Goal: Task Accomplishment & Management: Complete application form

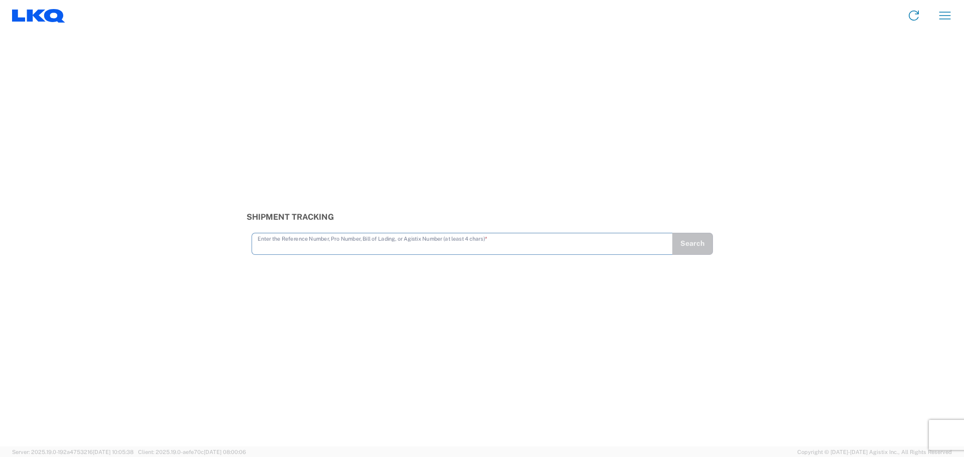
click at [359, 243] on input "text" at bounding box center [461, 243] width 409 height 18
type input "56453621"
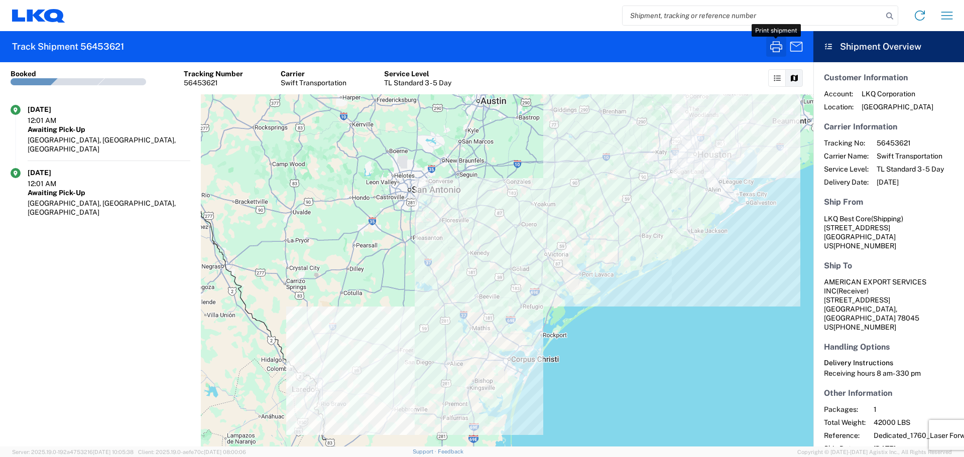
click at [776, 45] on icon "button" at bounding box center [776, 46] width 12 height 11
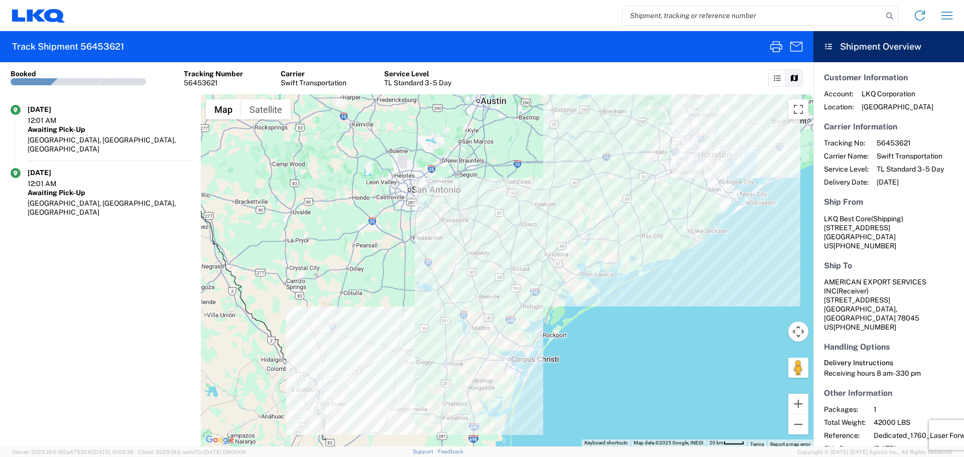
click at [719, 15] on input "search" at bounding box center [752, 15] width 260 height 19
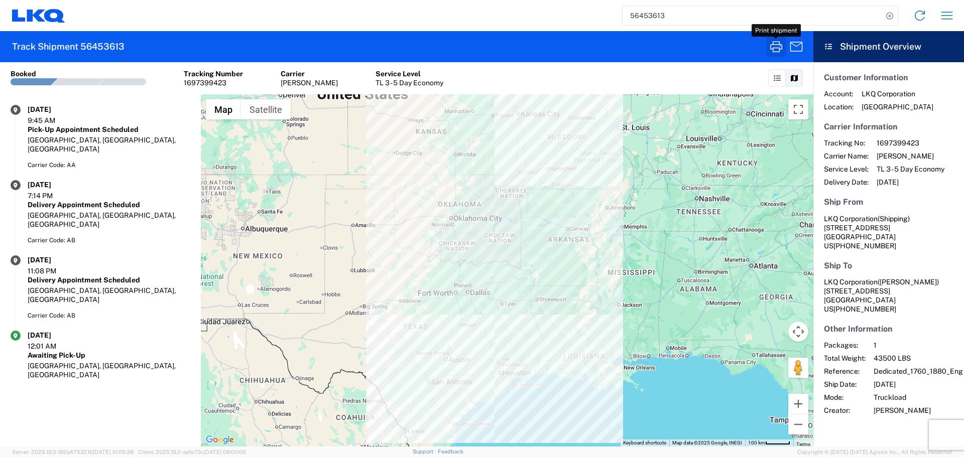
click at [781, 50] on icon "button" at bounding box center [776, 47] width 16 height 16
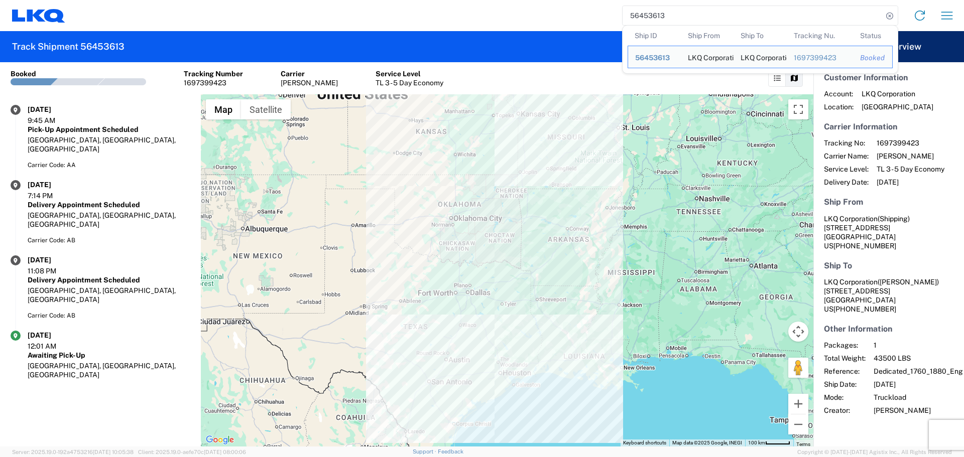
click at [651, 18] on input "56453613" at bounding box center [752, 15] width 260 height 19
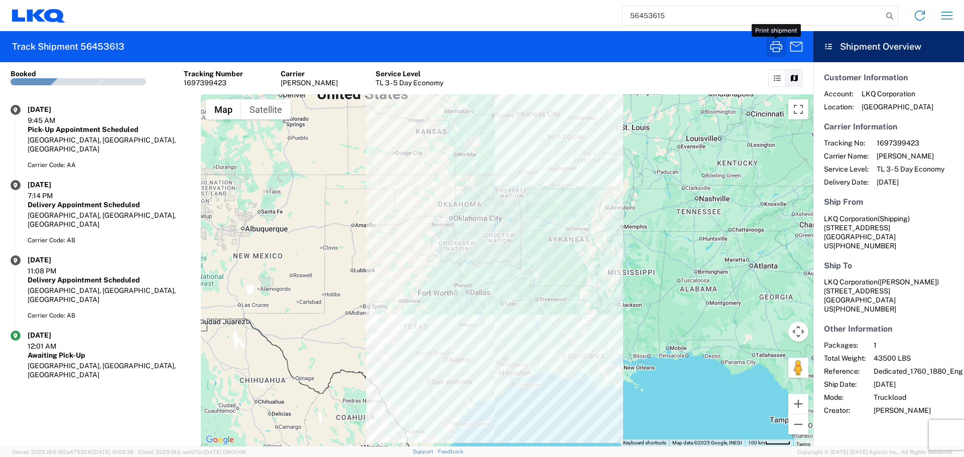
click at [774, 44] on icon "button" at bounding box center [776, 47] width 16 height 16
click at [644, 15] on input "56453615" at bounding box center [752, 15] width 260 height 19
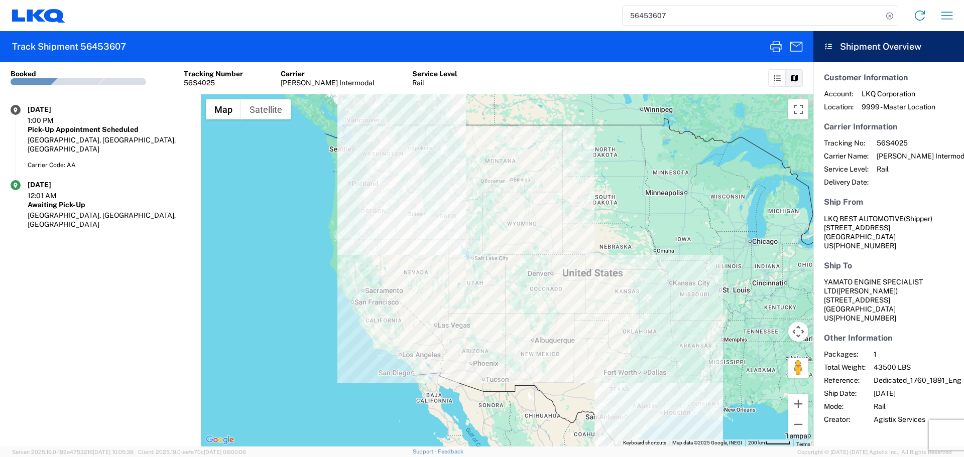
click at [659, 20] on input "56453607" at bounding box center [752, 15] width 260 height 19
drag, startPoint x: 659, startPoint y: 20, endPoint x: 664, endPoint y: 23, distance: 5.9
click at [662, 22] on input "56453607" at bounding box center [752, 15] width 260 height 19
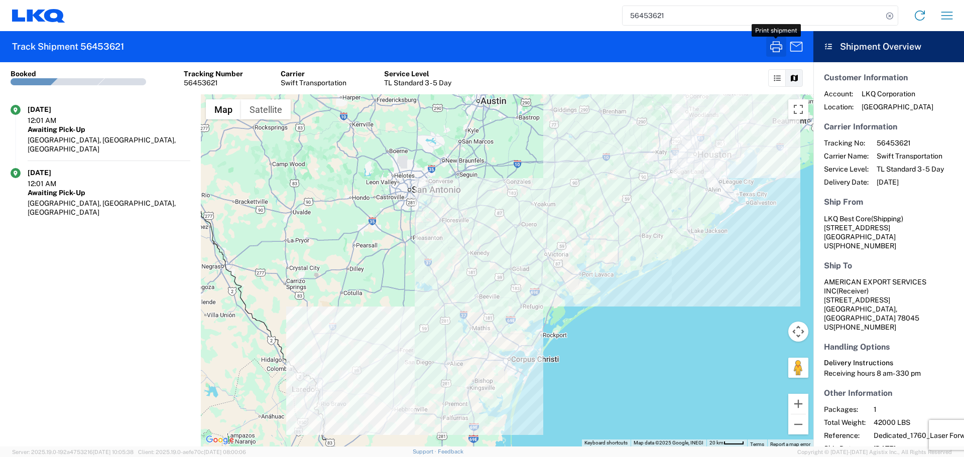
click at [774, 50] on icon "button" at bounding box center [776, 47] width 16 height 16
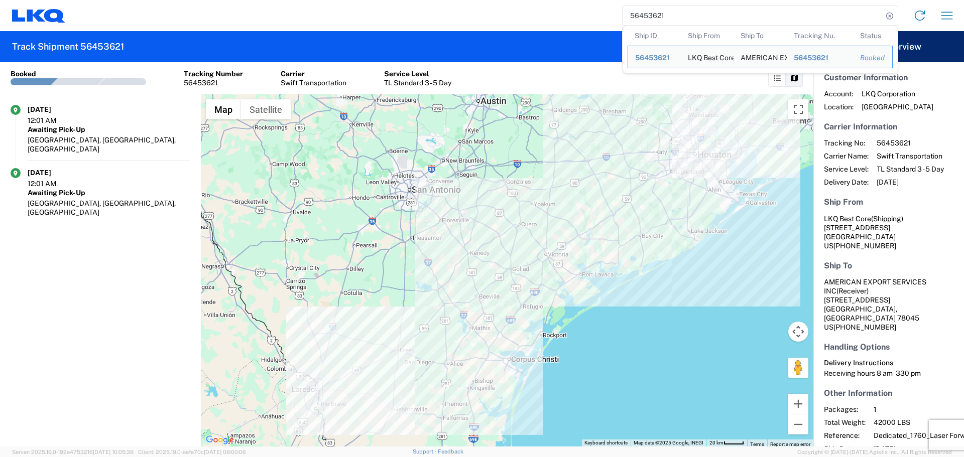
click at [649, 14] on input "56453621" at bounding box center [752, 15] width 260 height 19
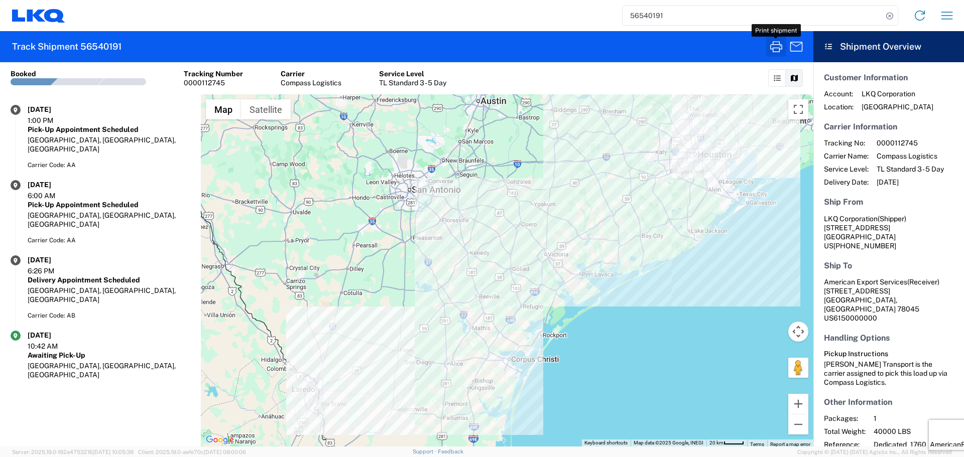
click at [772, 40] on icon "button" at bounding box center [776, 47] width 16 height 16
click at [659, 19] on input "56540191" at bounding box center [752, 15] width 260 height 19
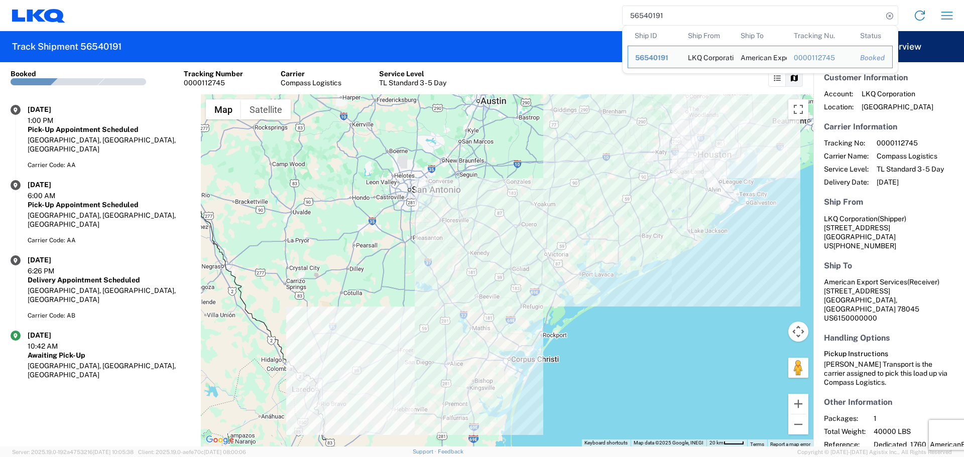
click at [659, 19] on input "56540191" at bounding box center [752, 15] width 260 height 19
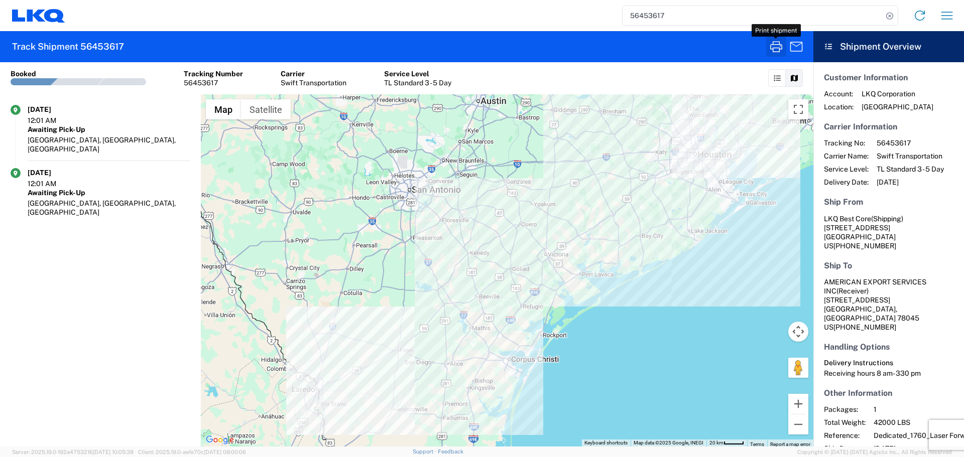
click at [770, 48] on icon "button" at bounding box center [776, 47] width 16 height 16
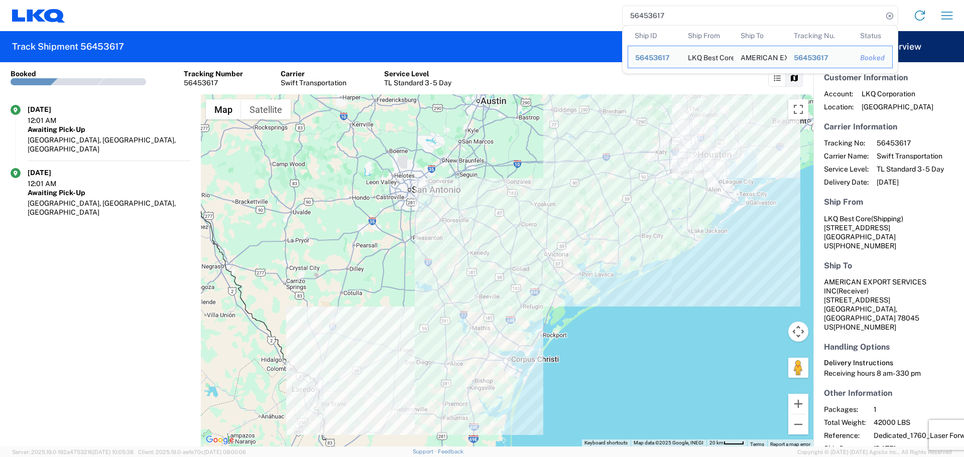
click at [648, 14] on input "56453617" at bounding box center [752, 15] width 260 height 19
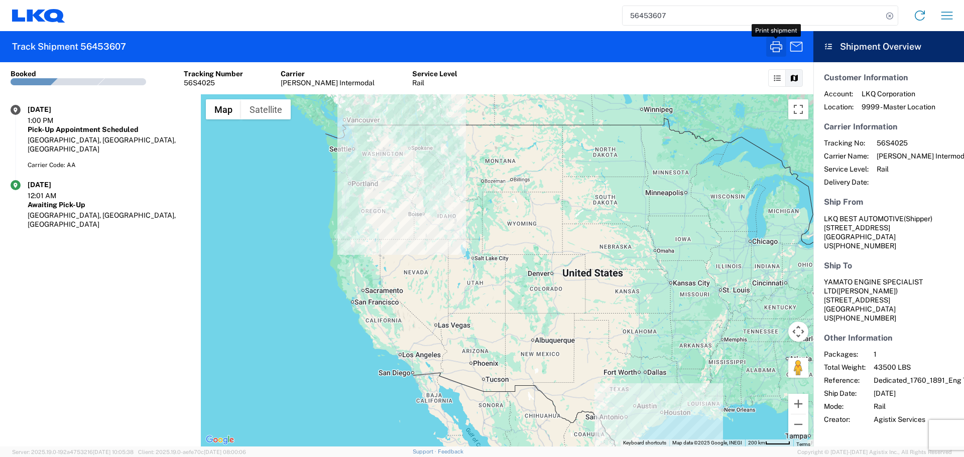
click at [778, 44] on icon "button" at bounding box center [776, 47] width 16 height 16
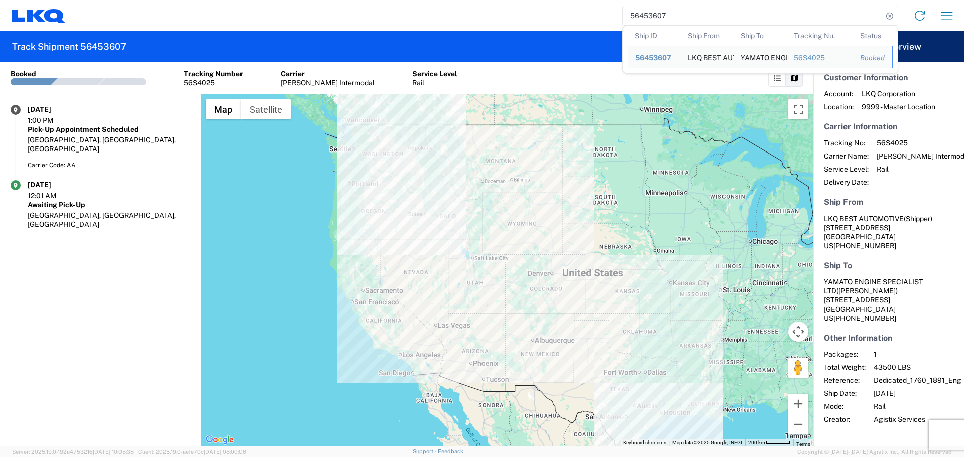
click at [653, 22] on input "56453607" at bounding box center [752, 15] width 260 height 19
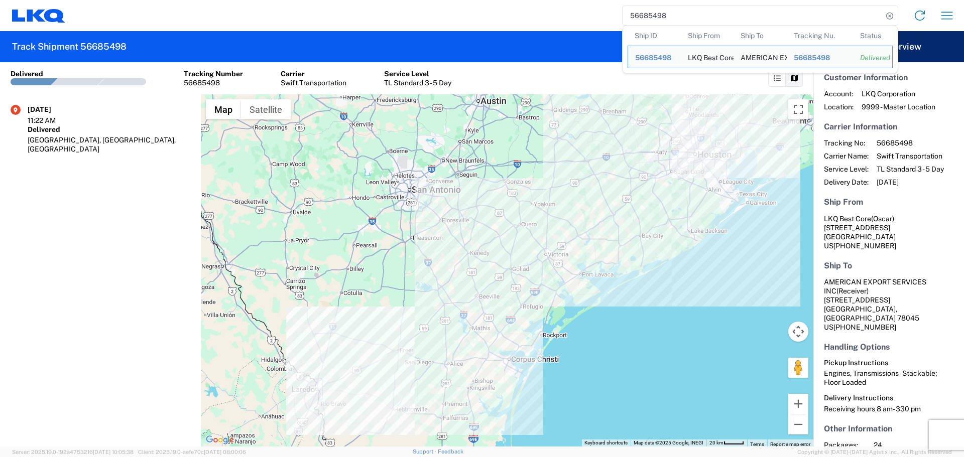
click at [654, 19] on input "56685498" at bounding box center [752, 15] width 260 height 19
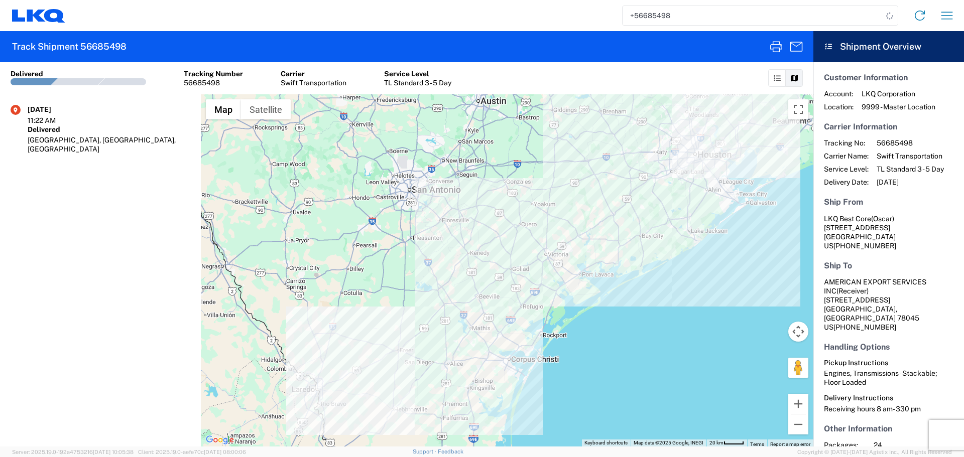
click at [667, 21] on input "+56685498" at bounding box center [752, 15] width 260 height 19
type input "+"
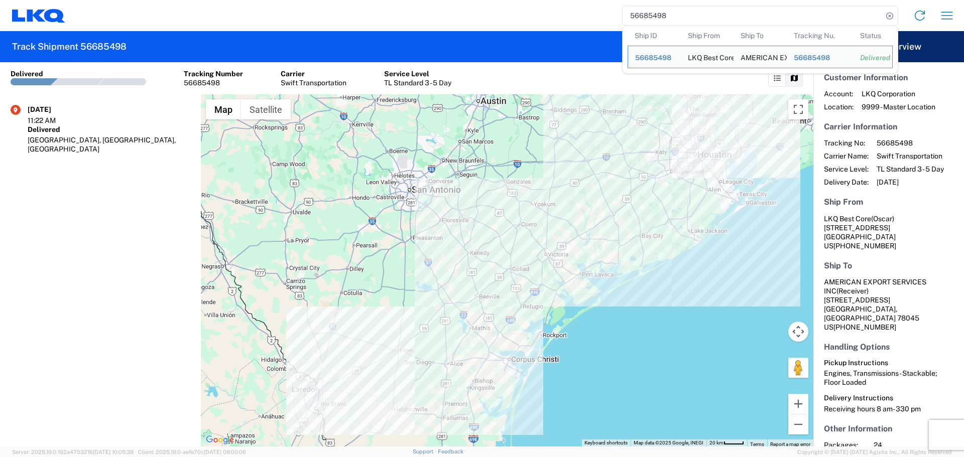
click at [663, 20] on input "56685498" at bounding box center [752, 15] width 260 height 19
click at [657, 20] on input "56685498" at bounding box center [752, 15] width 260 height 19
click at [640, 14] on input "56685498" at bounding box center [752, 15] width 260 height 19
paste input "714965"
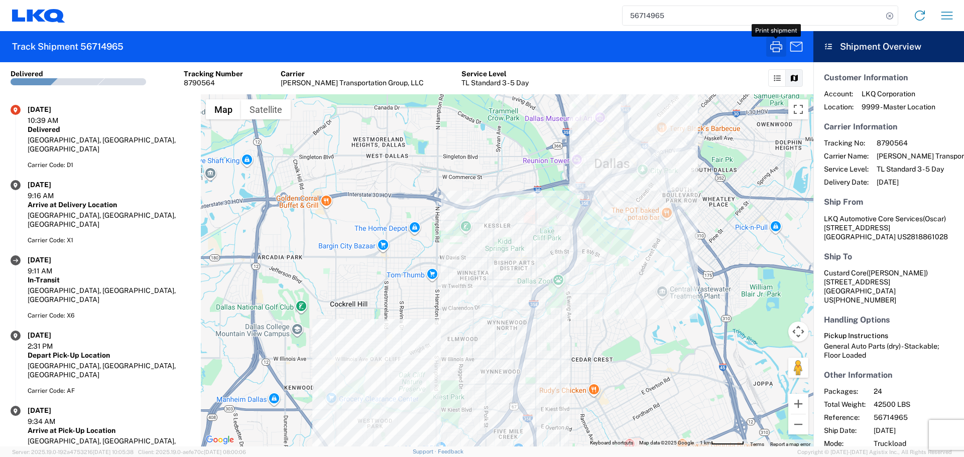
click at [777, 51] on icon "button" at bounding box center [776, 47] width 16 height 16
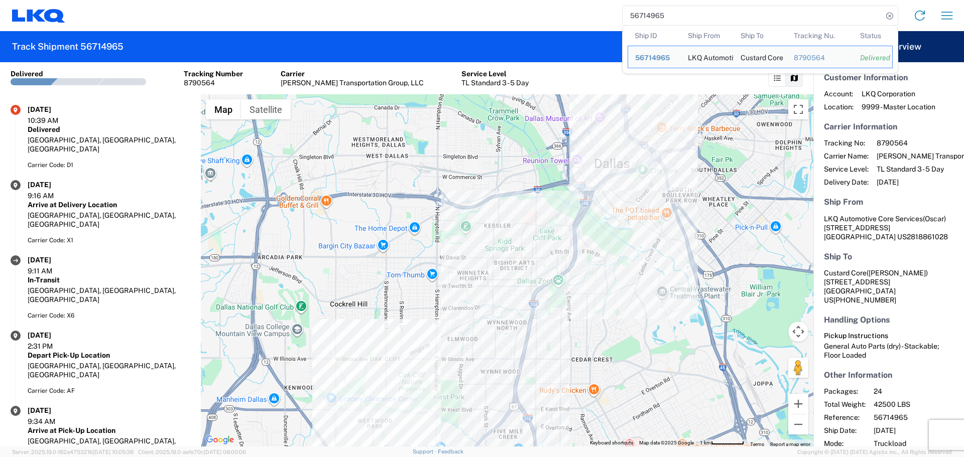
click at [643, 16] on input "56714965" at bounding box center [752, 15] width 260 height 19
paste input "809756"
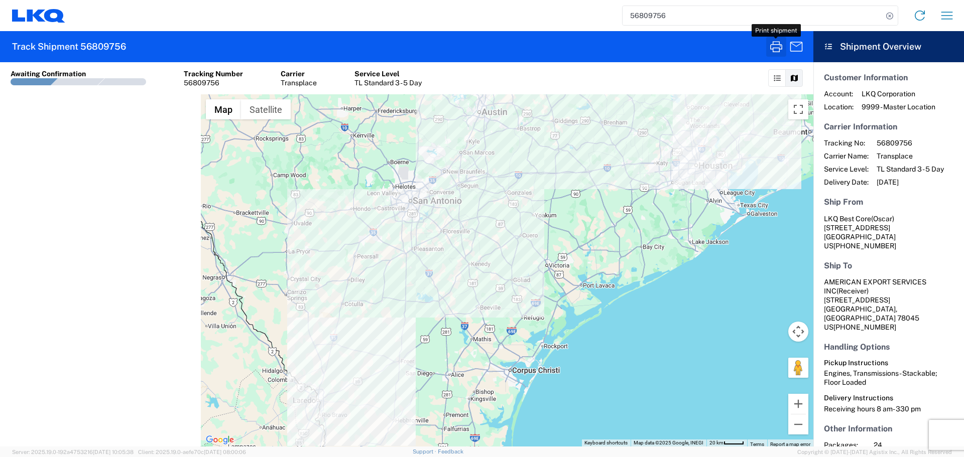
click at [776, 47] on icon "button" at bounding box center [776, 47] width 16 height 16
click at [627, 15] on input "56809756" at bounding box center [752, 15] width 260 height 19
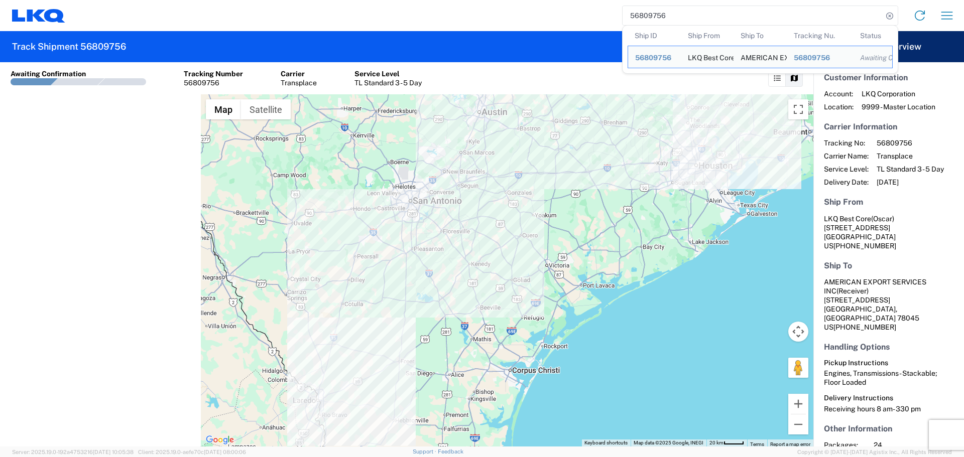
click at [635, 15] on input "56809756" at bounding box center [752, 15] width 260 height 19
paste input "968"
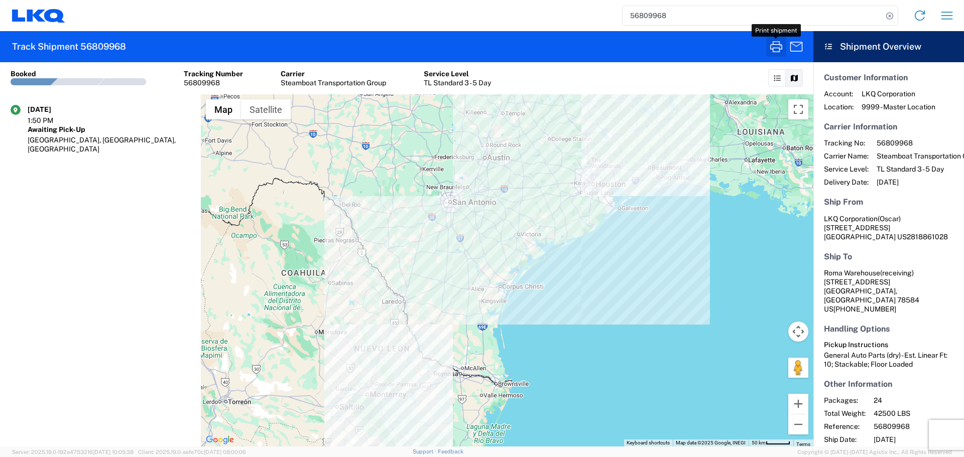
click at [777, 53] on icon "button" at bounding box center [776, 47] width 16 height 16
click at [649, 18] on input "56809968" at bounding box center [752, 15] width 260 height 19
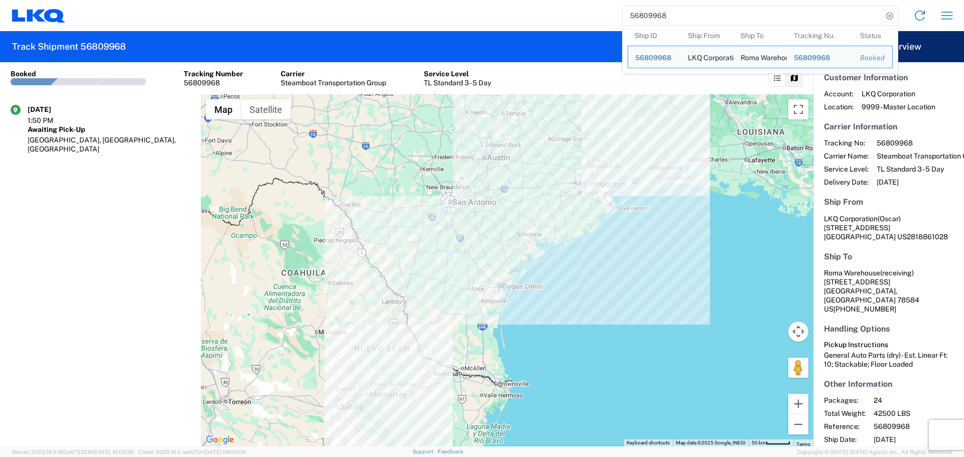
click at [649, 18] on input "56809968" at bounding box center [752, 15] width 260 height 19
click at [652, 18] on input "56809968" at bounding box center [752, 15] width 260 height 19
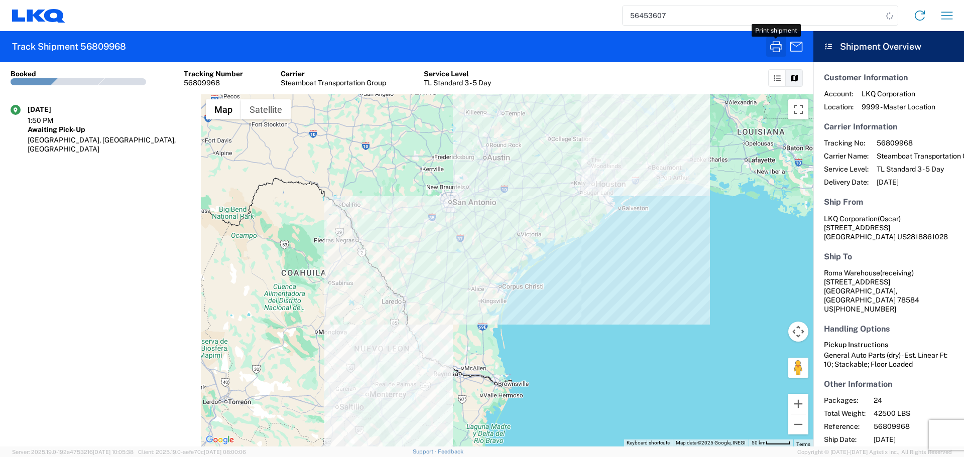
click at [769, 46] on icon "button" at bounding box center [776, 47] width 16 height 16
click at [780, 50] on icon "button" at bounding box center [776, 47] width 16 height 16
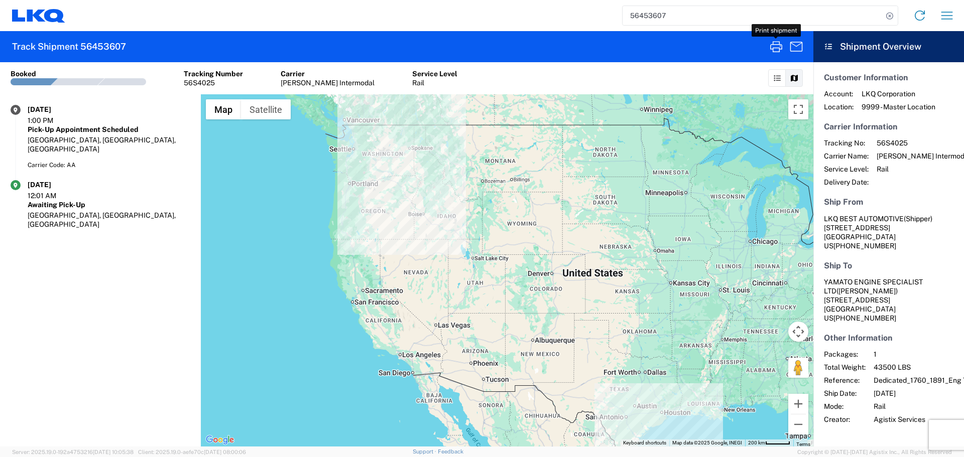
click at [683, 17] on input "56453607" at bounding box center [752, 15] width 260 height 19
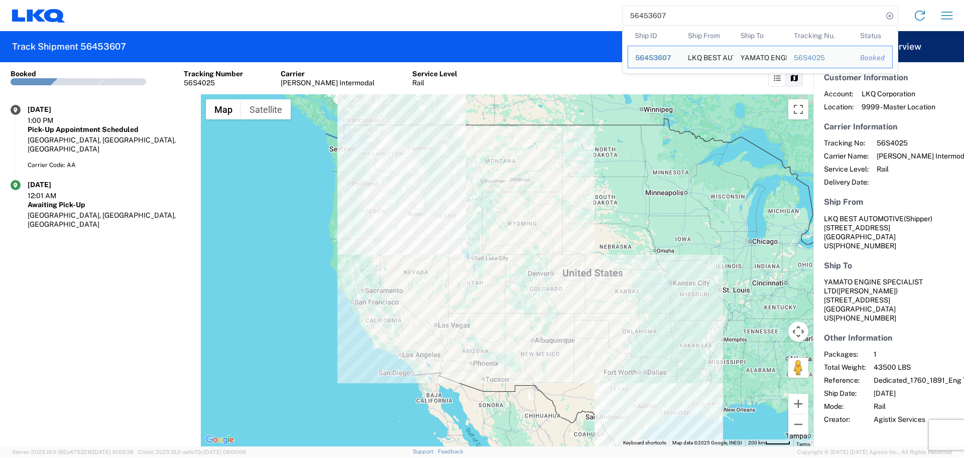
click at [687, 17] on input "56453607" at bounding box center [752, 15] width 260 height 19
click at [641, 58] on span "56453607" at bounding box center [653, 58] width 36 height 8
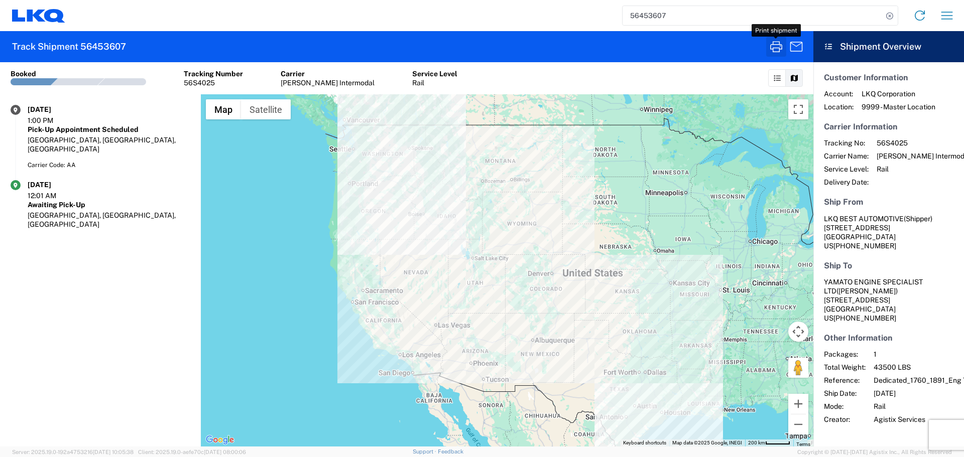
click at [769, 50] on icon "button" at bounding box center [776, 47] width 16 height 16
click at [771, 54] on icon "button" at bounding box center [776, 47] width 16 height 16
click at [633, 16] on input "56453607" at bounding box center [752, 15] width 260 height 19
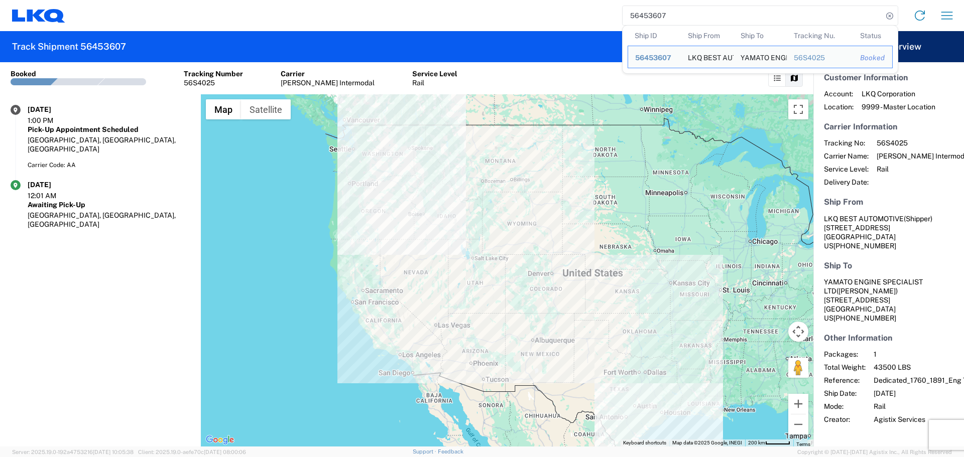
click at [633, 16] on input "56453607" at bounding box center [752, 15] width 260 height 19
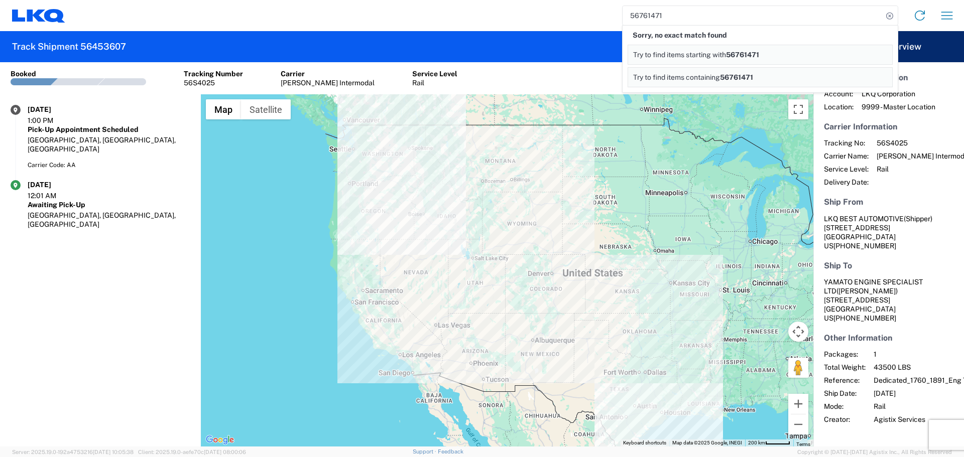
click at [647, 17] on input "56761471" at bounding box center [752, 15] width 260 height 19
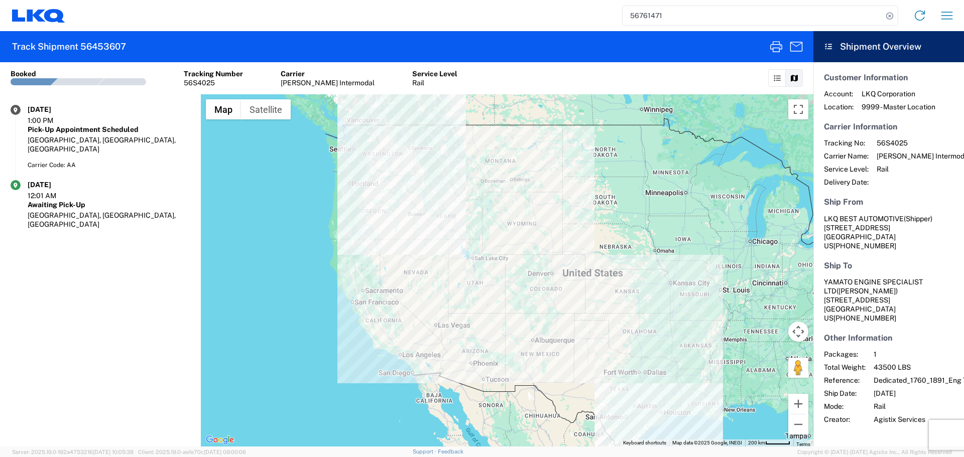
click at [807, 17] on input "56761471" at bounding box center [752, 15] width 260 height 19
click at [770, 53] on icon "button" at bounding box center [776, 47] width 16 height 16
click at [662, 13] on input "56761471" at bounding box center [752, 15] width 260 height 19
type input "56761471"
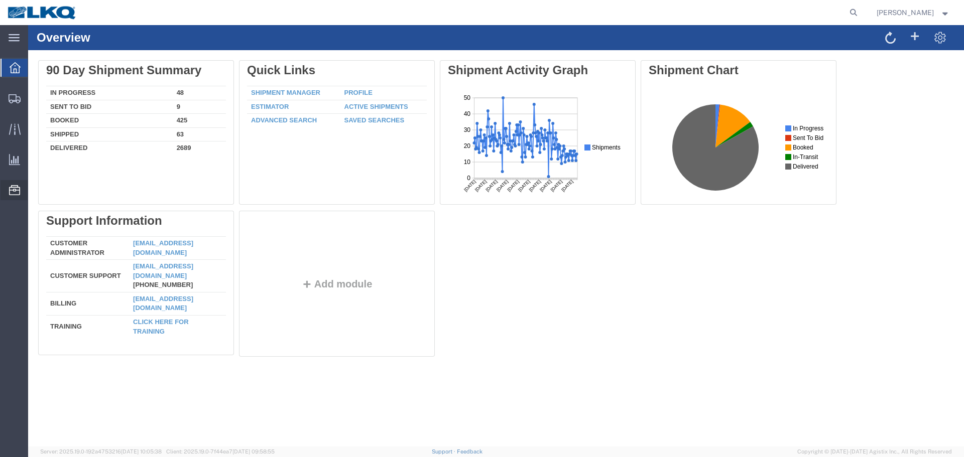
click at [0, 0] on span "Location Appointment" at bounding box center [0, 0] width 0 height 0
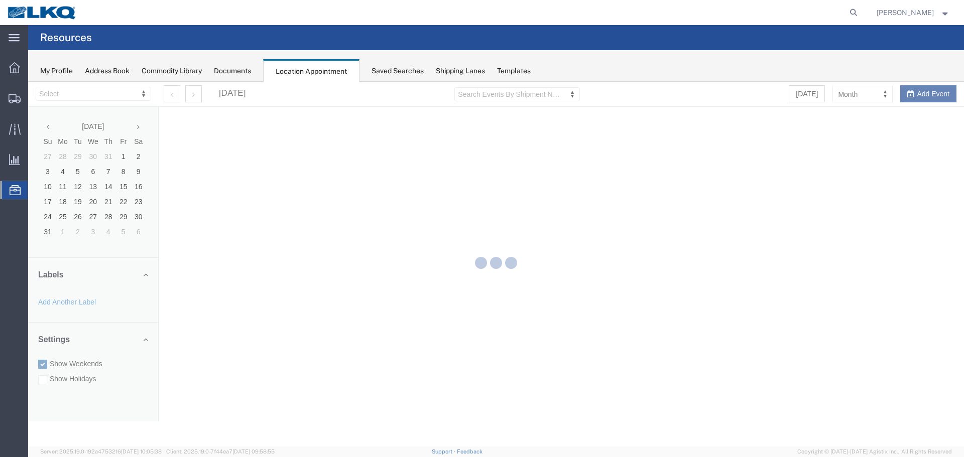
select select "27634"
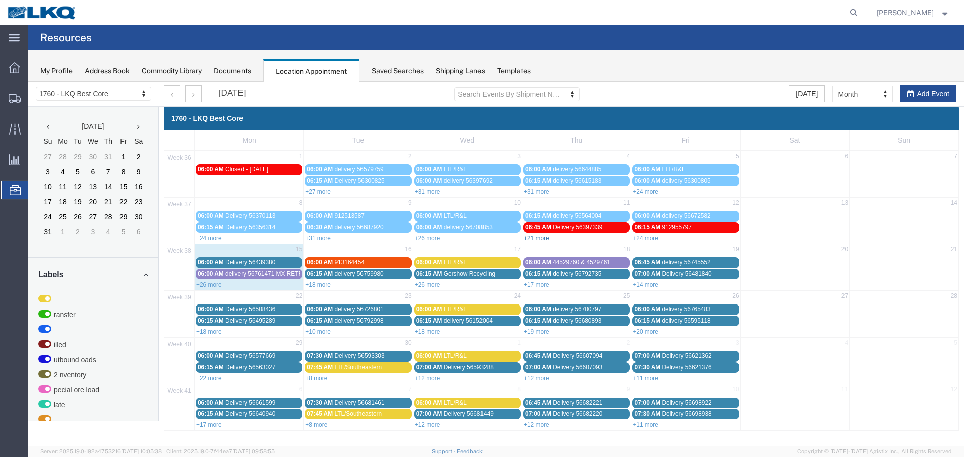
click at [536, 241] on link "+21 more" at bounding box center [536, 238] width 26 height 7
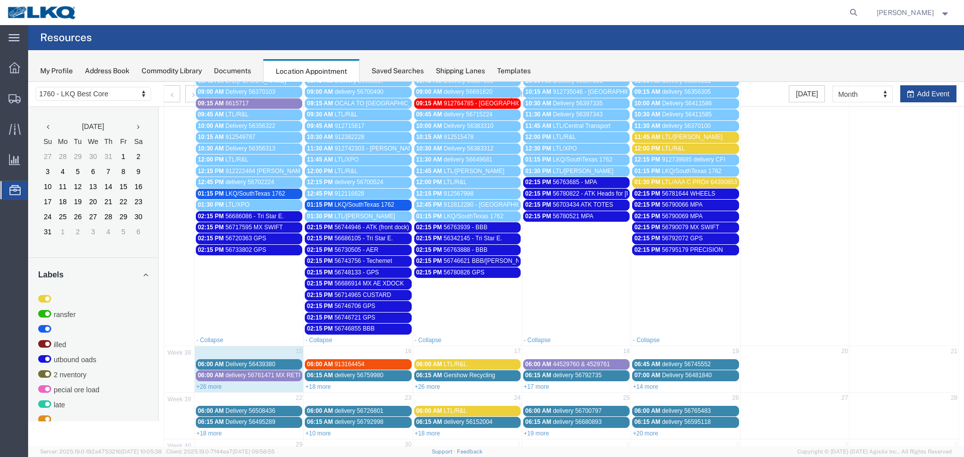
scroll to position [251, 0]
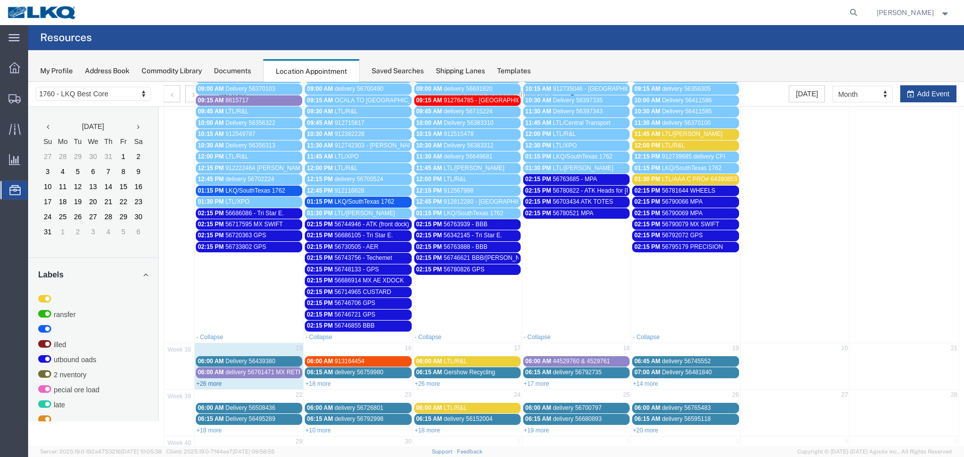
click at [211, 383] on link "+26 more" at bounding box center [209, 383] width 26 height 7
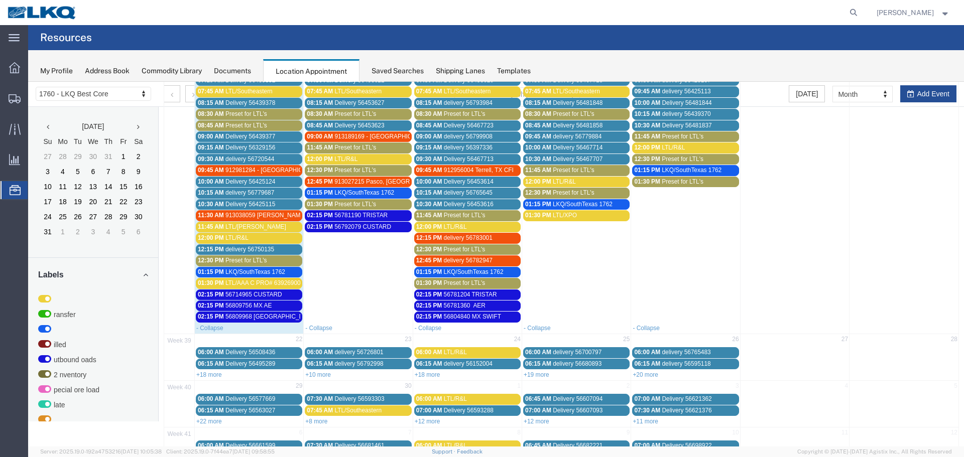
scroll to position [602, 0]
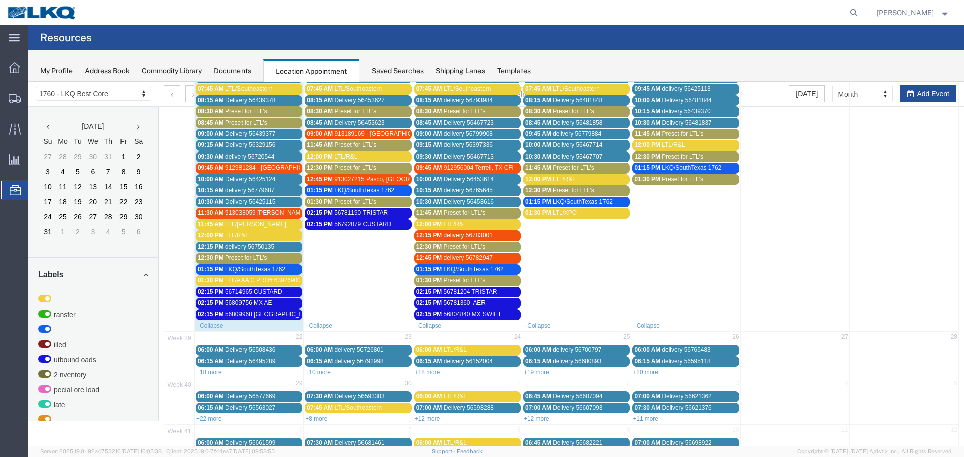
click at [245, 292] on span "56714965 CUSTARD" at bounding box center [253, 292] width 57 height 7
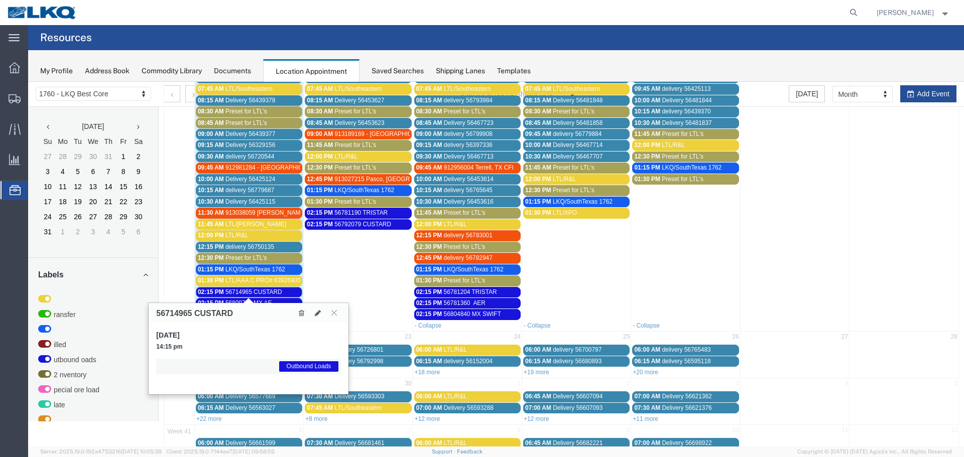
click at [167, 306] on div "56714965 CUSTARD" at bounding box center [249, 313] width 200 height 20
click at [167, 310] on h3 "56714965 CUSTARD" at bounding box center [194, 313] width 77 height 9
copy h3 "56714965"
click at [331, 314] on button at bounding box center [334, 313] width 14 height 10
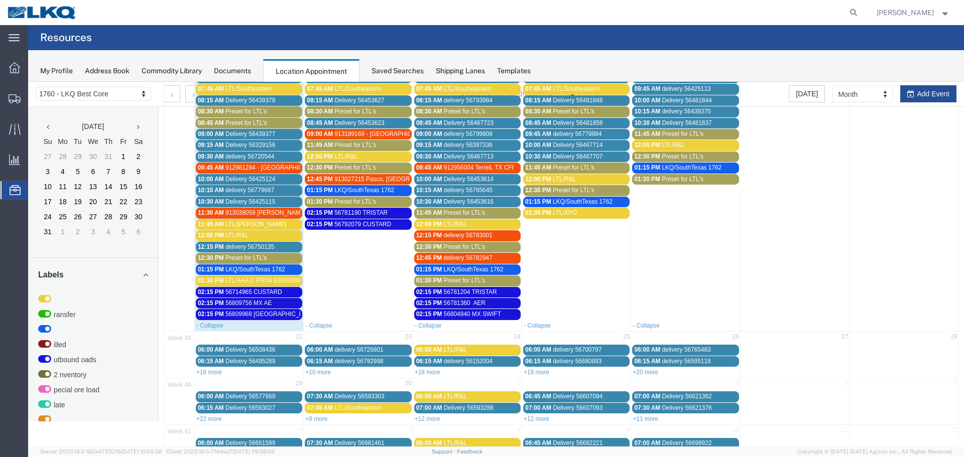
click at [239, 304] on span "56809756 MX AE" at bounding box center [248, 303] width 47 height 7
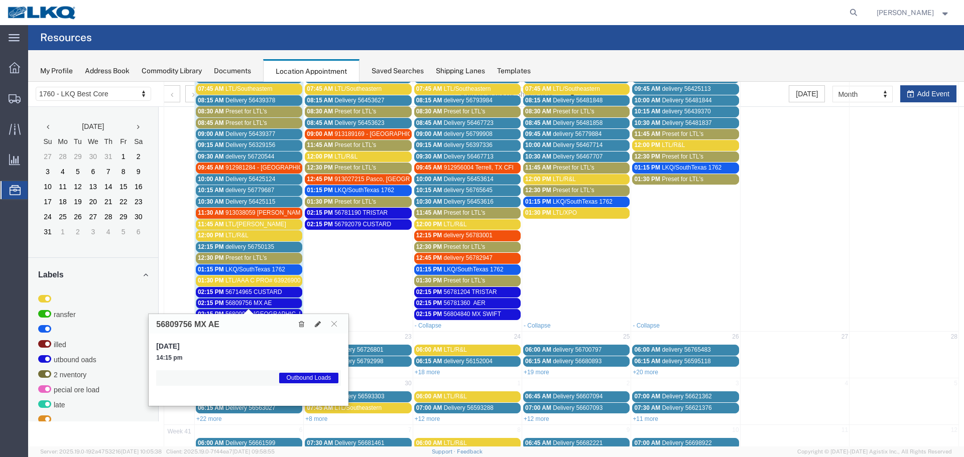
click at [170, 323] on h3 "56809756 MX AE" at bounding box center [187, 324] width 63 height 9
copy h3 "56809756"
click at [333, 323] on icon at bounding box center [334, 324] width 6 height 6
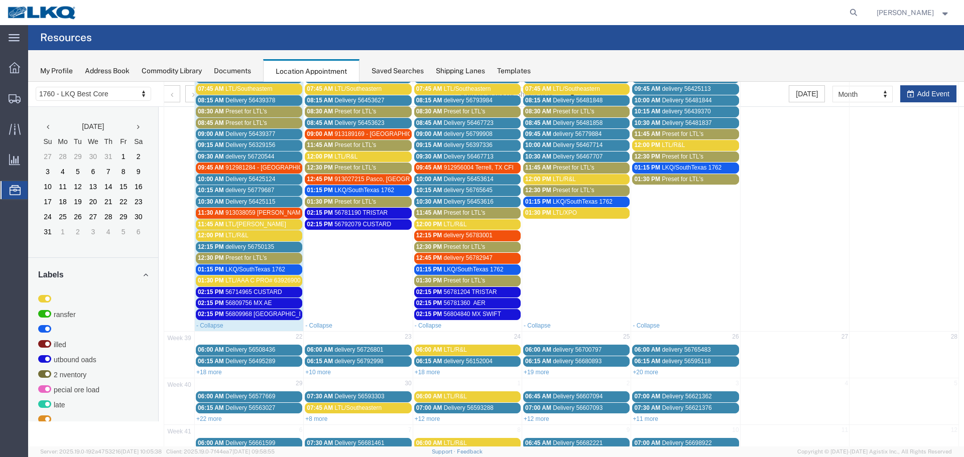
click at [248, 315] on span "56809968 ROMA" at bounding box center [270, 314] width 90 height 7
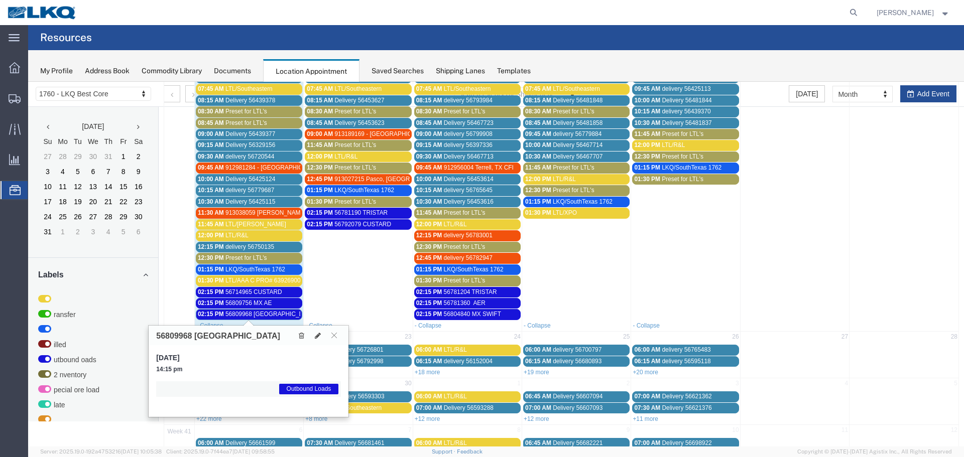
click at [167, 332] on h3 "56809968 ROMA" at bounding box center [218, 336] width 124 height 9
copy h3 "56809968"
click at [338, 334] on button at bounding box center [334, 336] width 14 height 10
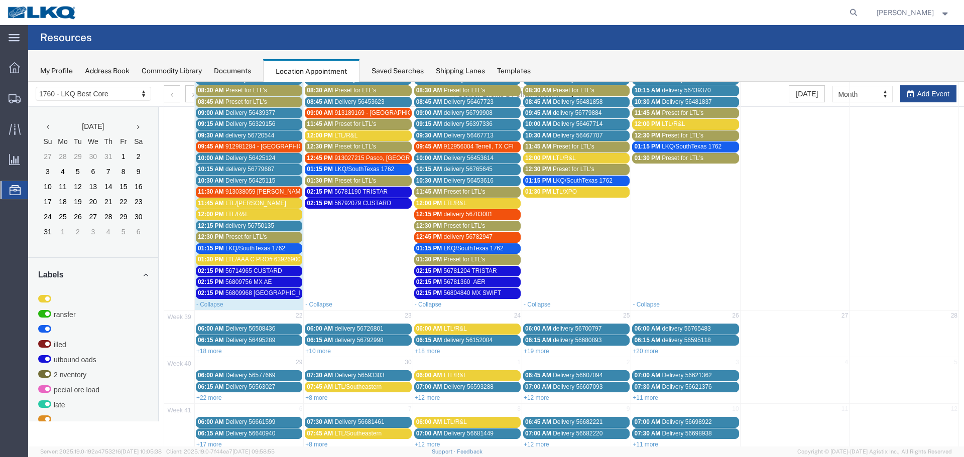
scroll to position [638, 0]
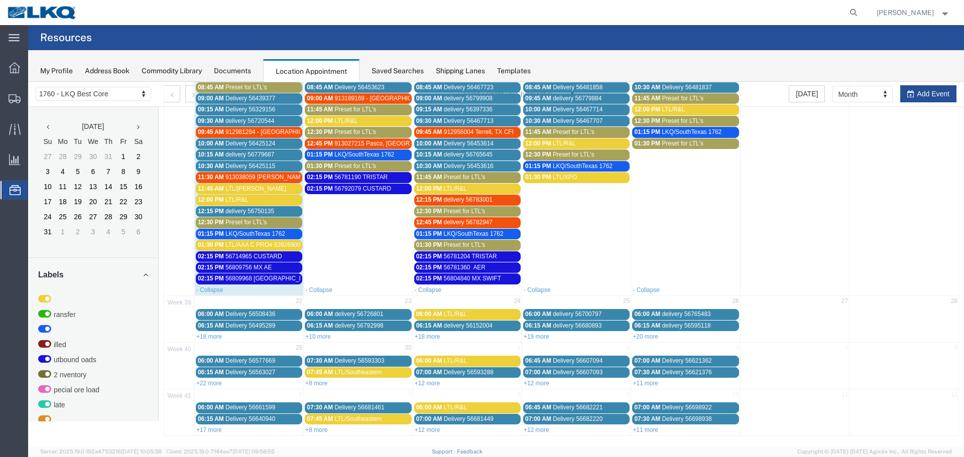
click at [255, 257] on span "56714965 CUSTARD" at bounding box center [253, 256] width 57 height 7
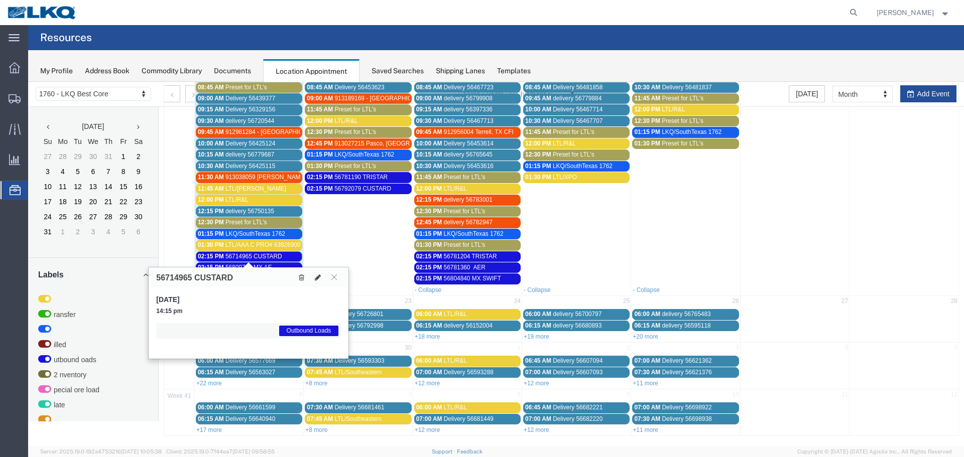
click at [318, 278] on icon at bounding box center [318, 277] width 6 height 7
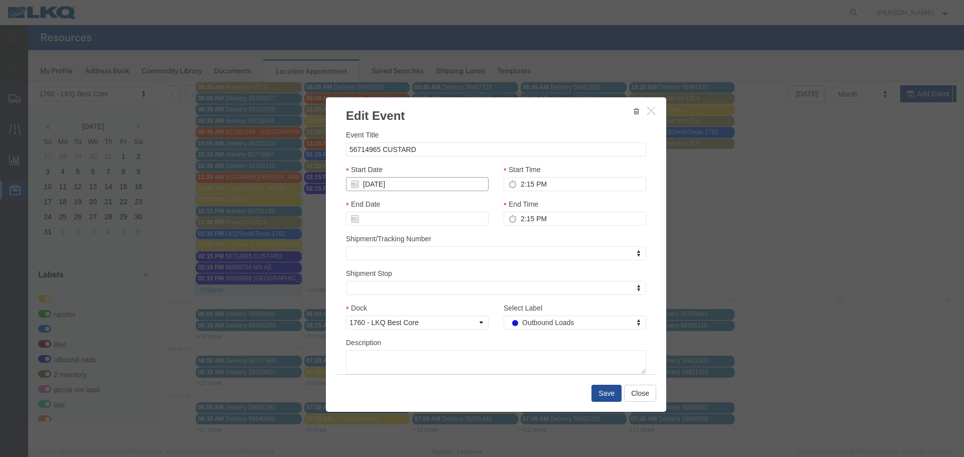
click at [384, 185] on input "09/15/2025" at bounding box center [417, 184] width 143 height 14
type input "9/9/2"
type input "09/09/2"
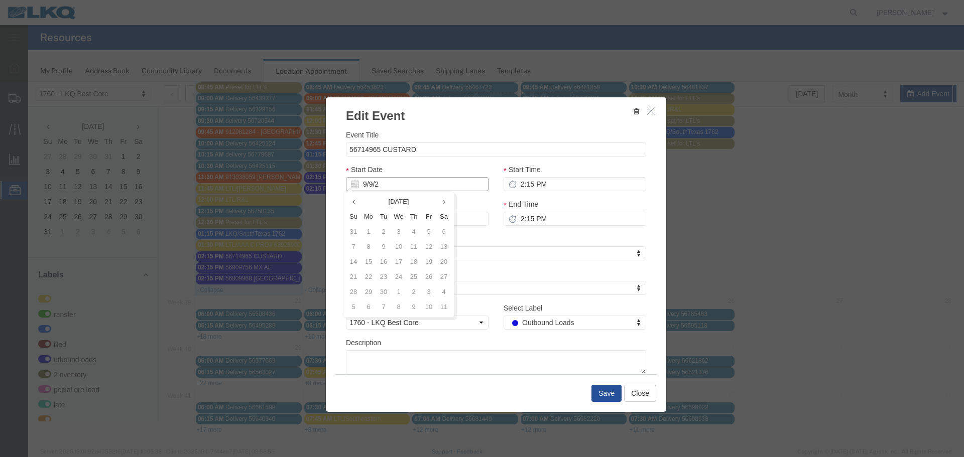
type input "9/9/25"
type input "09/09/25"
click at [424, 170] on div "Start Date 09/09/25" at bounding box center [417, 177] width 143 height 27
click at [600, 400] on button "Save" at bounding box center [606, 393] width 30 height 17
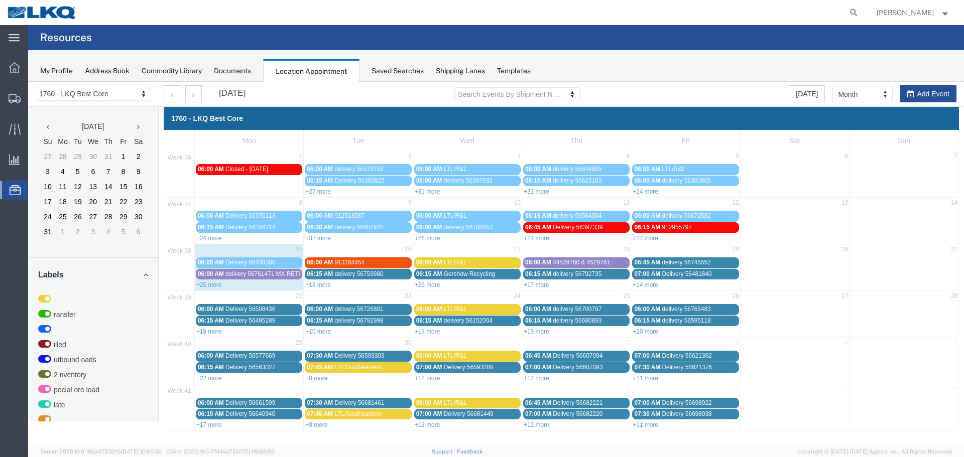
scroll to position [0, 0]
click at [203, 284] on link "+25 more" at bounding box center [209, 285] width 26 height 7
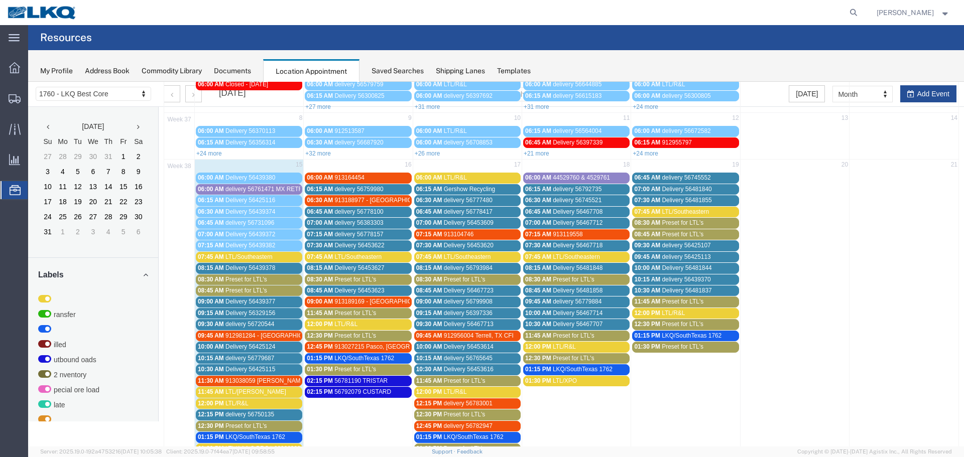
scroll to position [100, 0]
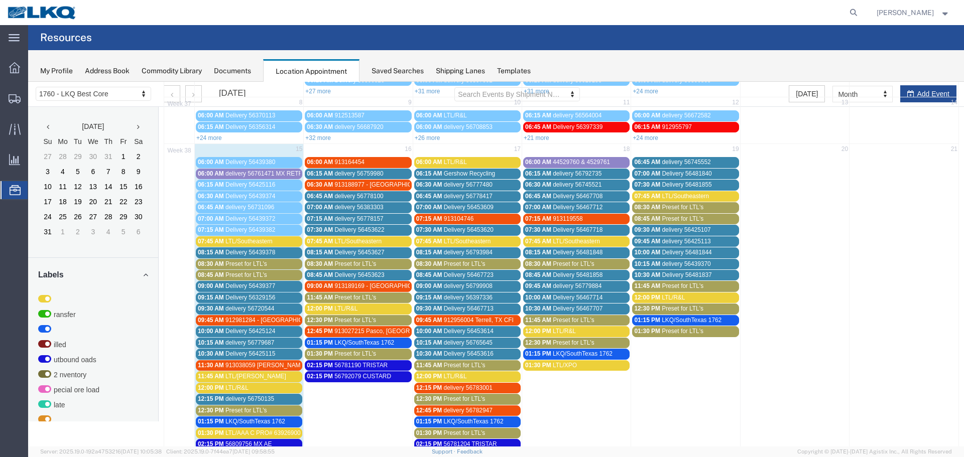
click at [260, 173] on span "delivery 56761471 MX RETRUNS" at bounding box center [270, 173] width 90 height 7
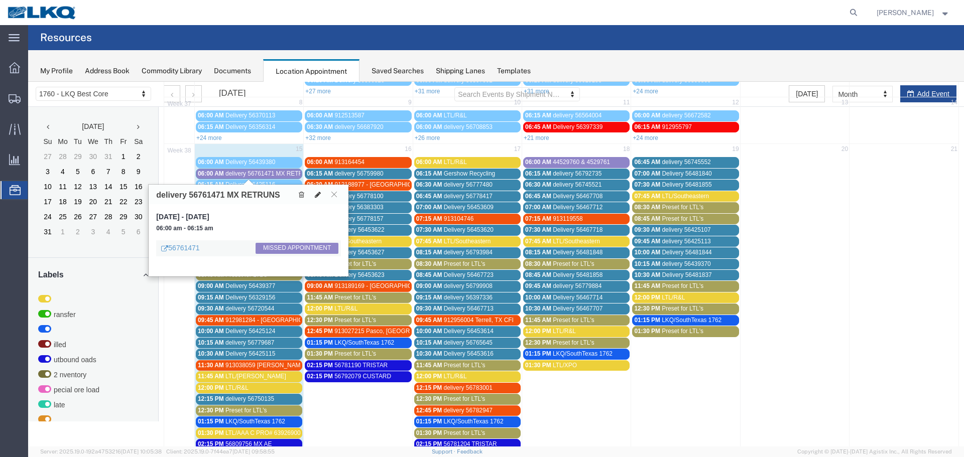
click at [315, 196] on icon at bounding box center [318, 194] width 6 height 7
select select "1"
select select "100"
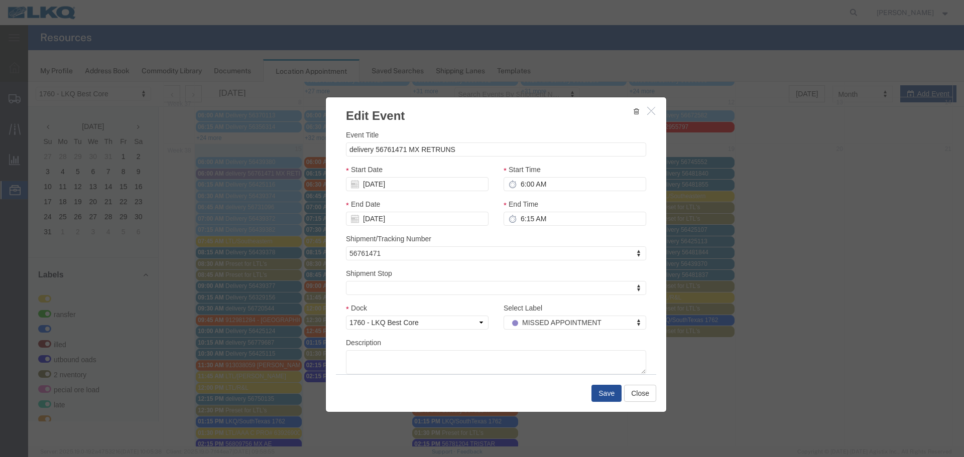
select select
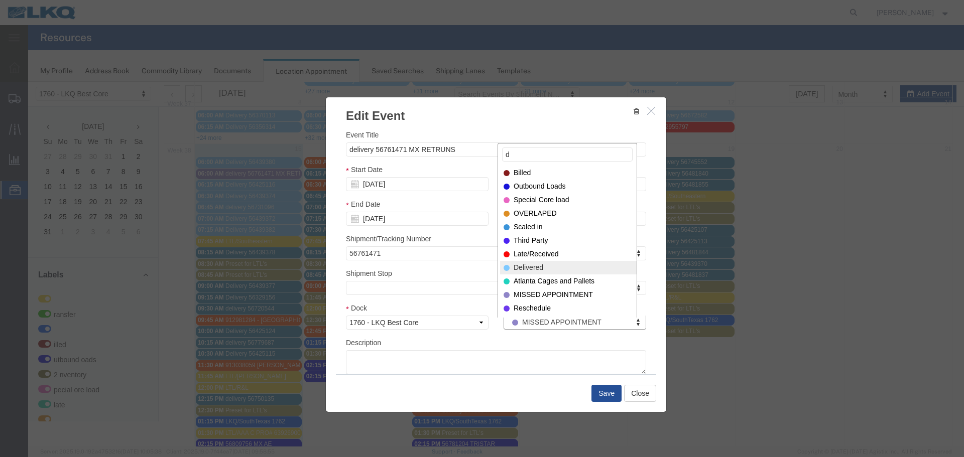
type input "d"
select select "40"
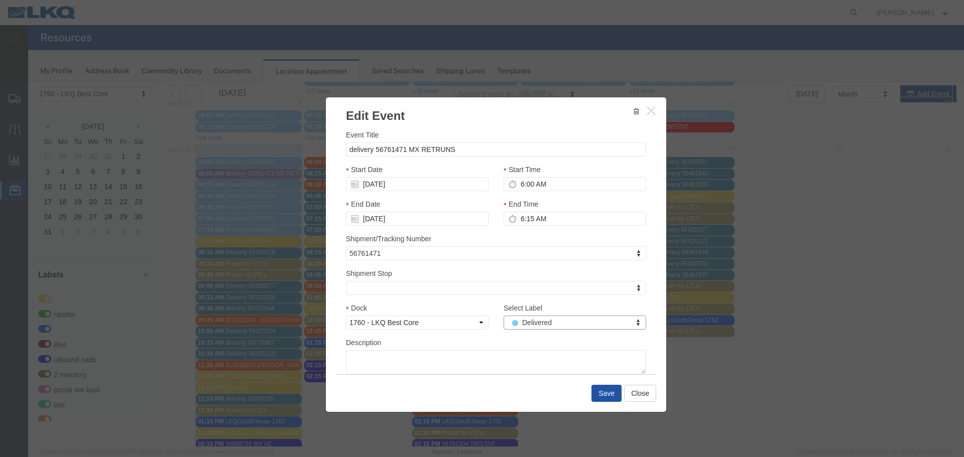
click at [604, 393] on button "Save" at bounding box center [606, 393] width 30 height 17
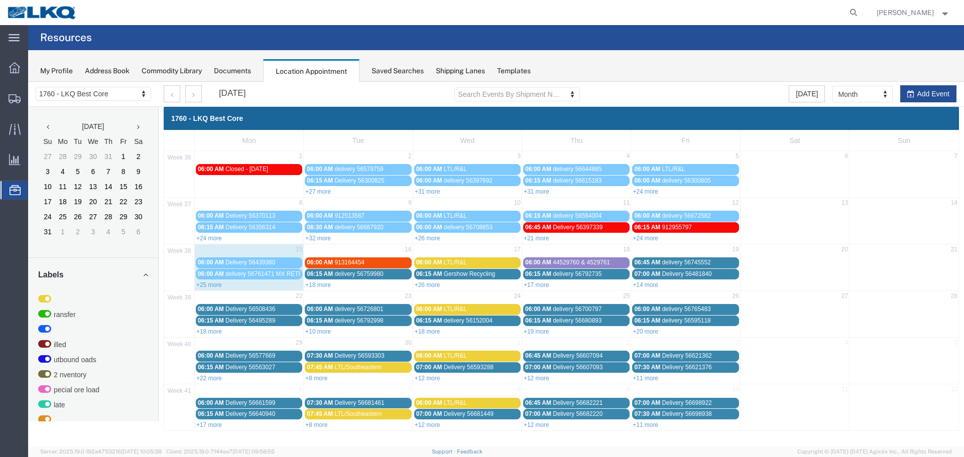
scroll to position [0, 0]
click at [216, 286] on link "+25 more" at bounding box center [209, 285] width 26 height 7
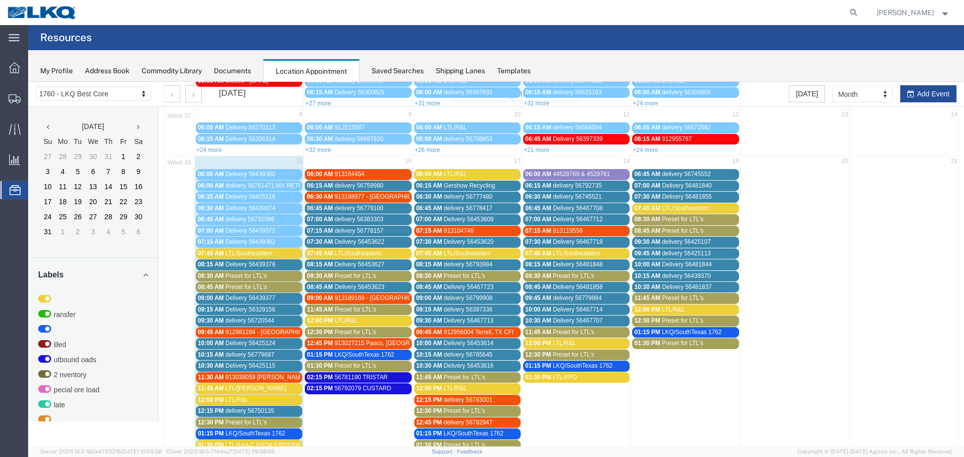
scroll to position [151, 0]
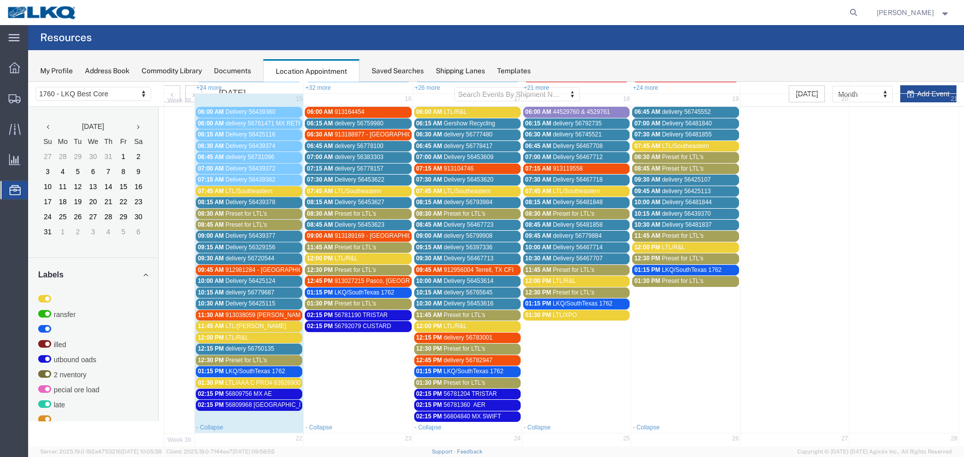
click at [310, 192] on span "07:45 AM" at bounding box center [320, 191] width 26 height 7
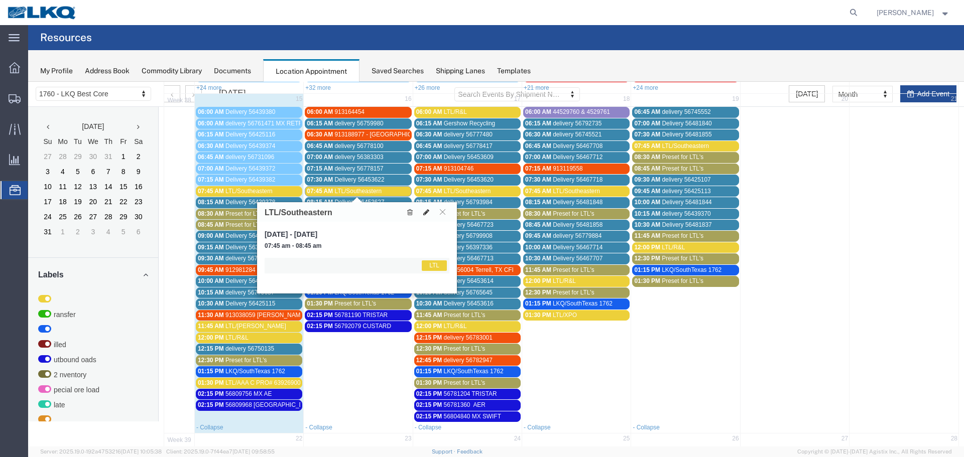
click at [424, 214] on icon at bounding box center [426, 212] width 6 height 7
select select "1"
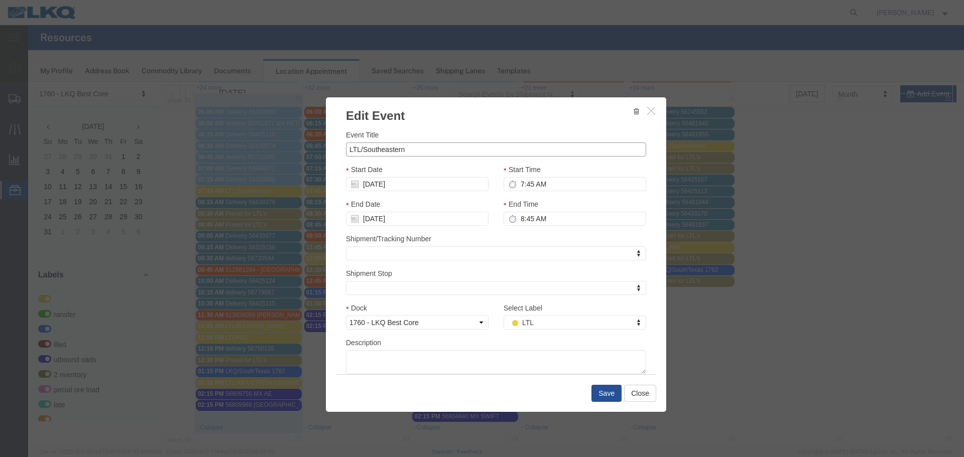
click at [438, 152] on input "LTL/Southeastern" at bounding box center [496, 150] width 300 height 14
paste input "PRO#409155799"
type input "LTL/Southeastern PRO#409155799"
click at [388, 163] on div "Event Title LTL/Southeastern PRO#409155799 Start Date 09/16/2025 Start Time 7:4…" at bounding box center [496, 251] width 300 height 245
click at [547, 190] on input "7:45 AM" at bounding box center [574, 184] width 143 height 14
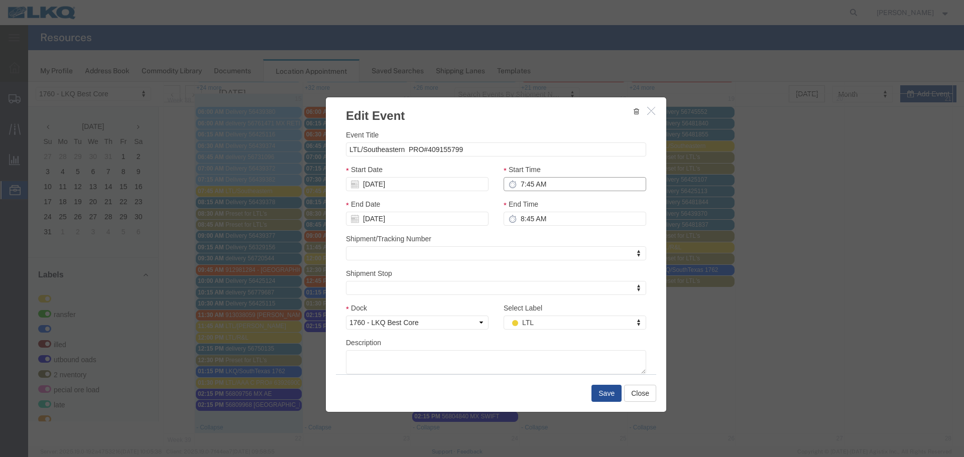
drag, startPoint x: 547, startPoint y: 190, endPoint x: 539, endPoint y: 190, distance: 8.0
click at [547, 190] on input "7:45 AM" at bounding box center [574, 184] width 143 height 14
click at [517, 218] on input "8:45 AM" at bounding box center [574, 219] width 143 height 14
type input "8:15 AM"
click at [539, 236] on div "Shipment/Tracking Number Shipment/Tracking Number Shipment/Tracking Number" at bounding box center [496, 246] width 300 height 27
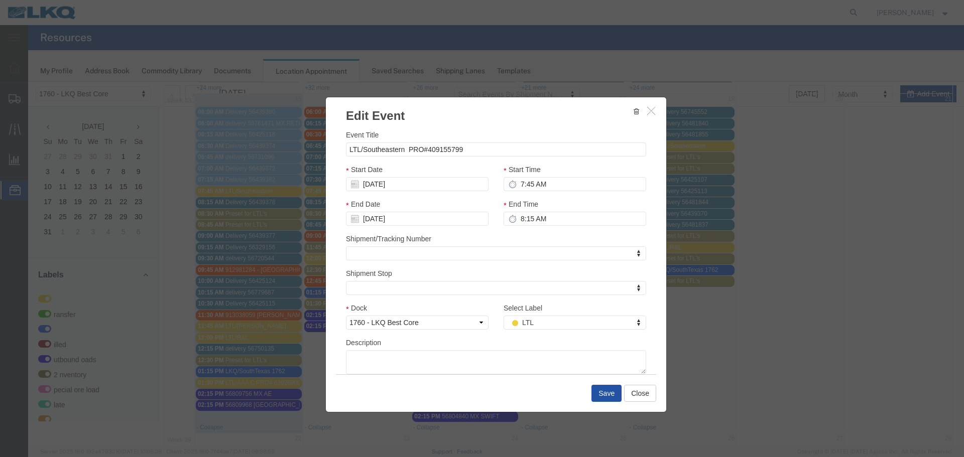
click at [609, 391] on button "Save" at bounding box center [606, 393] width 30 height 17
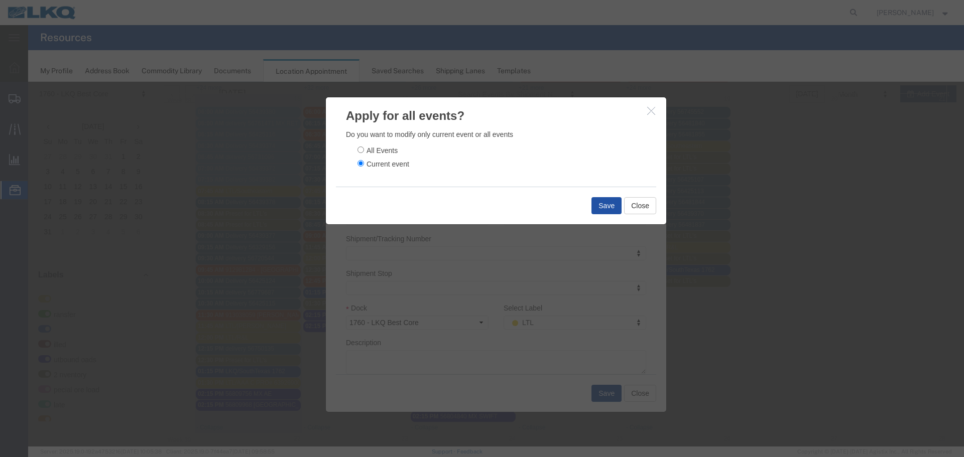
click at [596, 210] on button "Save" at bounding box center [606, 205] width 30 height 17
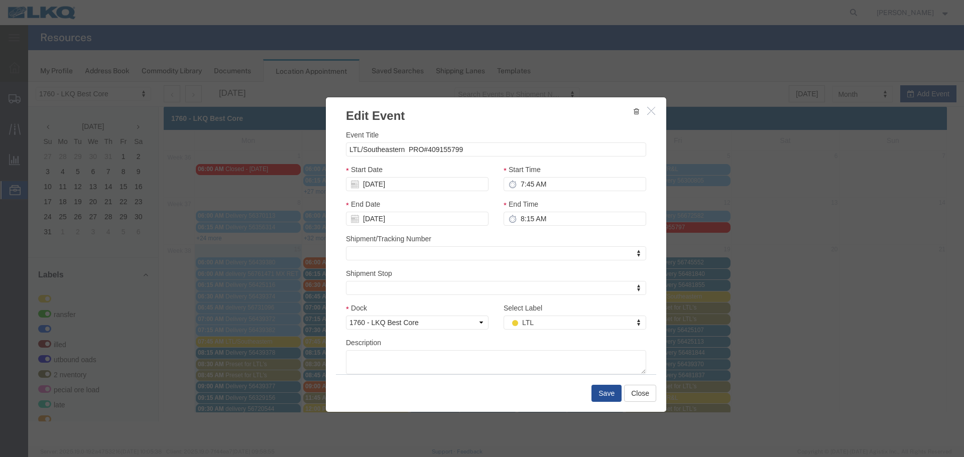
scroll to position [0, 0]
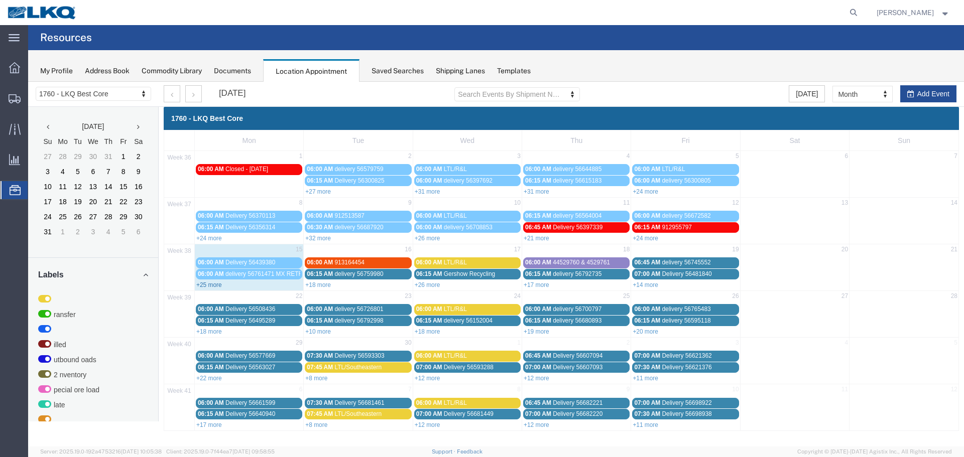
click at [213, 282] on link "+25 more" at bounding box center [209, 285] width 26 height 7
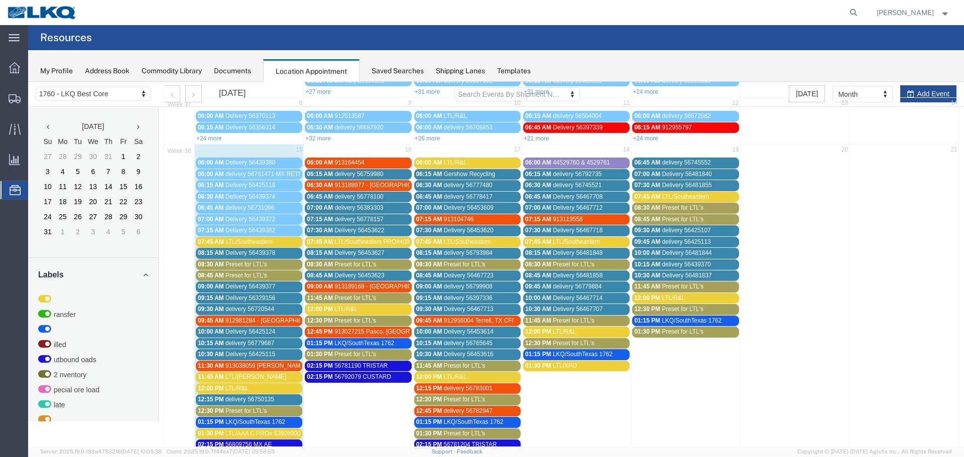
scroll to position [100, 0]
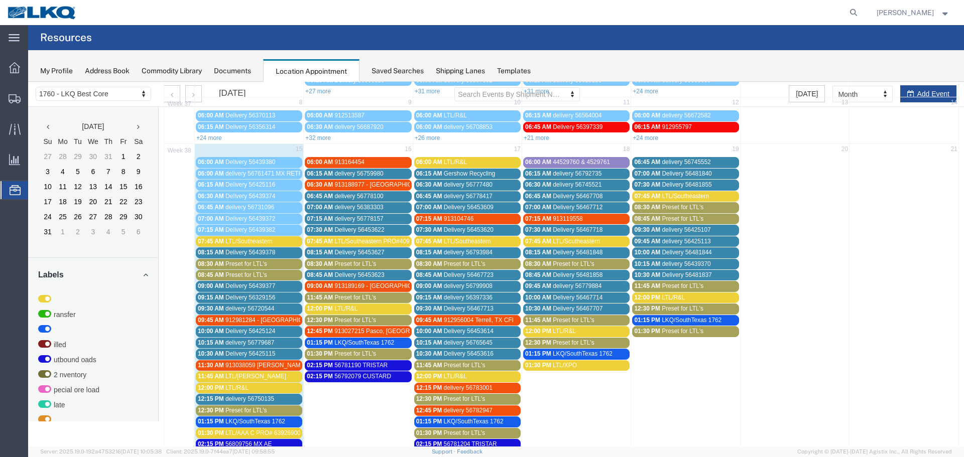
click at [238, 240] on span "LTL/Southeastern" at bounding box center [248, 241] width 47 height 7
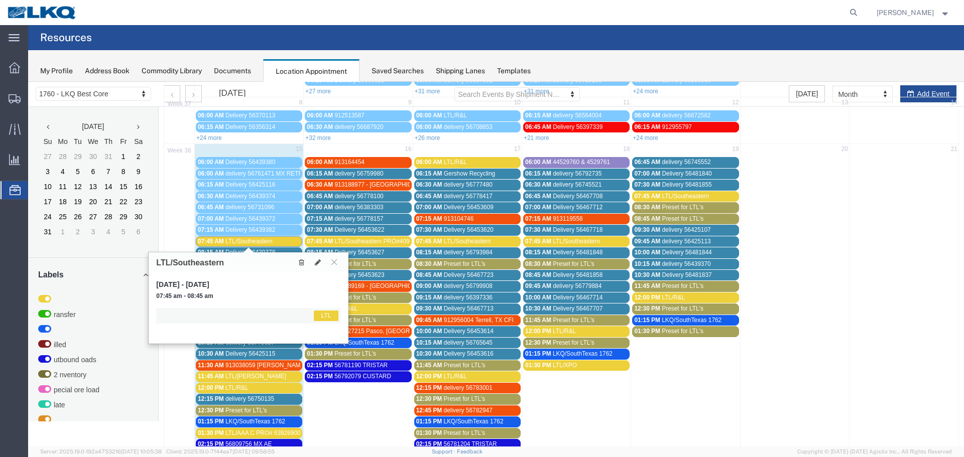
click at [310, 260] on div at bounding box center [318, 261] width 46 height 11
click at [311, 260] on button at bounding box center [318, 262] width 14 height 11
select select "1"
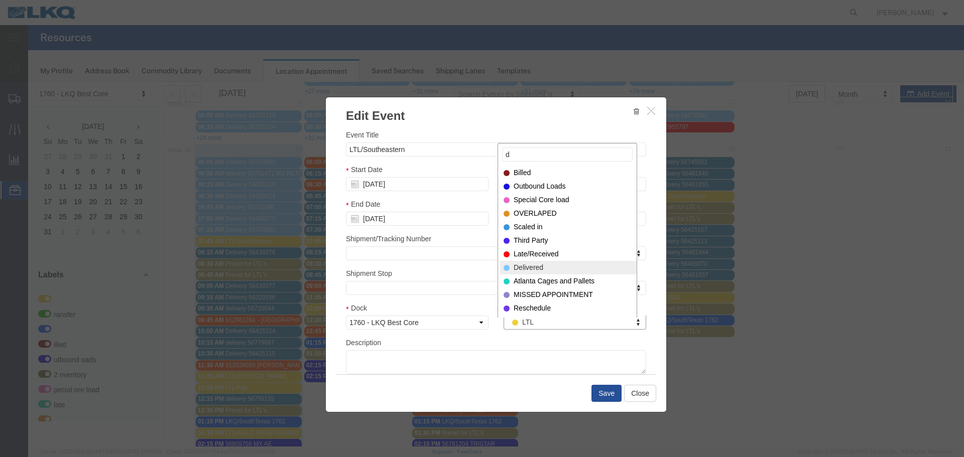
type input "d"
select select "40"
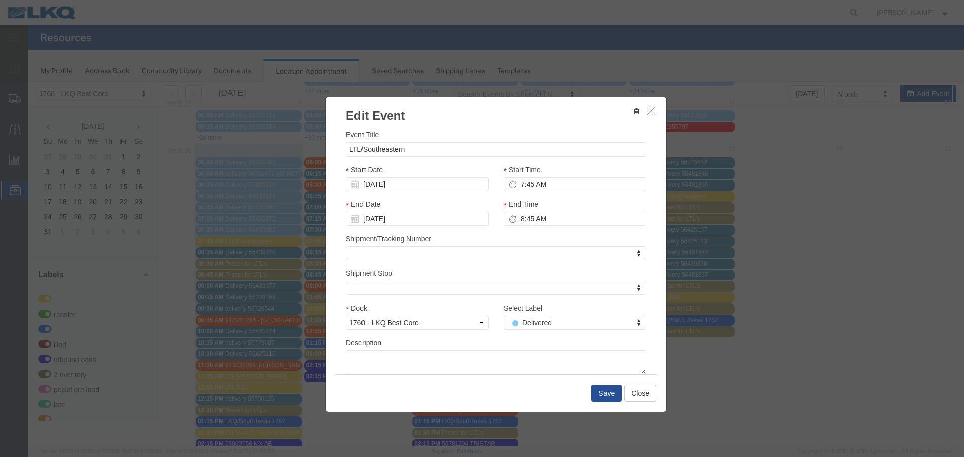
click at [608, 403] on div "Save Close" at bounding box center [496, 393] width 320 height 38
click at [608, 395] on button "Save" at bounding box center [606, 393] width 30 height 17
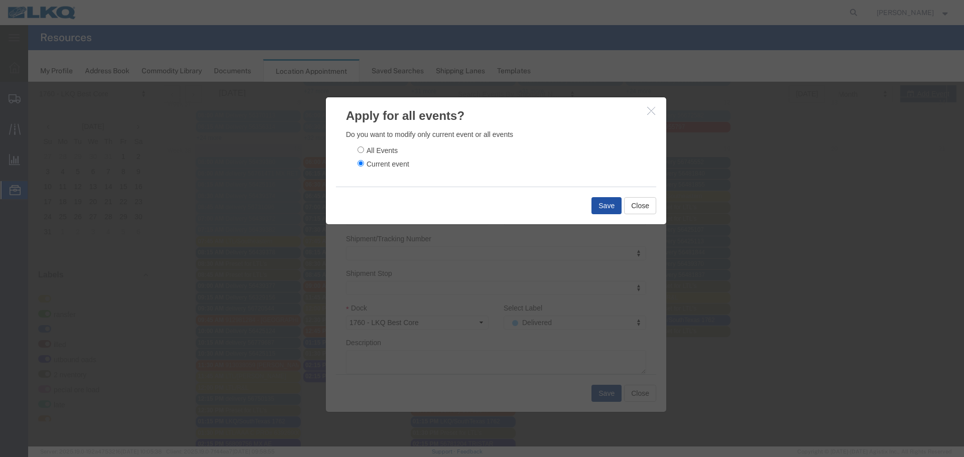
click at [611, 208] on button "Save" at bounding box center [606, 205] width 30 height 17
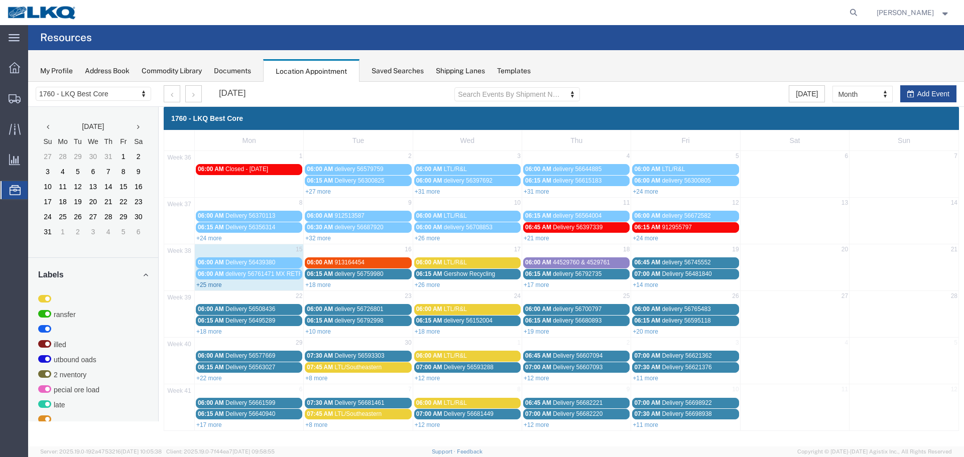
click at [209, 284] on link "+25 more" at bounding box center [209, 285] width 26 height 7
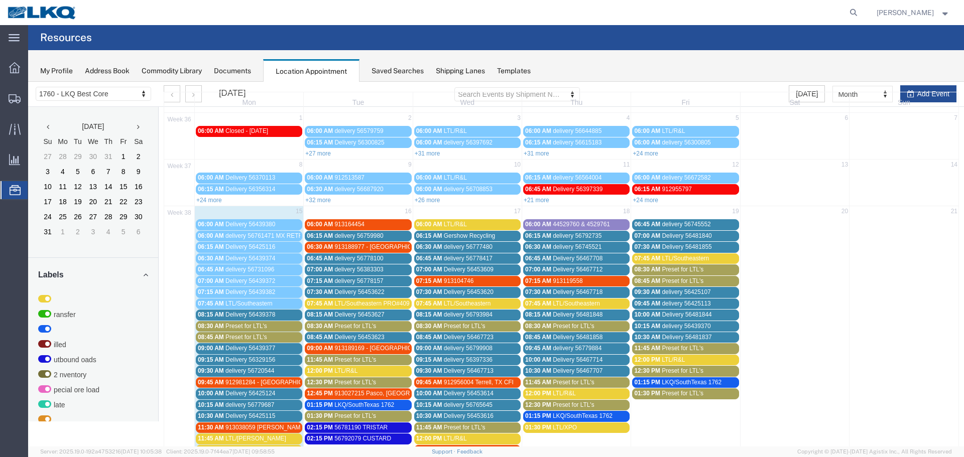
scroll to position [100, 0]
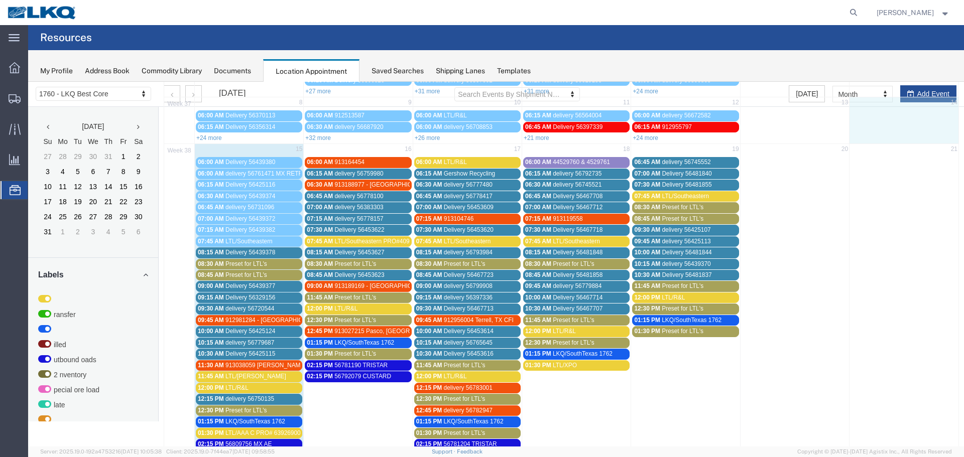
click at [910, 99] on td "14" at bounding box center [903, 103] width 109 height 13
select select "1"
select select
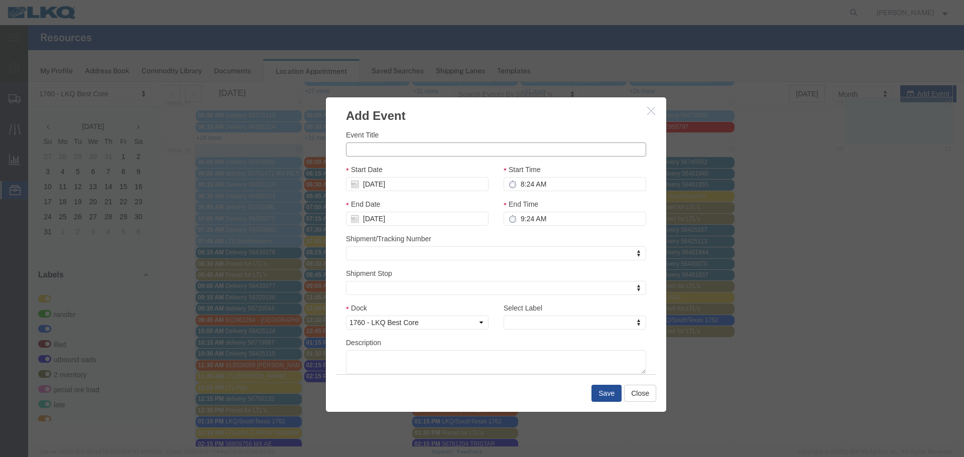
click at [393, 147] on input "Event Title" at bounding box center [496, 150] width 300 height 14
paste input "56819058"
click at [420, 127] on div "Event Title 56819058 Start Date 09/14/2025 Start Time 8:24 AM End Date 09/14/20…" at bounding box center [496, 249] width 340 height 250
click at [419, 148] on input "56819058" at bounding box center [496, 150] width 300 height 14
type input "56819058 GPS"
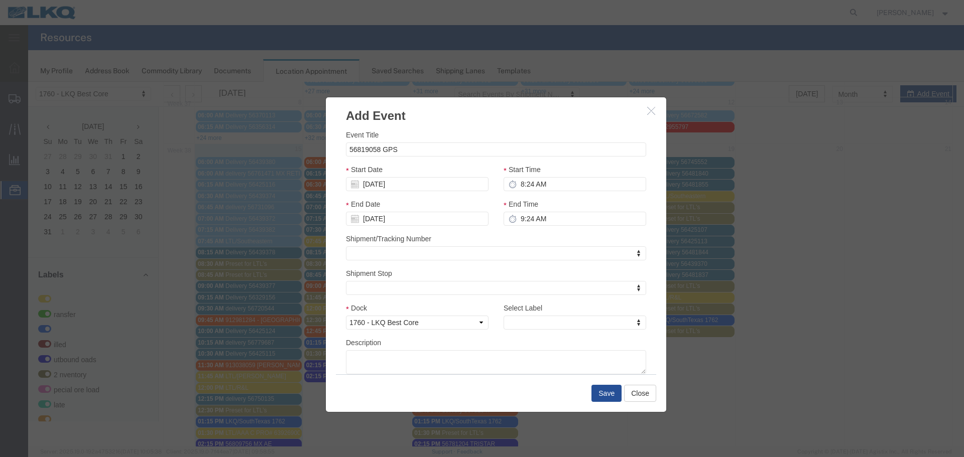
click at [427, 129] on div "Event Title 56819058 GPS Start Date 09/14/2025 Start Time 8:24 AM End Date 09/1…" at bounding box center [496, 249] width 340 height 250
click at [378, 176] on div "Start Date 09/14/2025" at bounding box center [417, 177] width 143 height 27
click at [376, 181] on input "09/14/2025" at bounding box center [417, 184] width 143 height 14
click at [380, 259] on td "16" at bounding box center [383, 261] width 15 height 15
type input "09/16/2025"
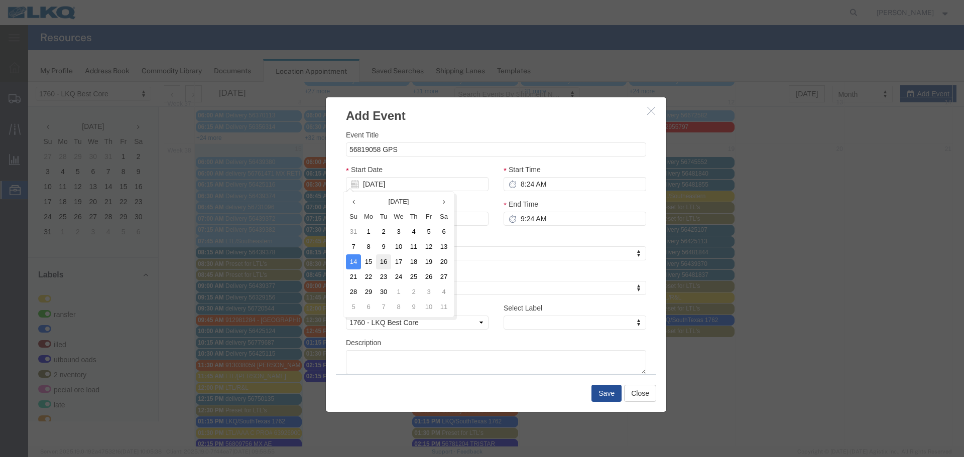
type input "09/16/2025"
click at [534, 181] on input "8:24 AM" at bounding box center [574, 184] width 143 height 14
type input "2:24 AM"
type input "3:24 AM"
type input "2:15 AM"
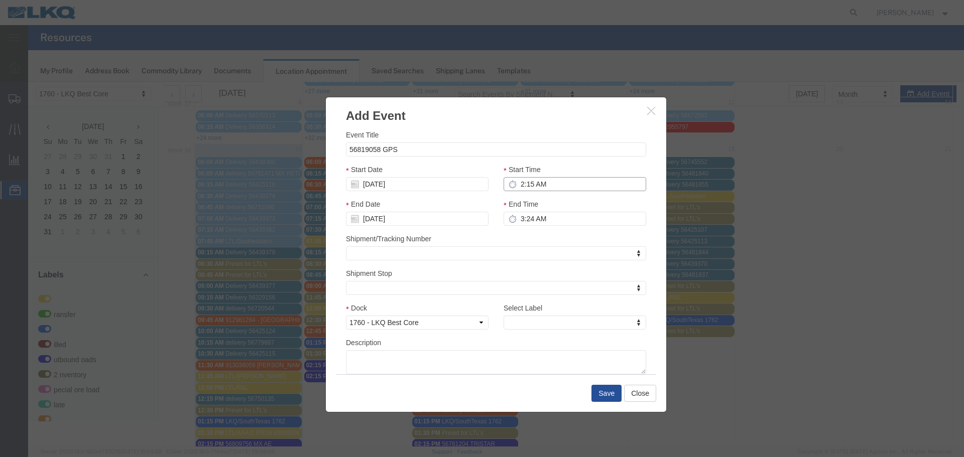
type input "3:15 AM"
type input "2:15 PM"
click at [521, 220] on input "3:15 PM" at bounding box center [574, 219] width 143 height 14
type input "2:15 PM"
click at [522, 227] on div "End Time 2:15 PM" at bounding box center [575, 216] width 158 height 35
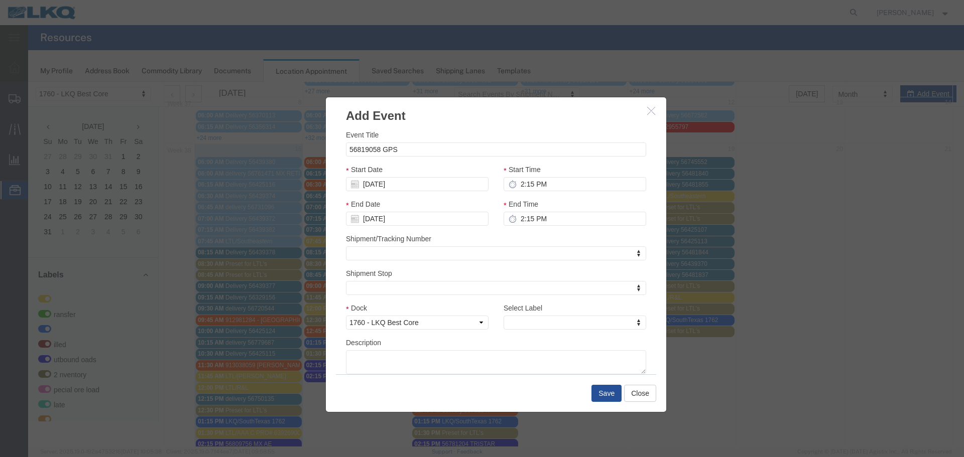
click at [519, 234] on div "Shipment/Tracking Number Shipment/Tracking Number Shipment/Tracking Number" at bounding box center [496, 246] width 300 height 27
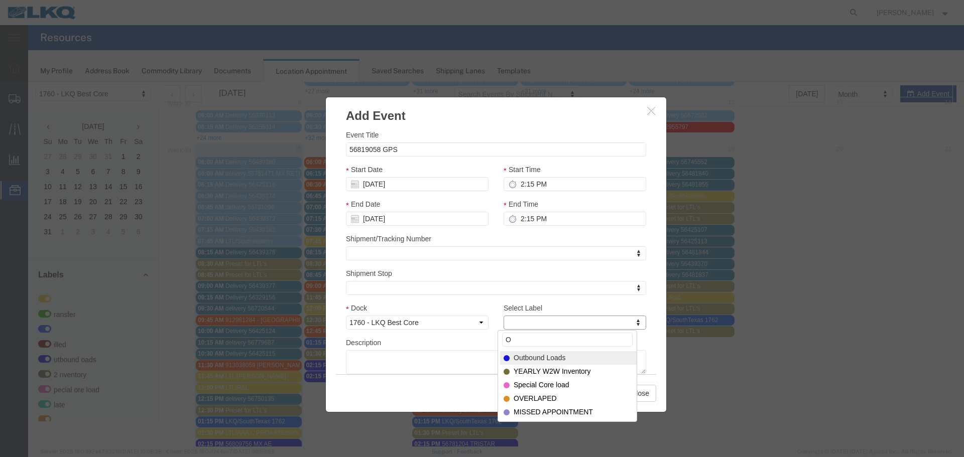
type input "O"
select select "80"
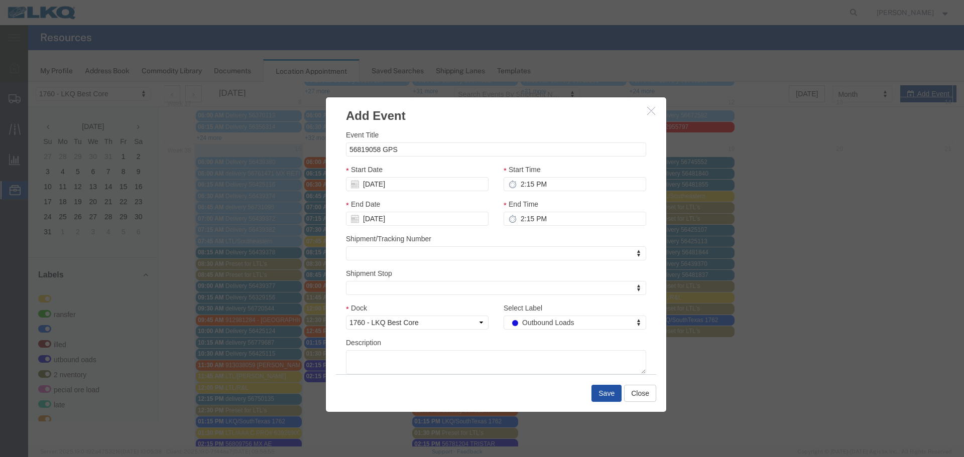
click at [596, 390] on button "Save" at bounding box center [606, 393] width 30 height 17
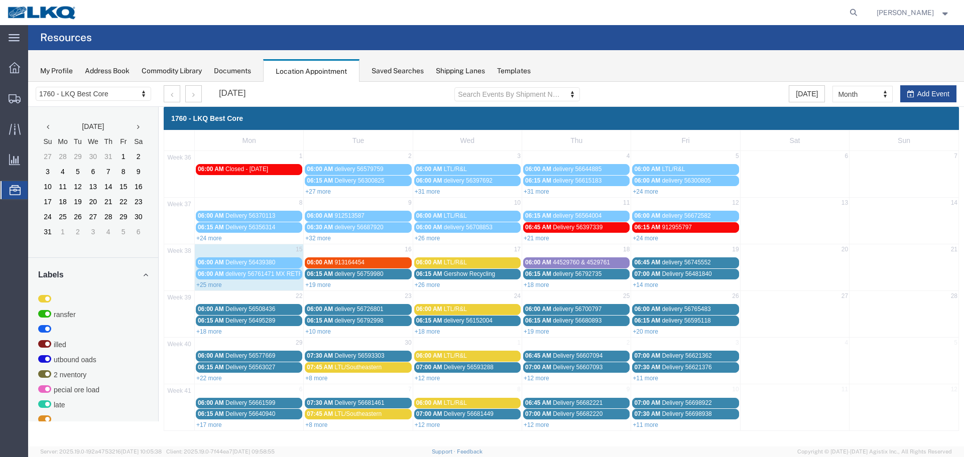
scroll to position [0, 0]
click at [311, 284] on link "+19 more" at bounding box center [318, 285] width 26 height 7
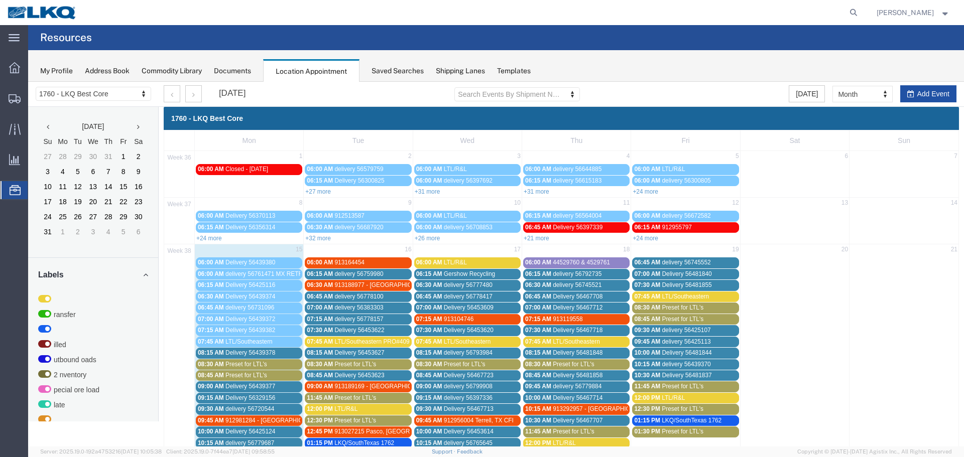
click at [934, 95] on button "Add Event" at bounding box center [928, 93] width 56 height 17
select select
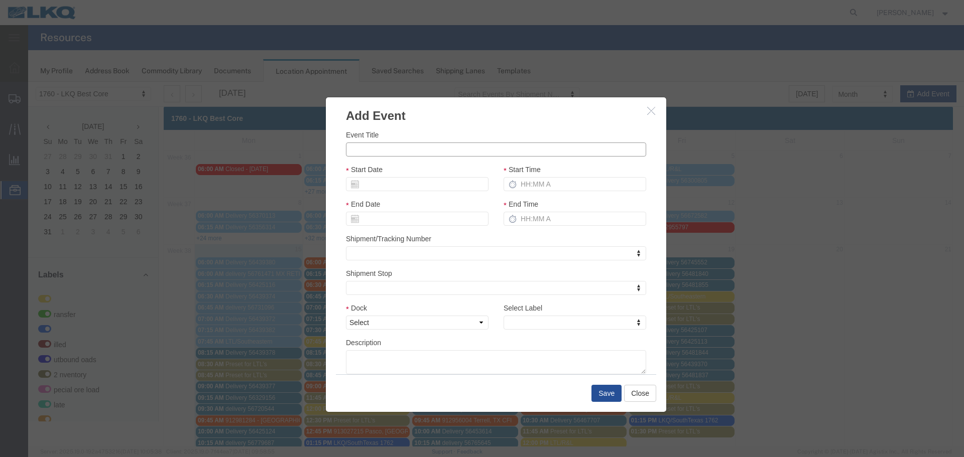
click at [417, 155] on input "Event Title" at bounding box center [496, 150] width 300 height 14
type input "56819061 MX SWFIT"
click at [423, 109] on h3 "Add Event" at bounding box center [496, 110] width 340 height 27
click at [385, 182] on input "Start Date" at bounding box center [417, 184] width 143 height 14
click at [372, 180] on input "Start Date" at bounding box center [417, 184] width 143 height 14
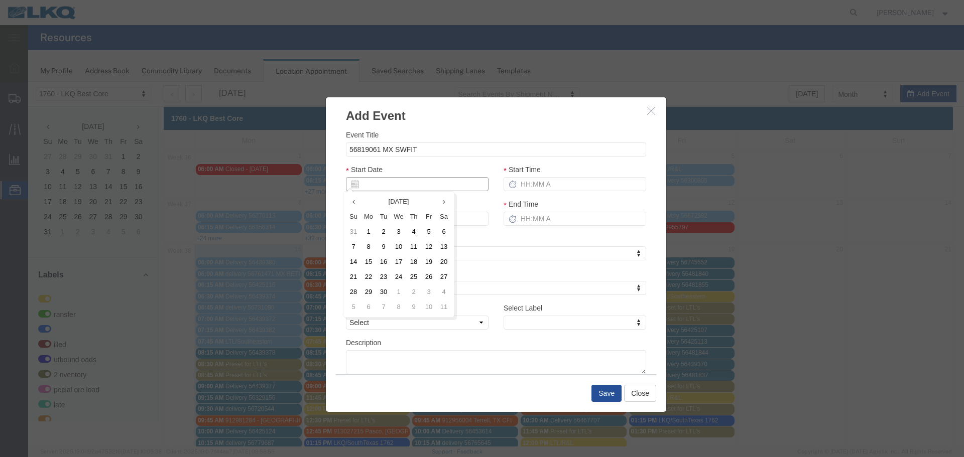
type input "9"
type input "09/15/2025"
type input "9/18/2"
type input "09/18/2"
type input "9/18/25"
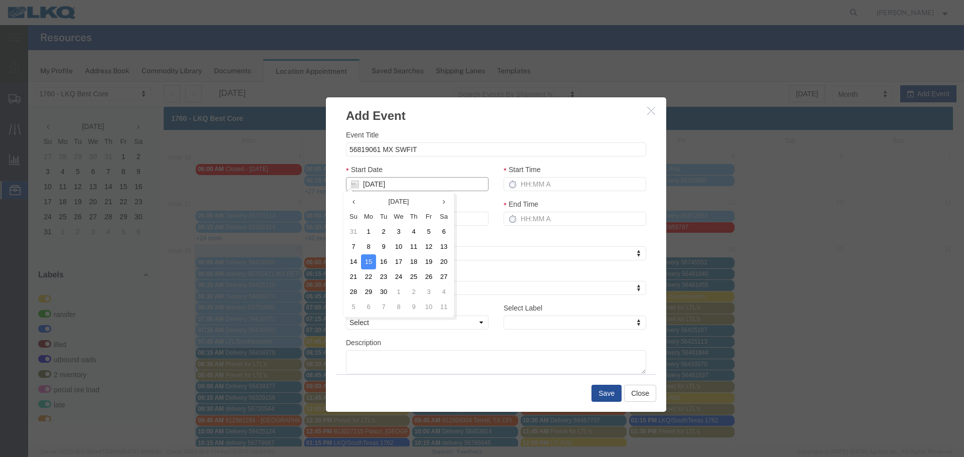
type input "09/18/25"
drag, startPoint x: 415, startPoint y: 168, endPoint x: 424, endPoint y: 168, distance: 9.0
click at [419, 168] on div "Start Date 09/18/25" at bounding box center [417, 177] width 143 height 27
click at [527, 184] on input "Start Time" at bounding box center [574, 184] width 143 height 14
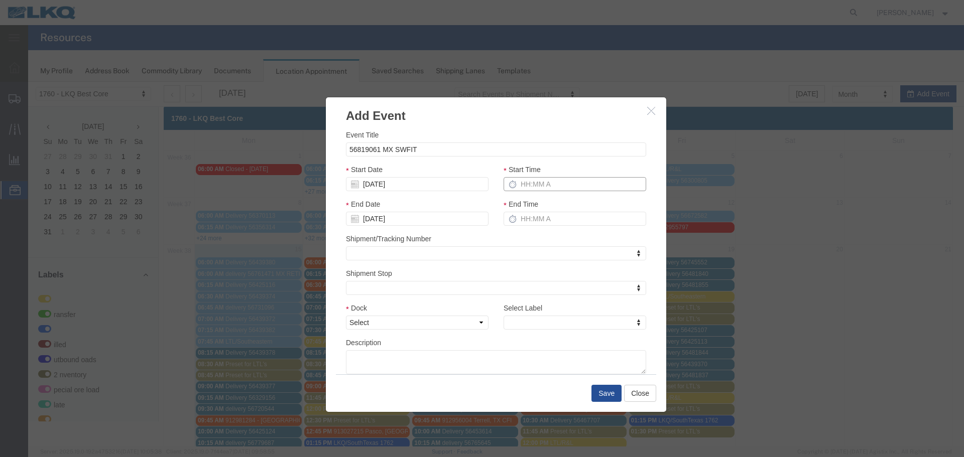
type input "2:15 PM"
click at [541, 221] on input "3:15 PM" at bounding box center [574, 219] width 143 height 14
type input "2:15 PM"
click at [477, 321] on select "Select 1760 - LKQ Best Core 1760 - Outbound Loads" at bounding box center [417, 323] width 143 height 14
select select "1"
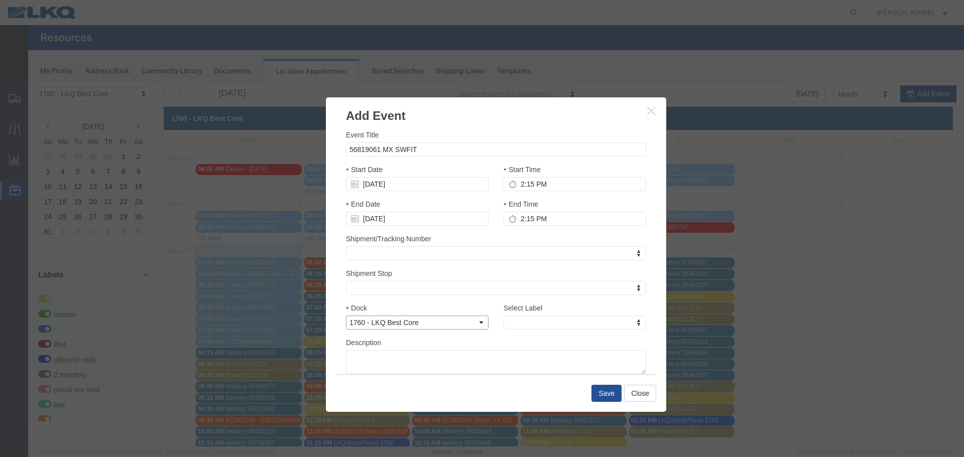
click at [346, 316] on select "Select 1760 - LKQ Best Core 1760 - Outbound Loads" at bounding box center [417, 323] width 143 height 14
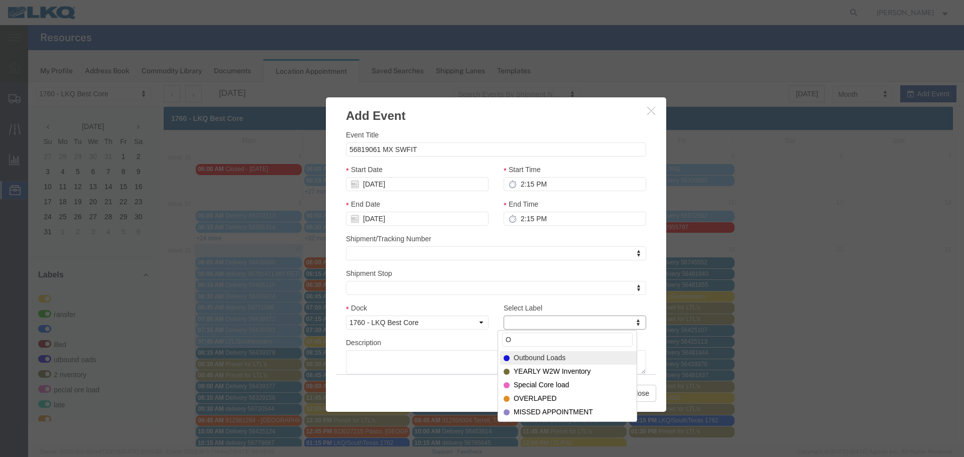
type input "O"
select select "80"
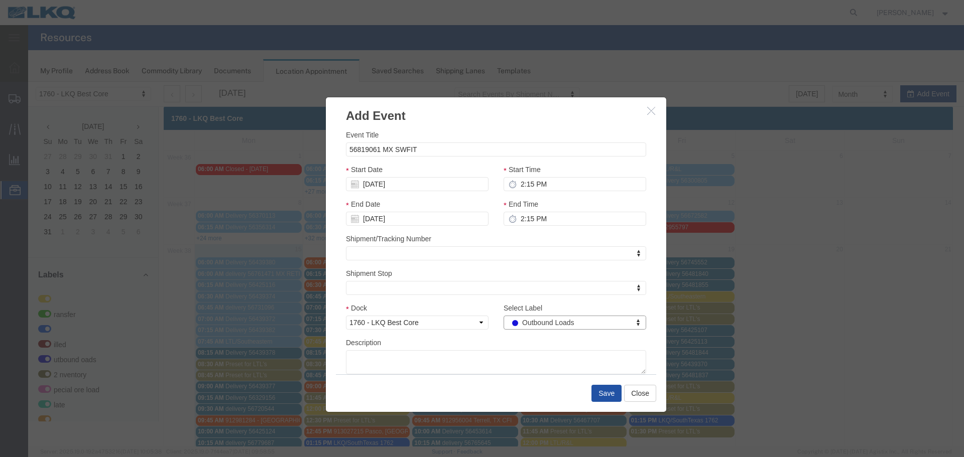
click at [608, 390] on button "Save" at bounding box center [606, 393] width 30 height 17
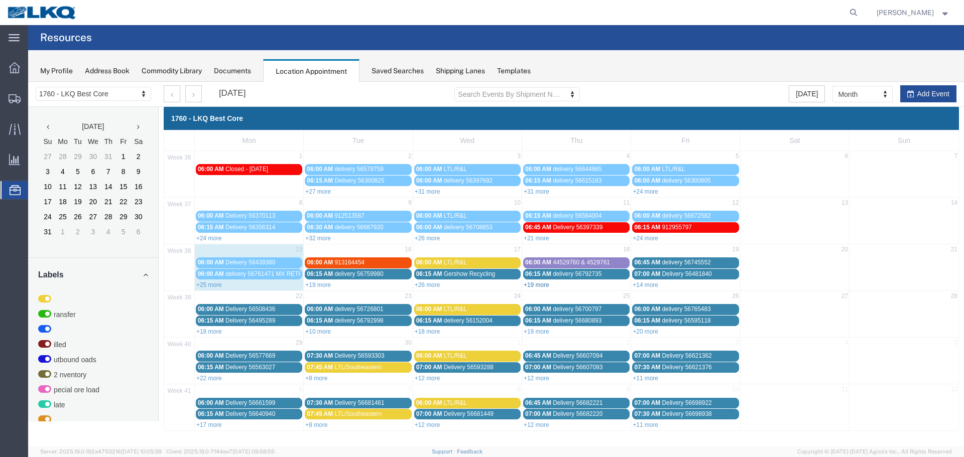
click at [538, 286] on link "+19 more" at bounding box center [536, 285] width 26 height 7
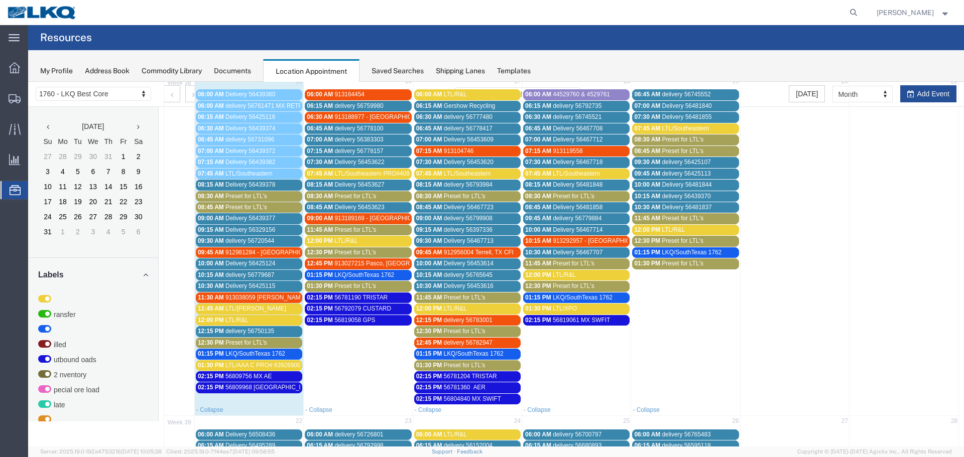
scroll to position [151, 0]
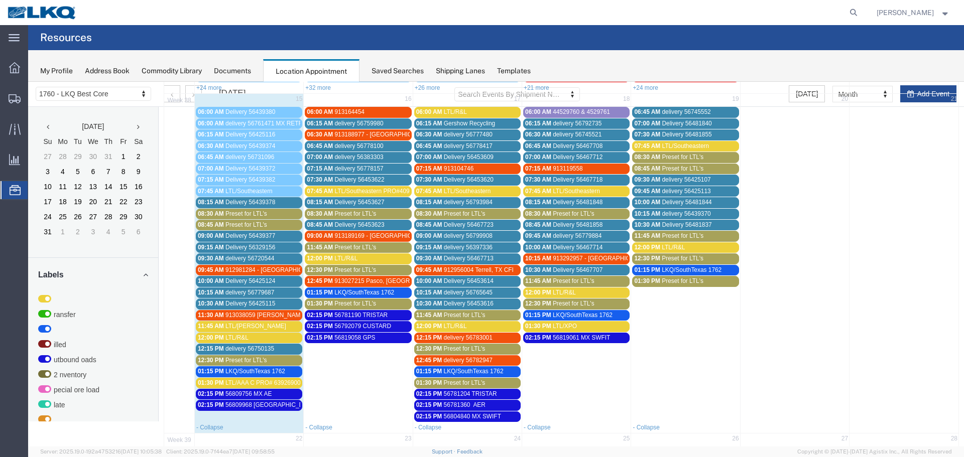
click at [334, 211] on span "Preset for LTL's" at bounding box center [355, 213] width 42 height 7
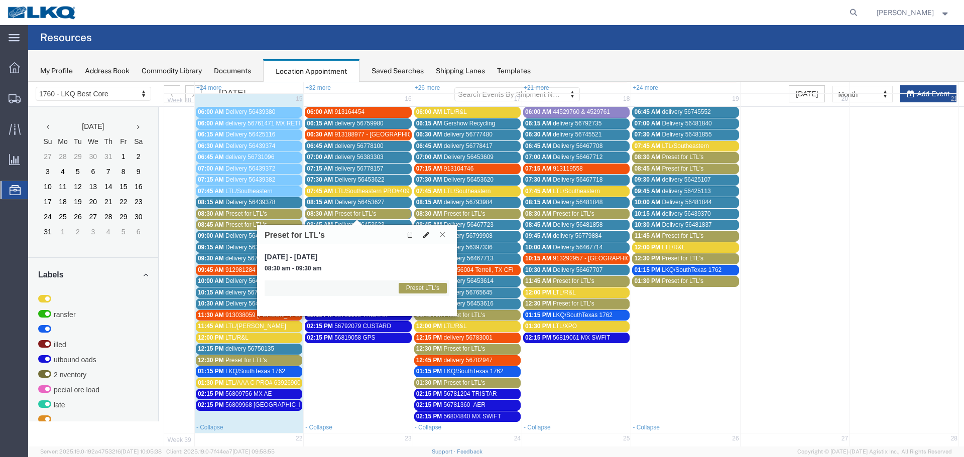
click at [426, 233] on icon at bounding box center [426, 234] width 6 height 7
select select "1"
select select "420"
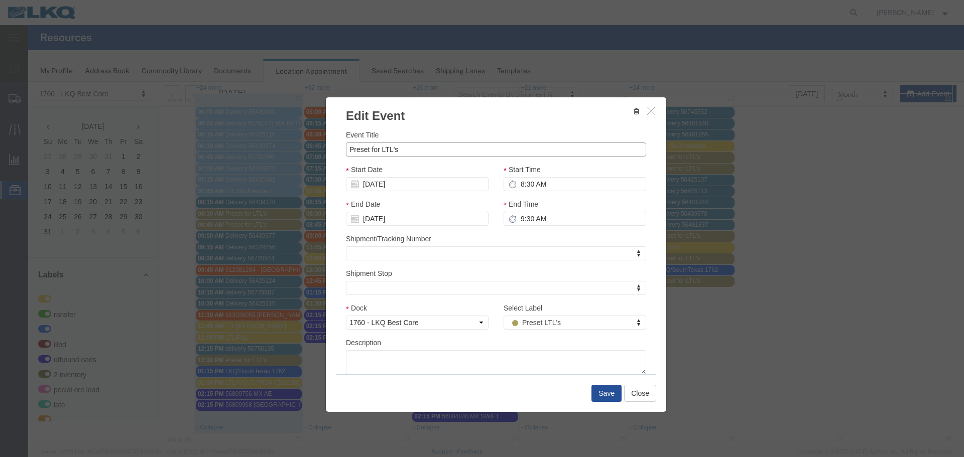
click at [379, 144] on input "Preset for LTL's" at bounding box center [496, 150] width 300 height 14
type input "LTL/XPO"
click at [432, 121] on h3 "Edit Event" at bounding box center [496, 110] width 340 height 27
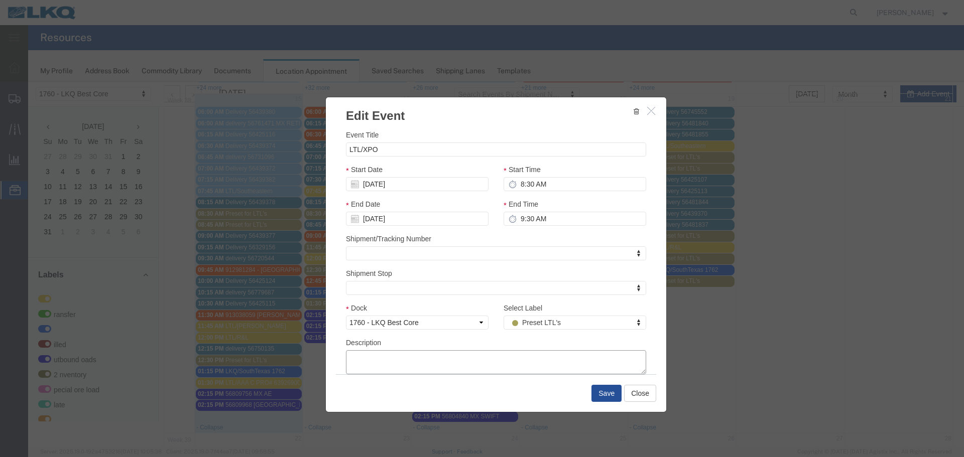
click at [370, 361] on textarea "Description" at bounding box center [496, 362] width 300 height 24
paste textarea "Pro# 290-643544 Po# None Shown Shipper Autozone 8 plts at 3092 lb"
type textarea "Pro# 290-643544 Po# None Shown Shipper Autozone 8 plts at 3092 lb"
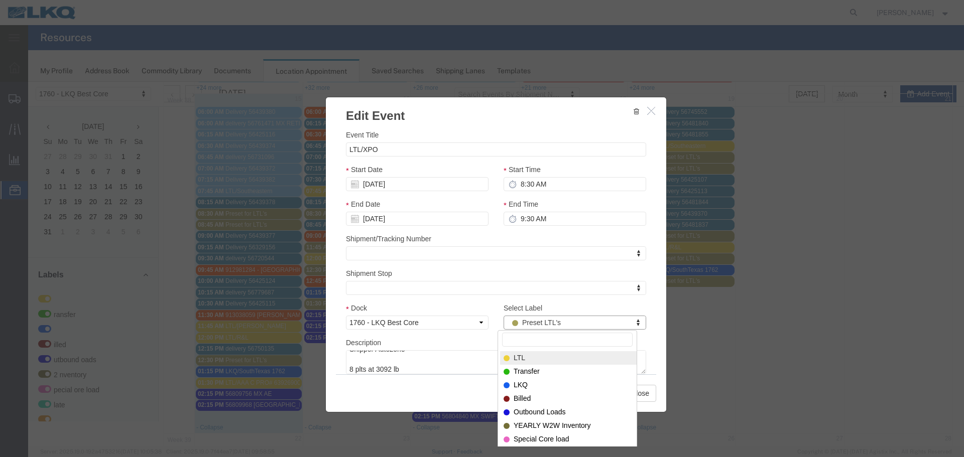
drag, startPoint x: 544, startPoint y: 367, endPoint x: 539, endPoint y: 359, distance: 9.5
select select "25"
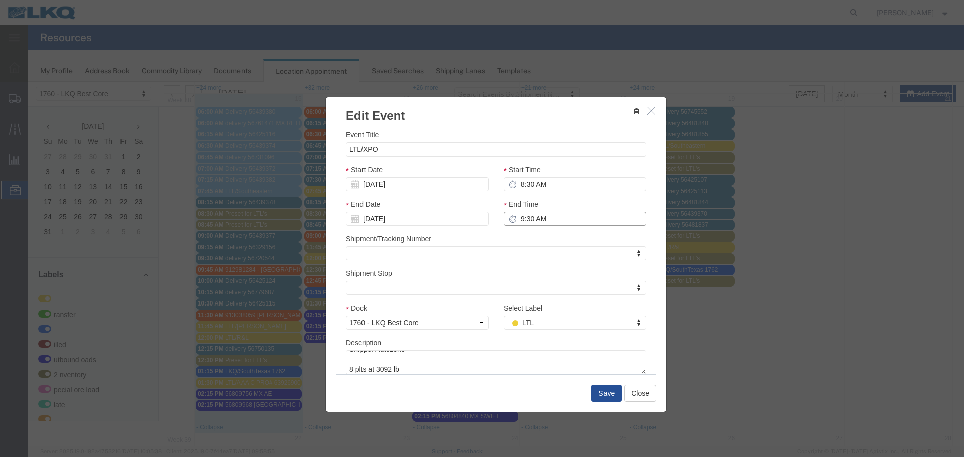
click at [541, 223] on input "9:30 AM" at bounding box center [574, 219] width 143 height 14
type input "8:45 AM"
click at [530, 235] on div "Shipment/Tracking Number Shipment/Tracking Number Shipment/Tracking Number" at bounding box center [496, 246] width 300 height 27
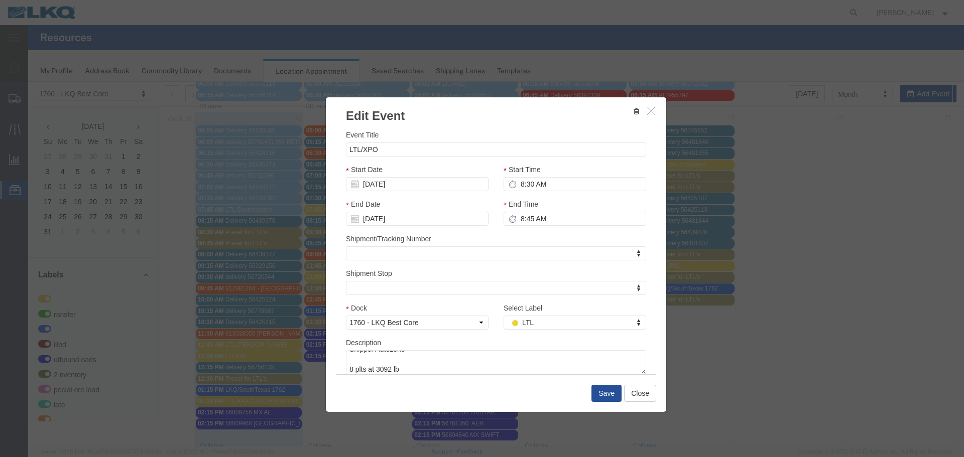
scroll to position [100, 0]
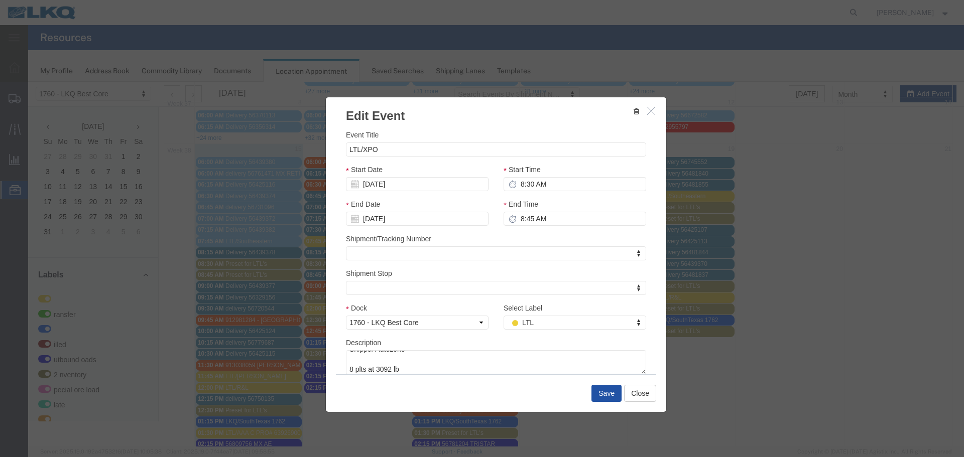
click at [599, 388] on button "Save" at bounding box center [606, 393] width 30 height 17
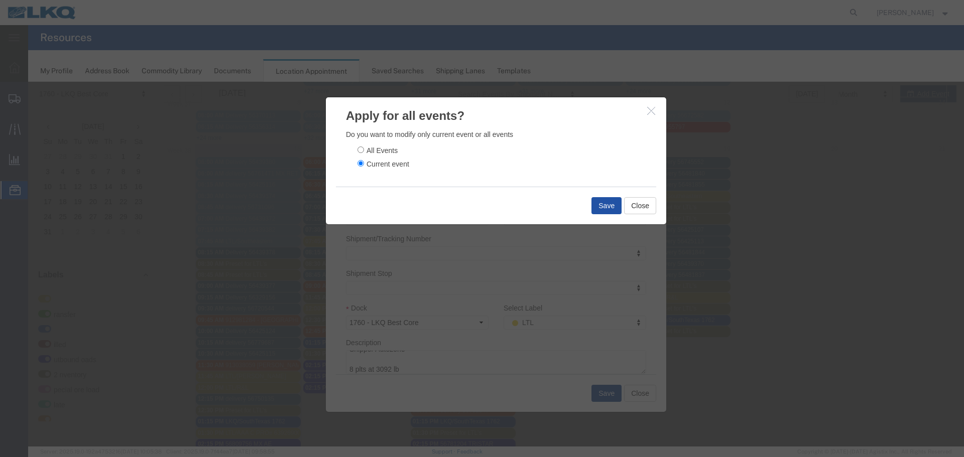
click at [612, 209] on button "Save" at bounding box center [606, 205] width 30 height 17
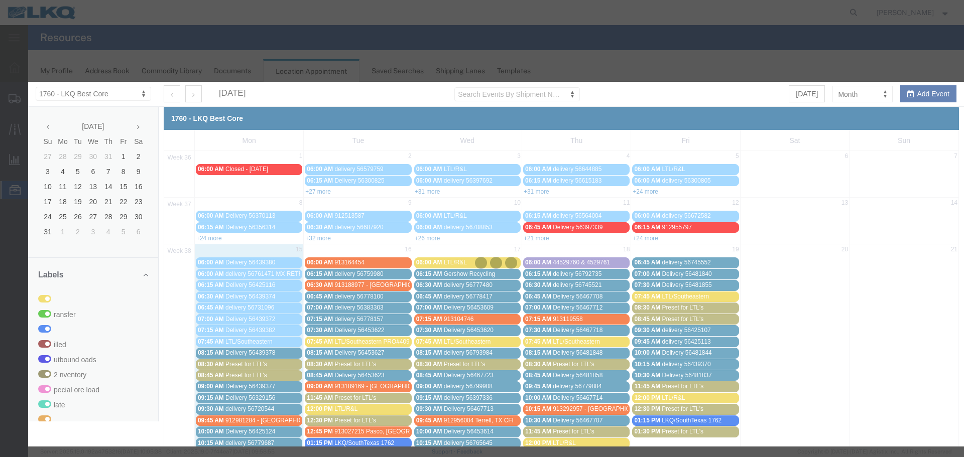
scroll to position [0, 0]
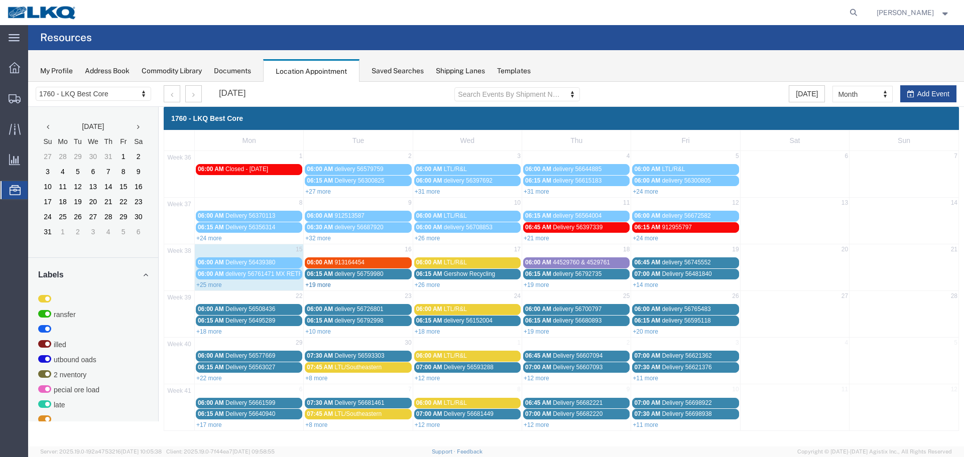
click at [323, 283] on link "+19 more" at bounding box center [318, 285] width 26 height 7
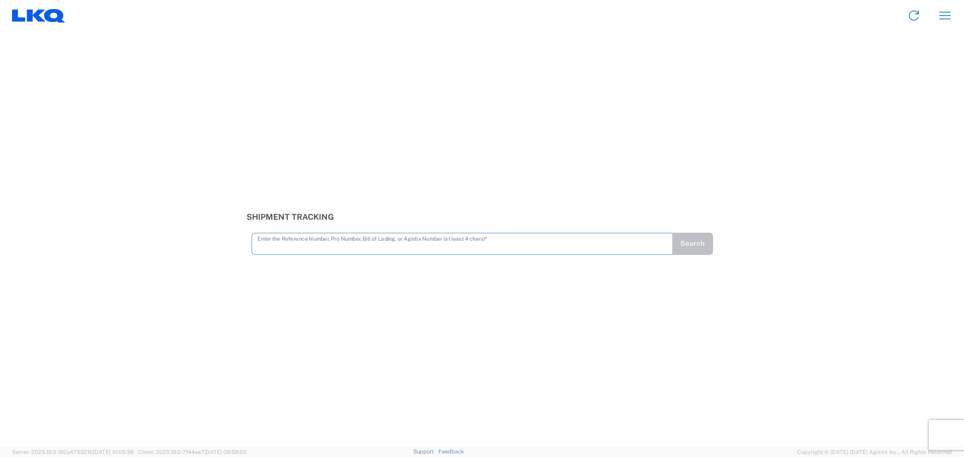
click at [293, 249] on input "text" at bounding box center [461, 243] width 409 height 18
type input "56761471"
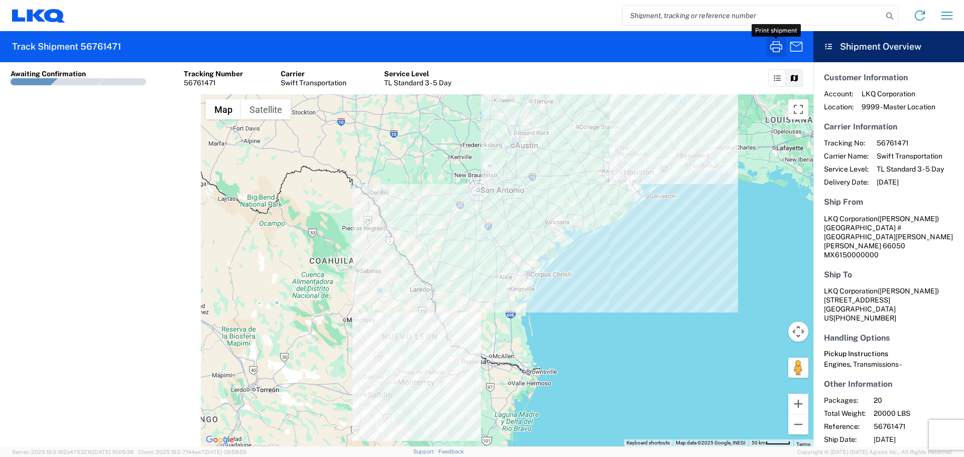
click at [781, 47] on icon "button" at bounding box center [776, 47] width 16 height 16
click at [951, 22] on icon "button" at bounding box center [947, 16] width 16 height 16
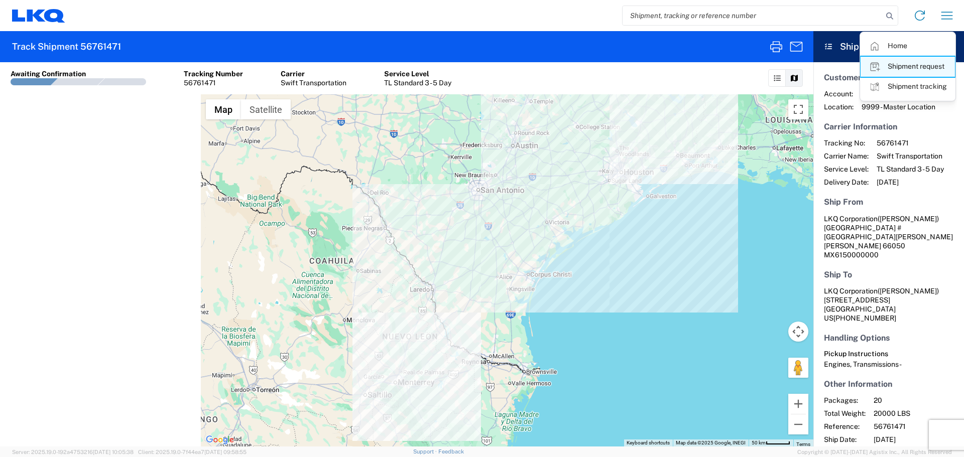
click at [910, 63] on link "Shipment request" at bounding box center [907, 67] width 94 height 20
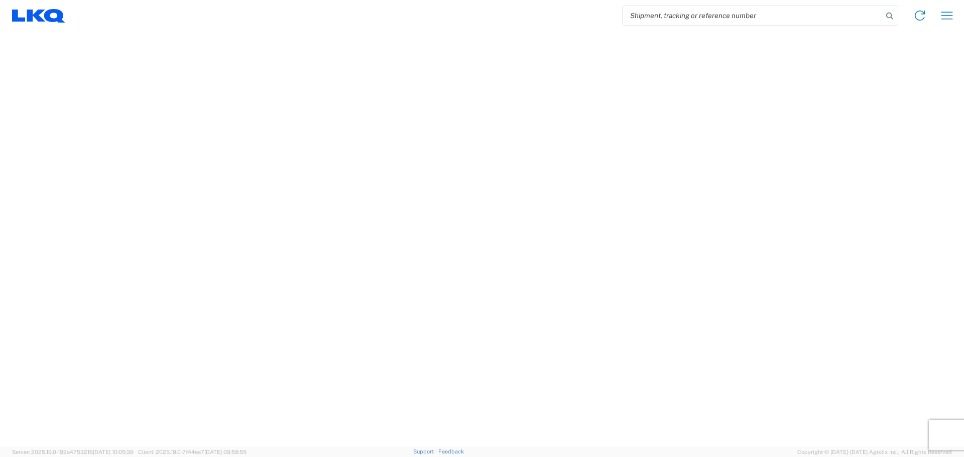
click at [696, 16] on input "search" at bounding box center [752, 15] width 260 height 19
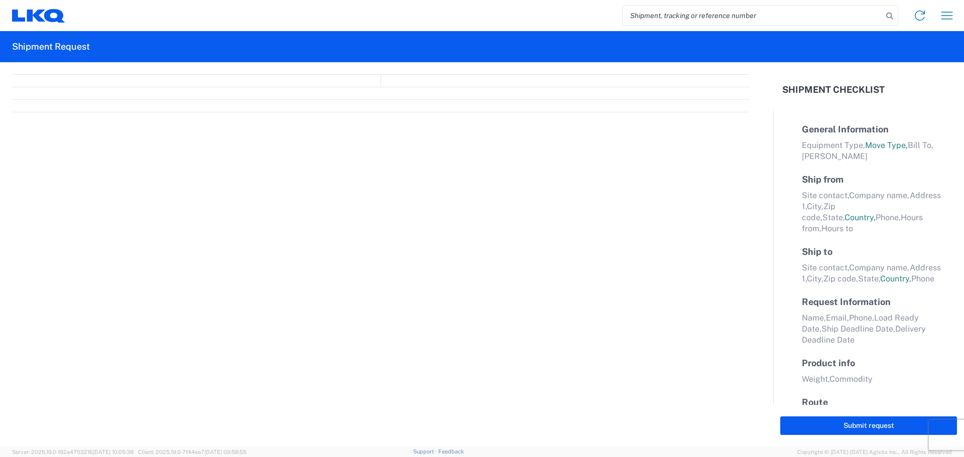
select select "FULL"
select select "LBS"
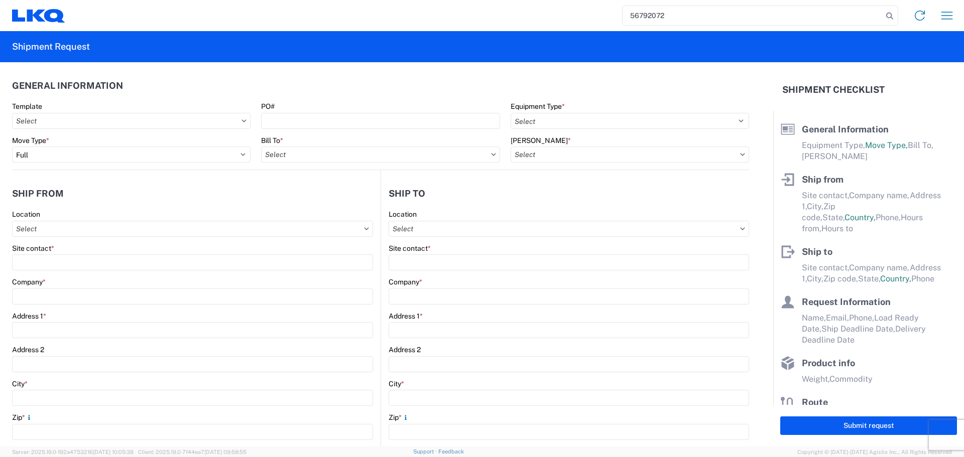
type input "56792072"
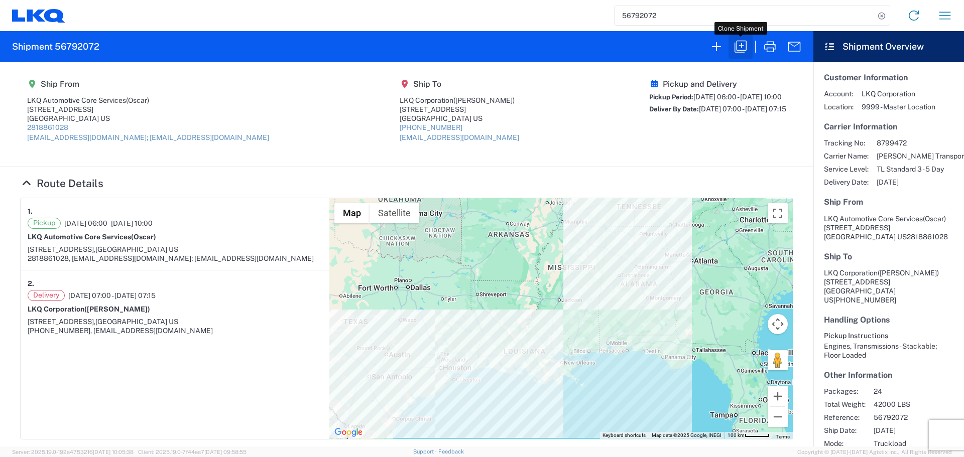
click at [739, 46] on icon "button" at bounding box center [740, 47] width 12 height 12
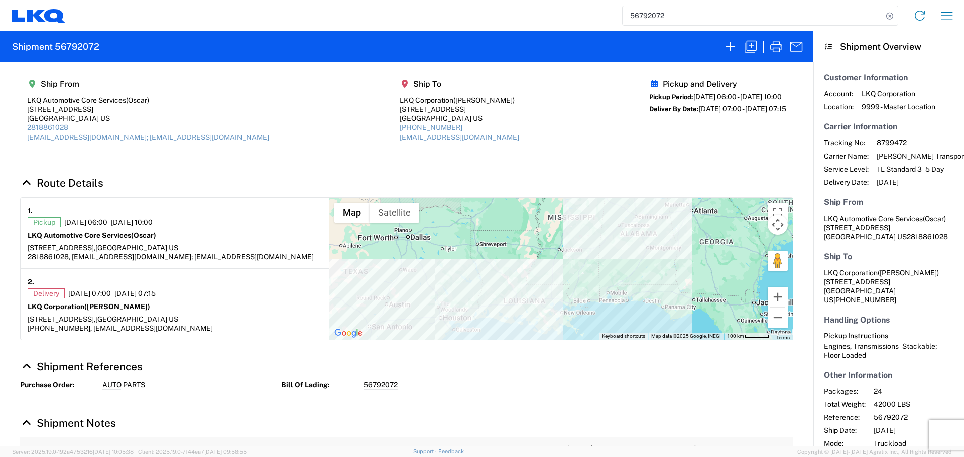
select select "FULL"
select select "US"
select select "LBS"
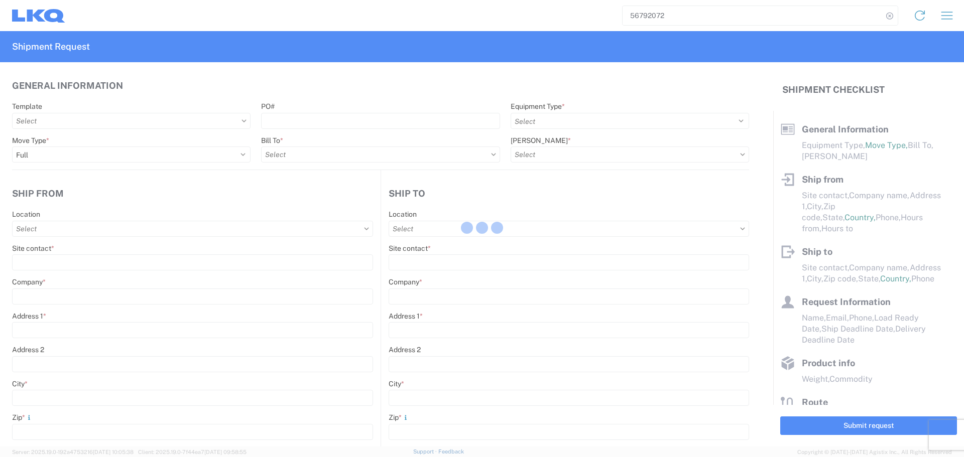
select select "STDV"
type input "Oscar"
type input "LKQ Automotive Core Services"
type input "1714 West Mount Houston Rd"
type input "Houston"
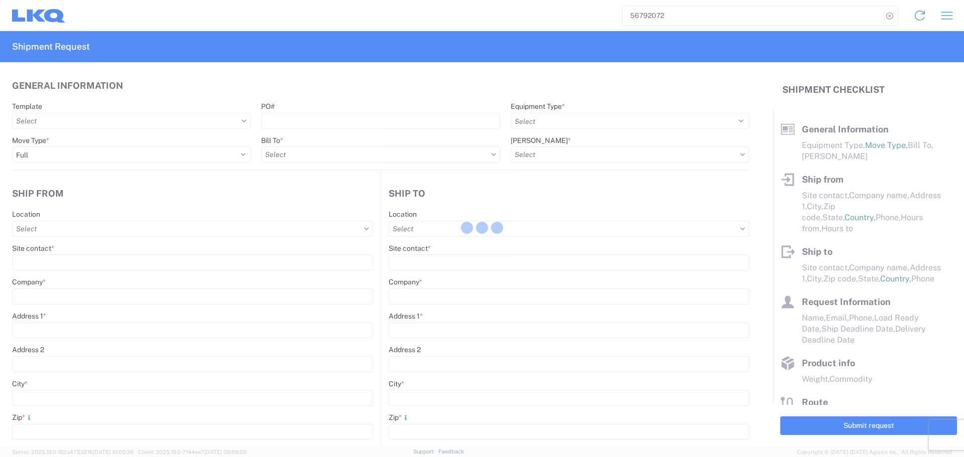
type input "77038"
type input "acgarcia@lkqcorp.com; oxdavila@lkqcorp.com"
type input "Brian Schmidt"
type input "LKQ Corporation"
type input "32 Dart Rd"
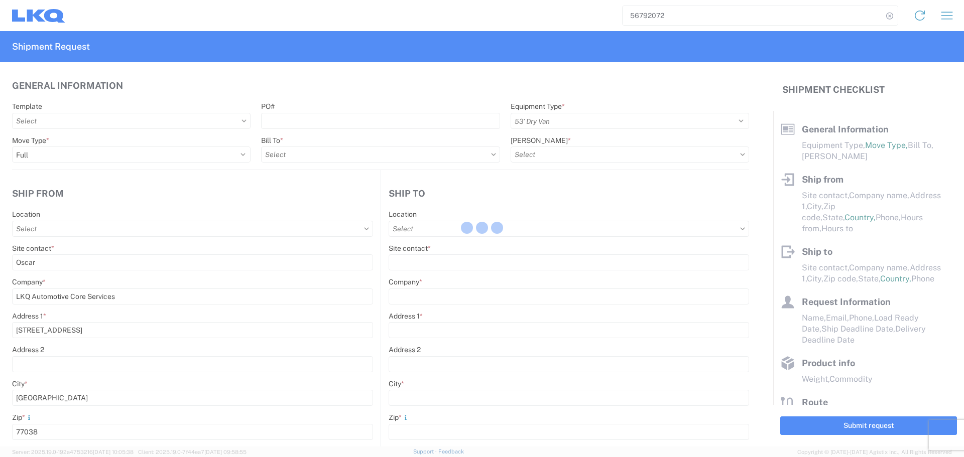
type input "Newnan"
type input "30265"
type input "jbschmidt@lkqcorp.com"
type input "Oscar"
type input "oxdavila@lkqcorp.com"
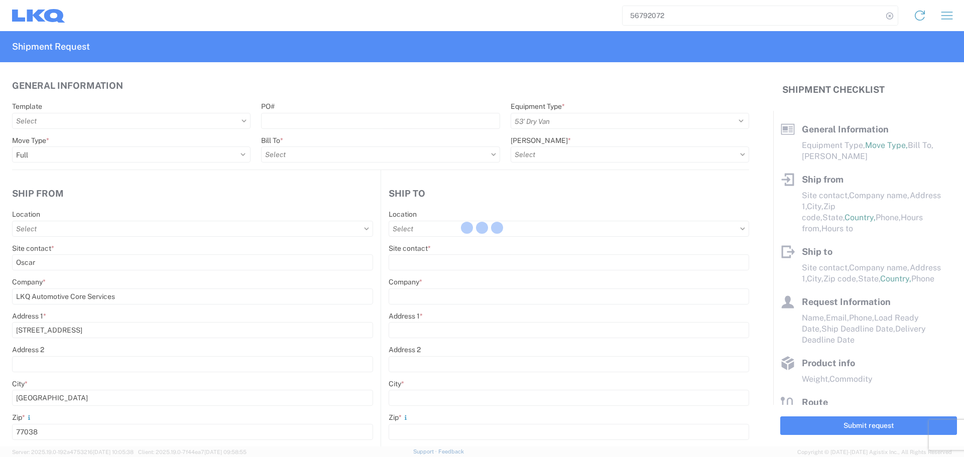
type input "2818861028"
type input "2025-09-12"
type input "2025-09-15"
type input "42000"
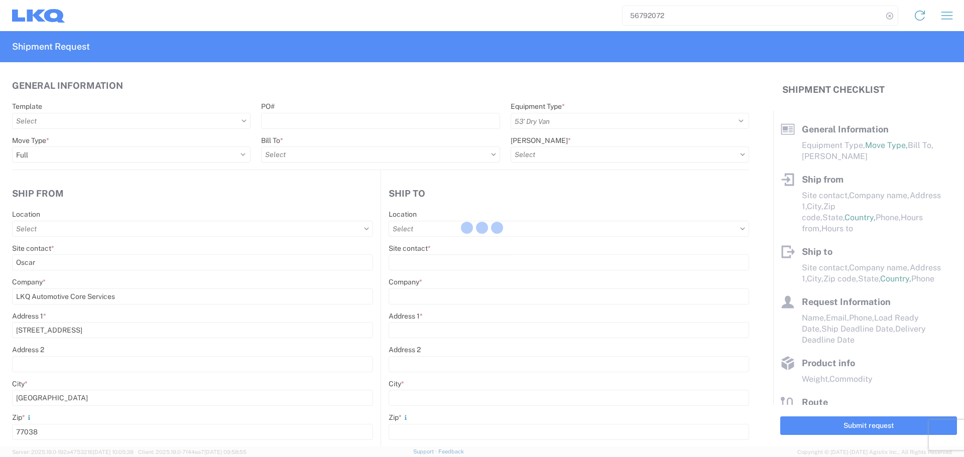
type input "Engines, Transmissions"
type input "24"
type input "0"
type input "40"
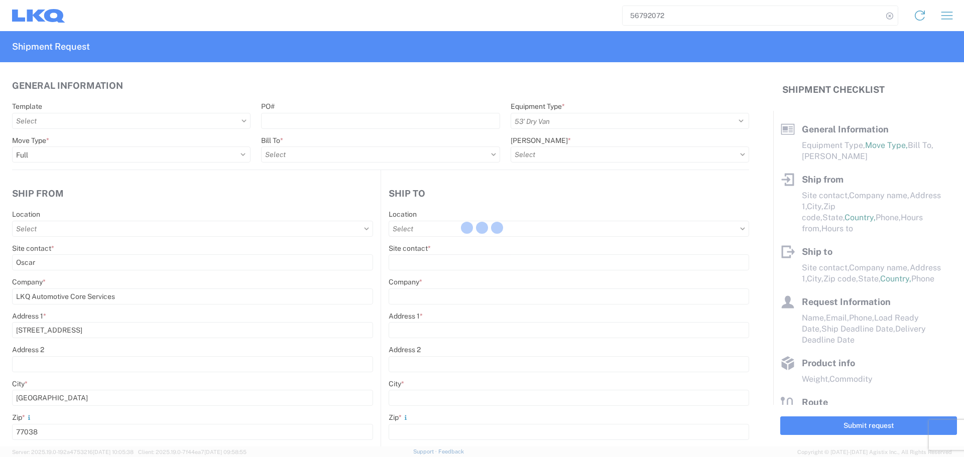
type input "36"
select select "US"
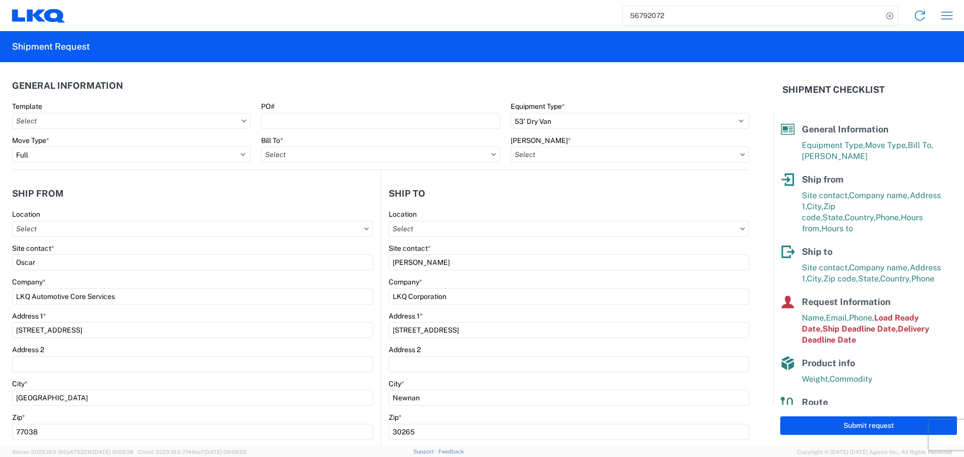
type input "1760 - LKQ Best Core"
type input "1772 - LKQ Atlanta Core Newnan"
type input "1760-1300-50180-0000 - 1760 Freight In - Cores"
type input "1760 - LKQ Best Core"
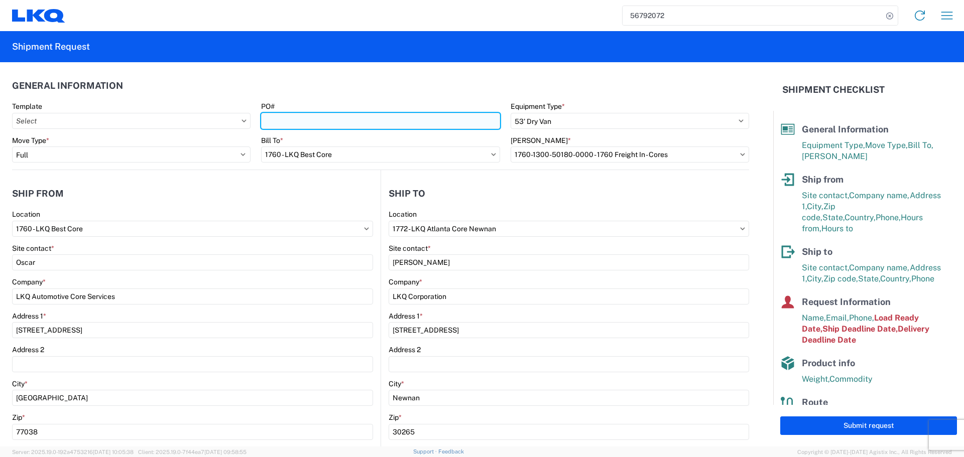
click at [326, 119] on input "PO#" at bounding box center [380, 121] width 238 height 16
type input "AUTO PARTS"
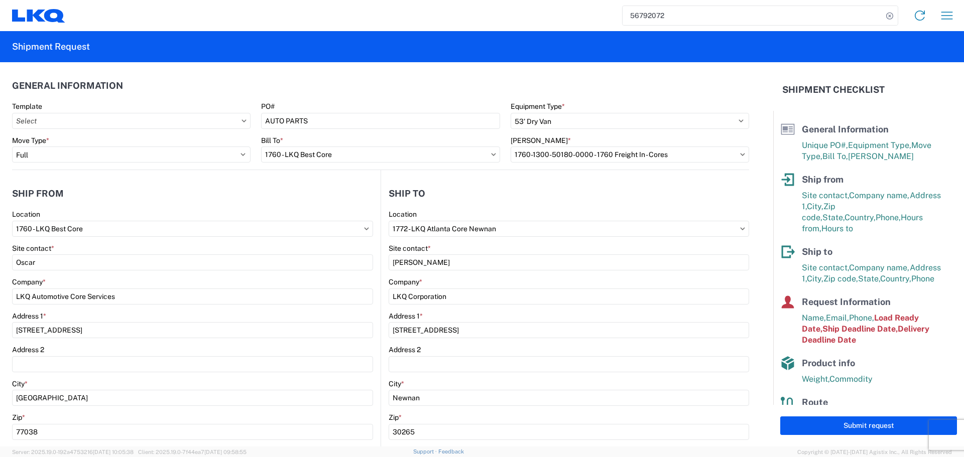
click at [301, 59] on agx-form-header "Shipment Request" at bounding box center [482, 46] width 964 height 31
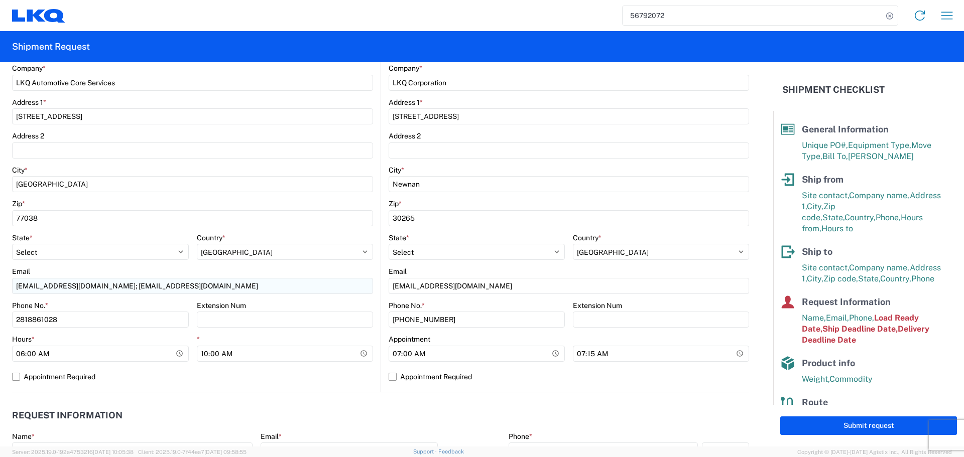
scroll to position [251, 0]
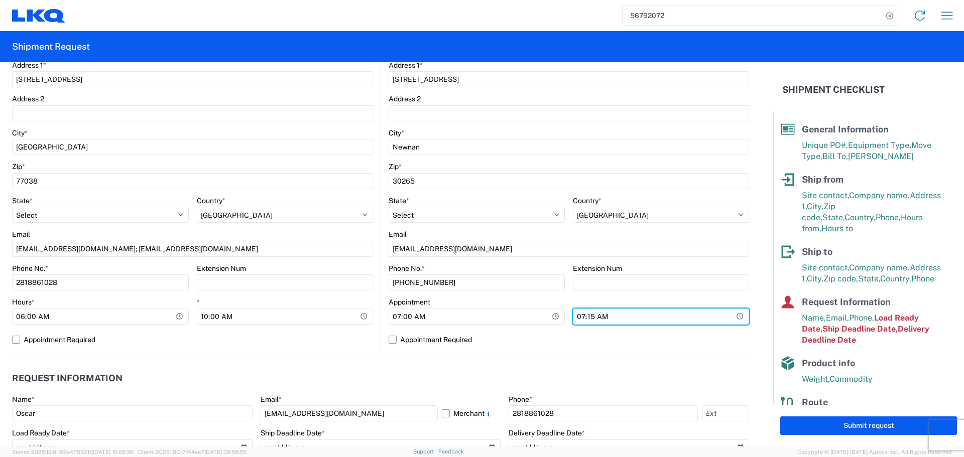
click at [734, 321] on input "07:15:00" at bounding box center [661, 317] width 176 height 16
type input "13:00"
click at [532, 328] on agx-form-control-wrapper-v2 "Appointment 07:00:00" at bounding box center [476, 315] width 176 height 34
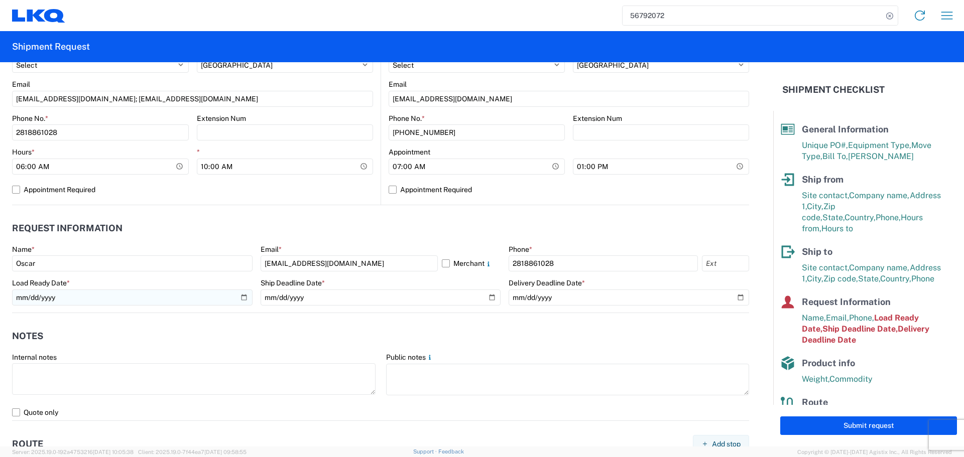
scroll to position [402, 0]
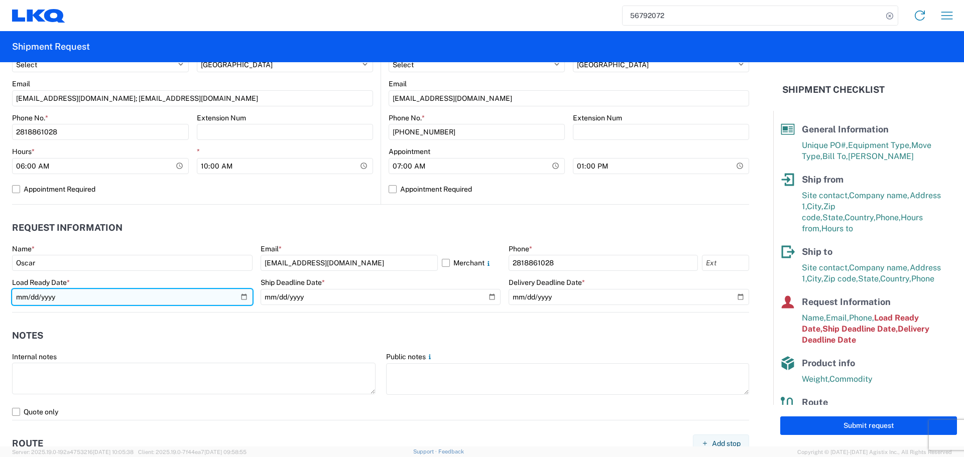
click at [239, 293] on input "2025-09-12" at bounding box center [132, 297] width 240 height 16
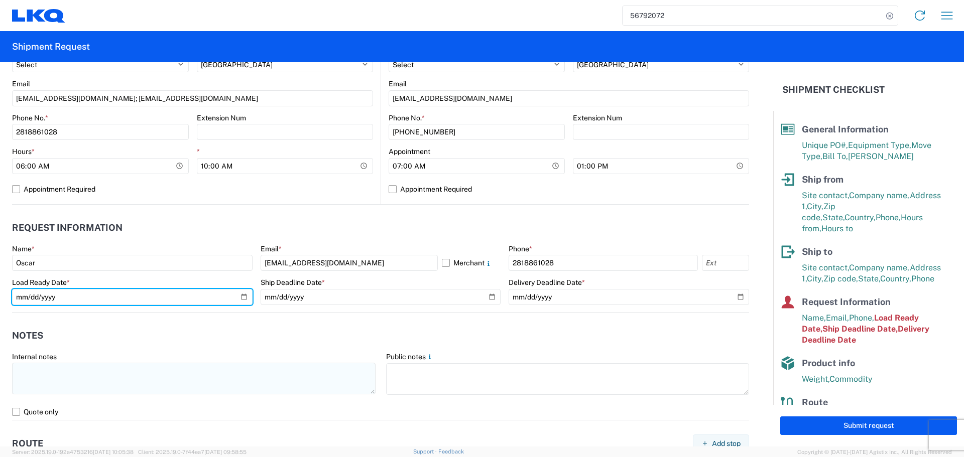
type input "2025-09-16"
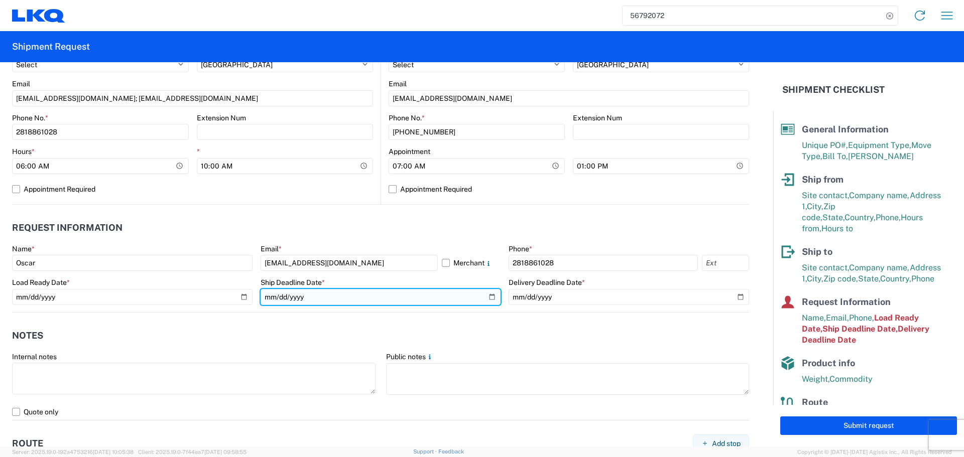
click at [483, 297] on input "2025-09-12" at bounding box center [380, 297] width 240 height 16
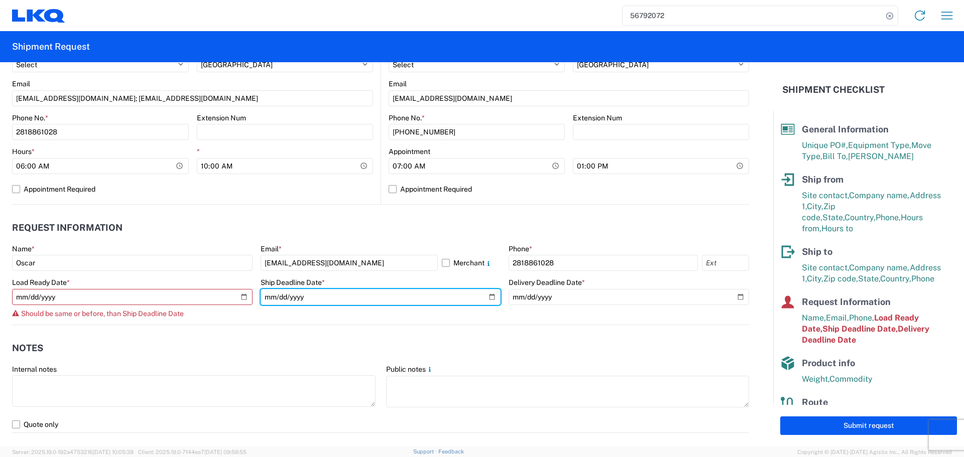
type input "2025-09-16"
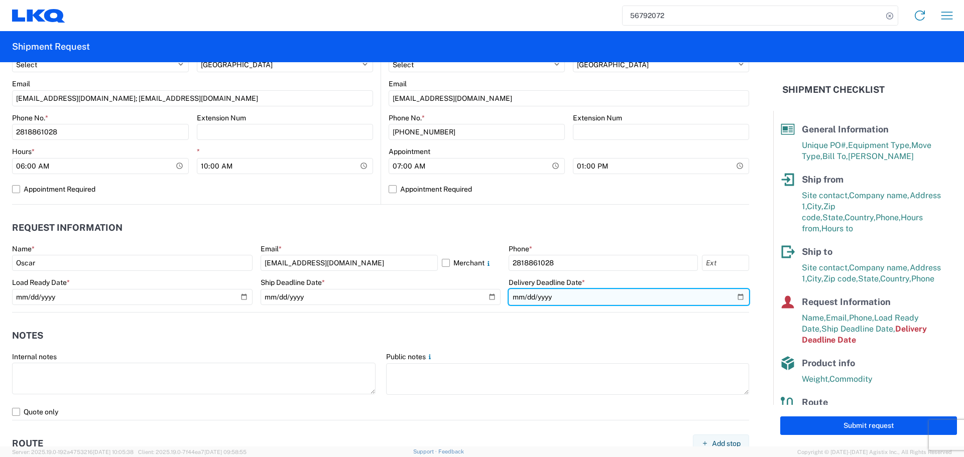
click at [729, 294] on input "2025-09-15" at bounding box center [628, 297] width 240 height 16
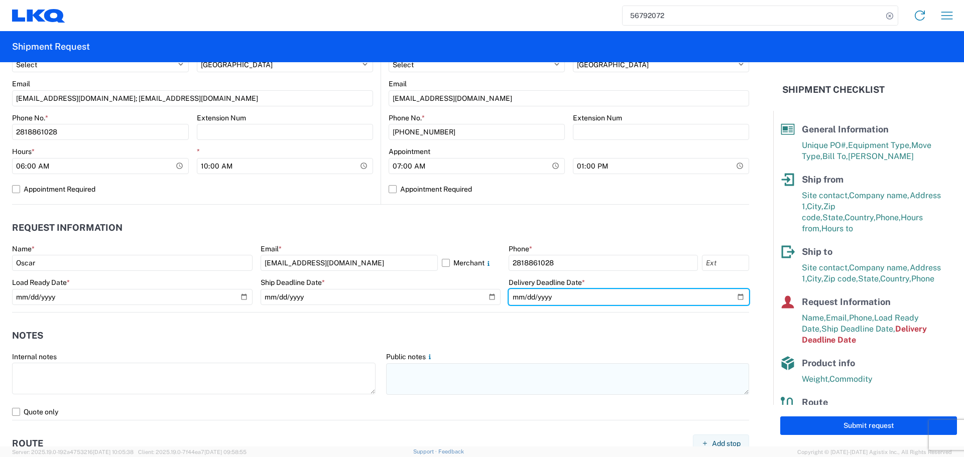
type input "2025-09-18"
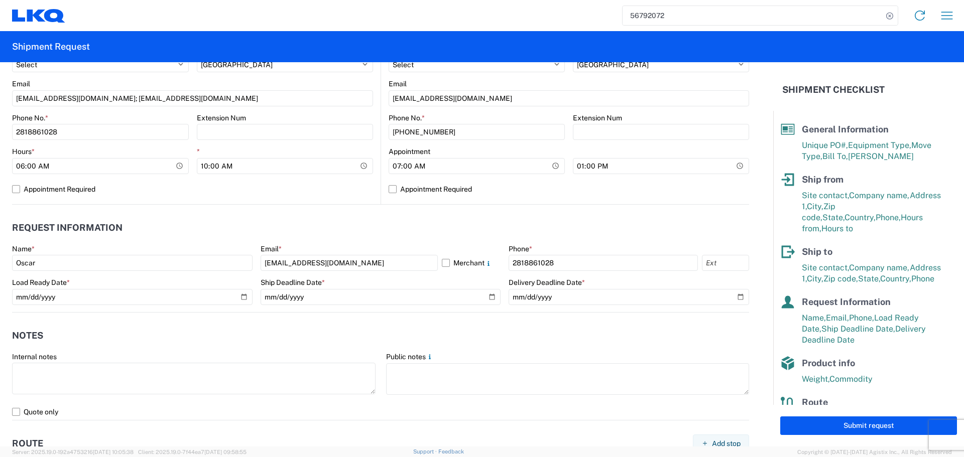
click at [354, 317] on agx-notes "Notes Internal notes Public notes Quote only" at bounding box center [380, 367] width 737 height 108
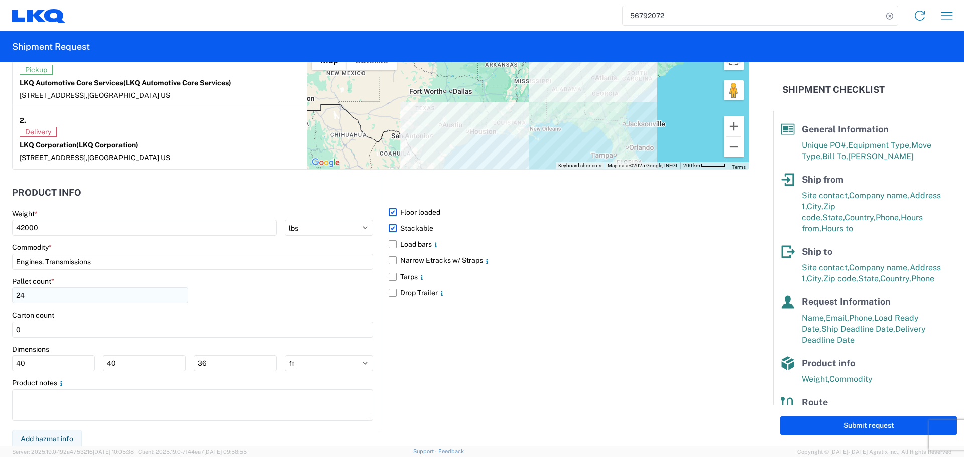
scroll to position [819, 0]
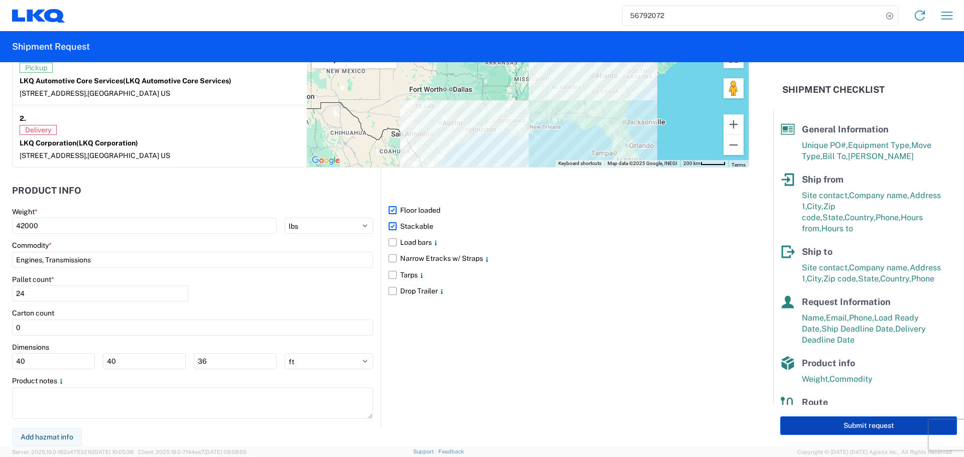
click at [871, 419] on button "Submit request" at bounding box center [868, 426] width 177 height 19
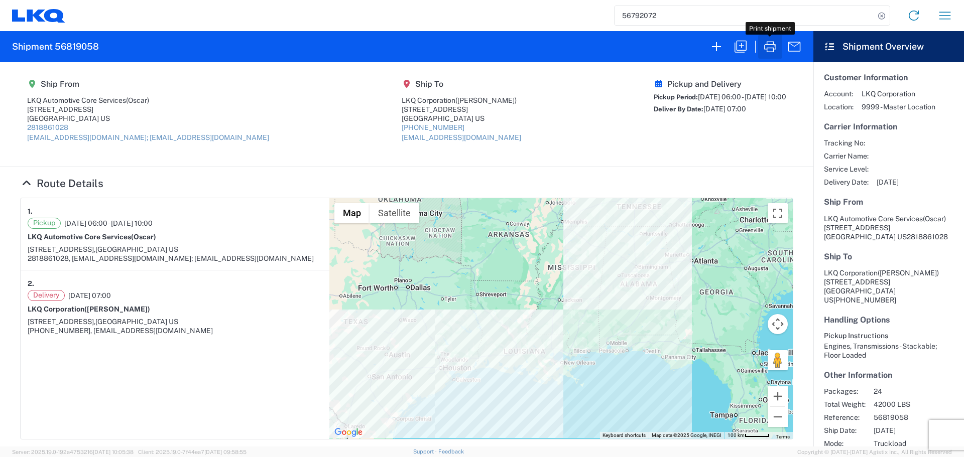
click at [765, 49] on icon "button" at bounding box center [770, 46] width 12 height 11
click at [636, 24] on input "56792072" at bounding box center [744, 15] width 260 height 19
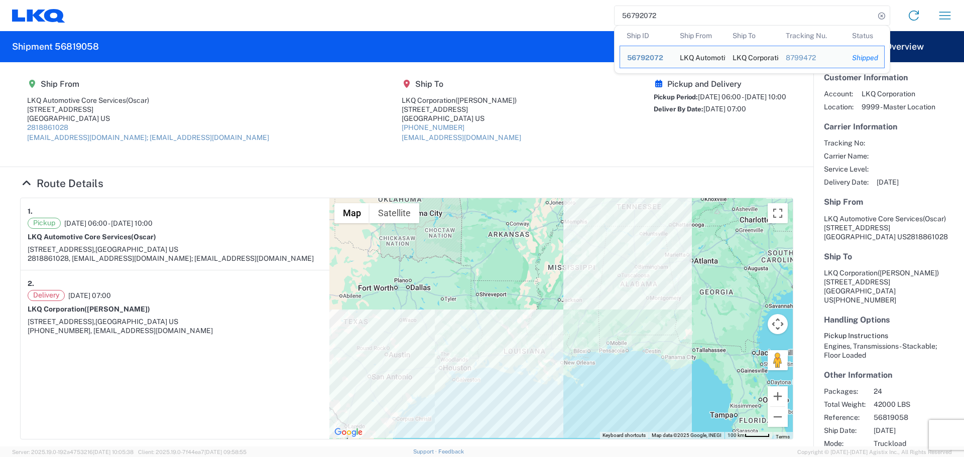
click at [636, 24] on input "56792072" at bounding box center [744, 15] width 260 height 19
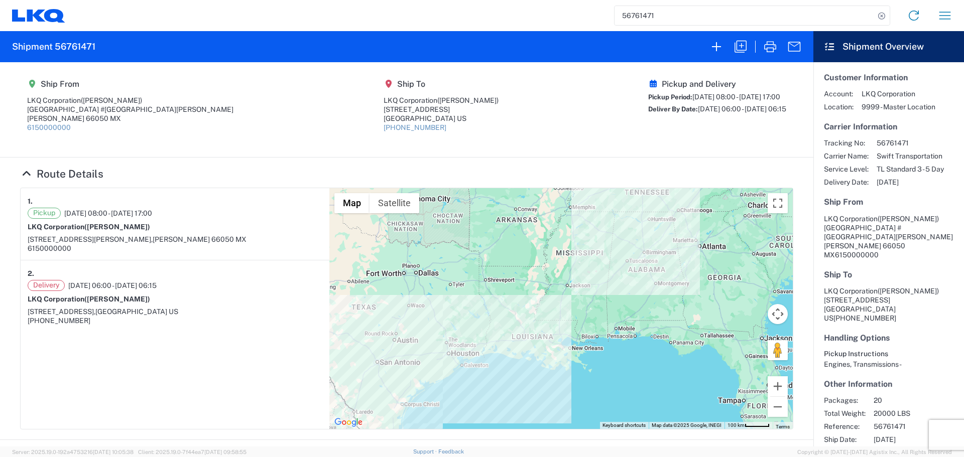
click at [641, 16] on input "56761471" at bounding box center [744, 15] width 260 height 19
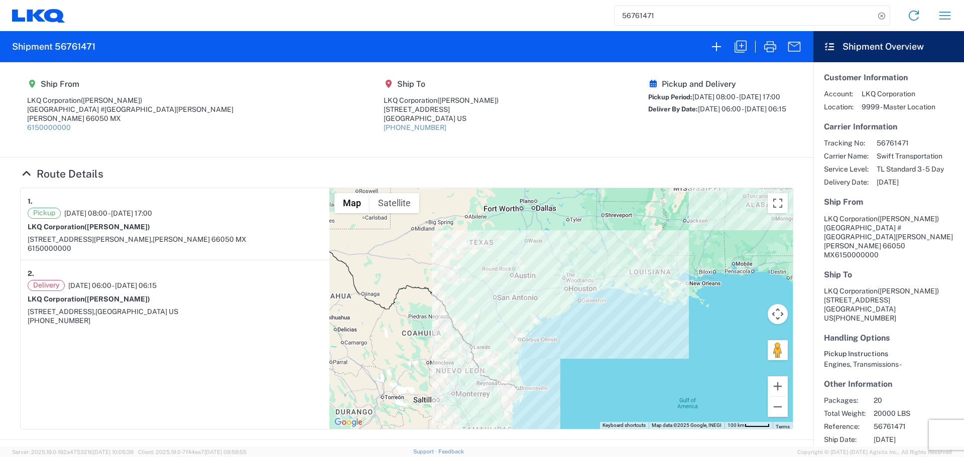
click at [641, 16] on input "56761471" at bounding box center [744, 15] width 260 height 19
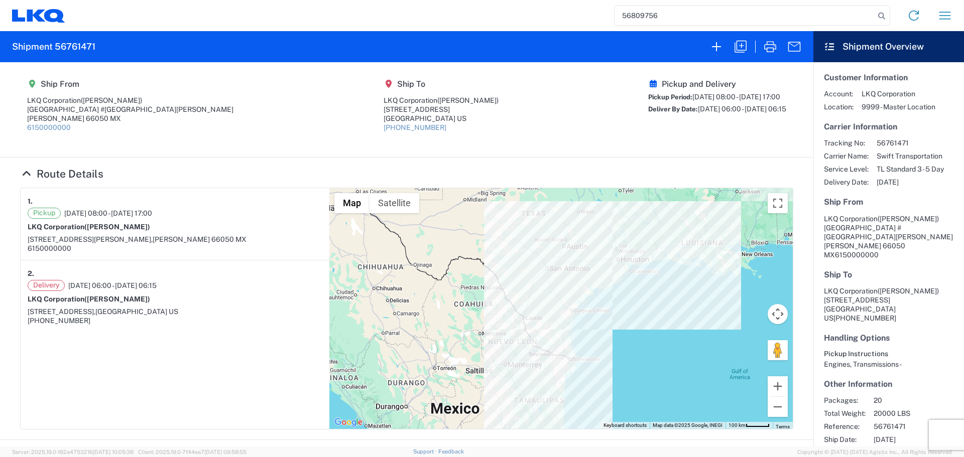
type input "56809756"
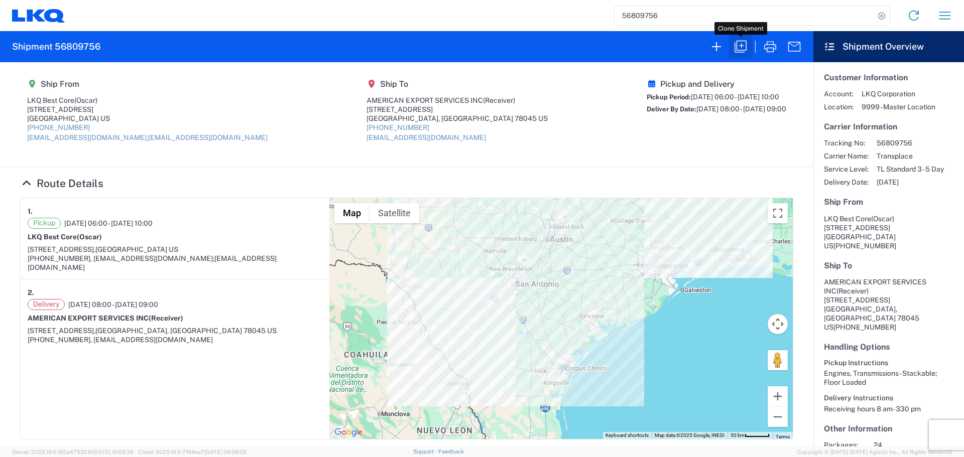
click at [731, 36] on button "button" at bounding box center [740, 47] width 24 height 24
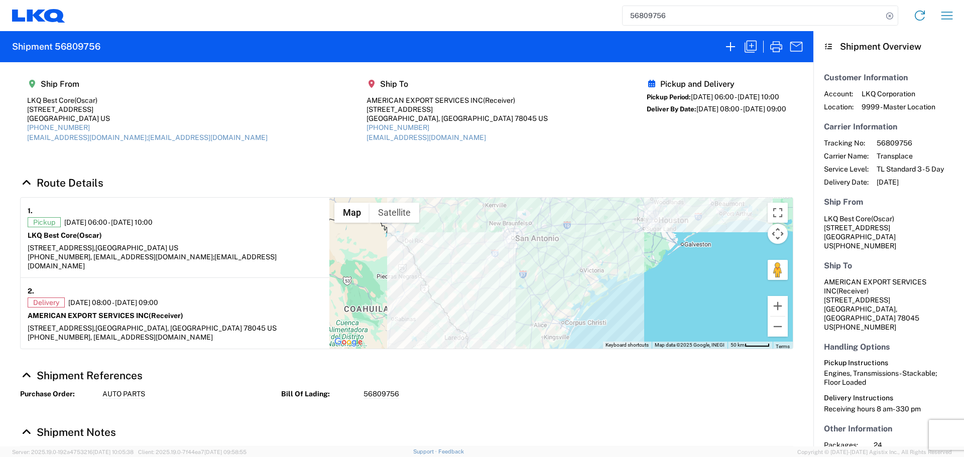
select select "FULL"
select select "LBS"
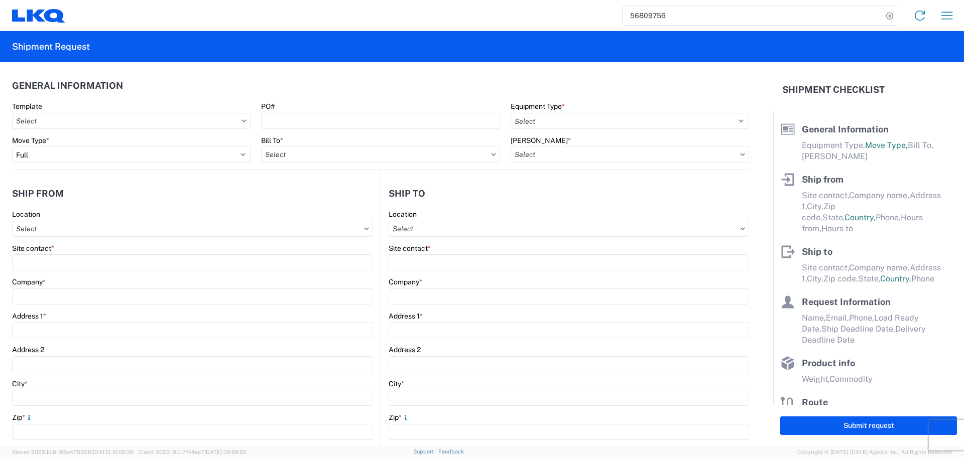
select select "STDV"
type input "Oscar"
type input "LKQ Best Core"
type input "1714 West Mount Houston Road"
type input "Houston"
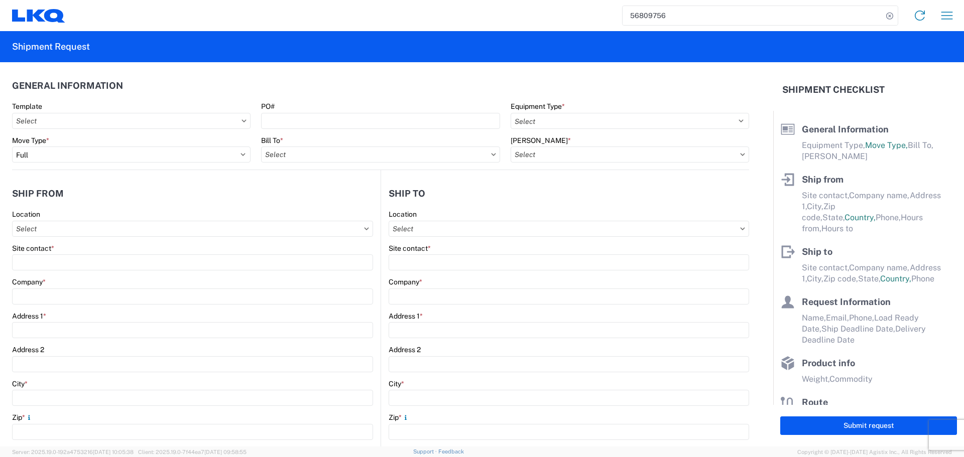
type input "77038"
type input "oxdavila@lkqcorp.com;acgarcia@lkqcorp.com"
type input "Receiver"
type input "AMERICAN EXPORT SERVICES INC"
type input "417 NAFTA BLVD"
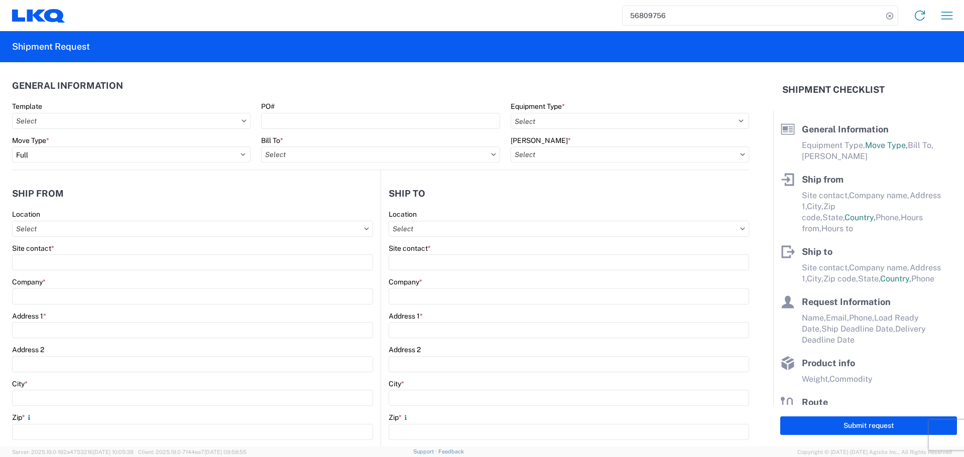
type input "Laredo"
type input "78045"
type input "mgutierrez@laser.com.mx"
type input "Oscar"
type input "oxdavila@lkqcorp.com"
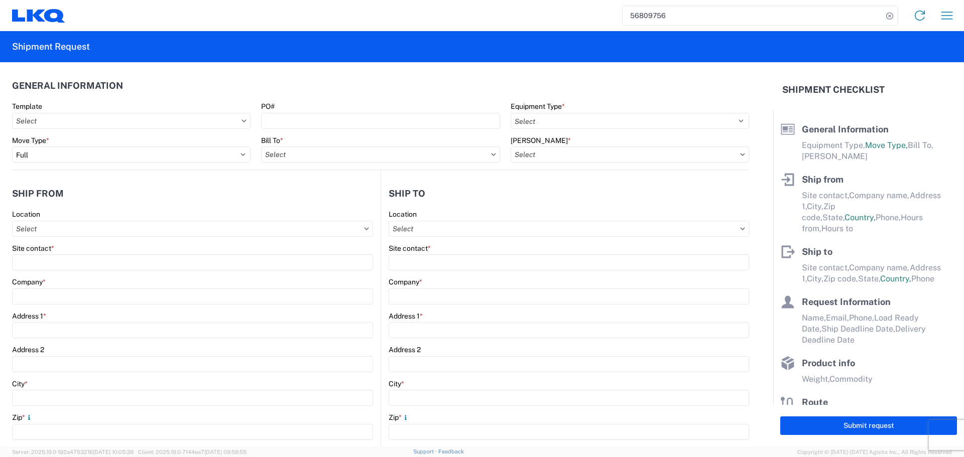
type input "281-886-1028"
type input "2025-09-15"
type input "2025-09-16"
type textarea "Receiving hours 8 am- 330 pm"
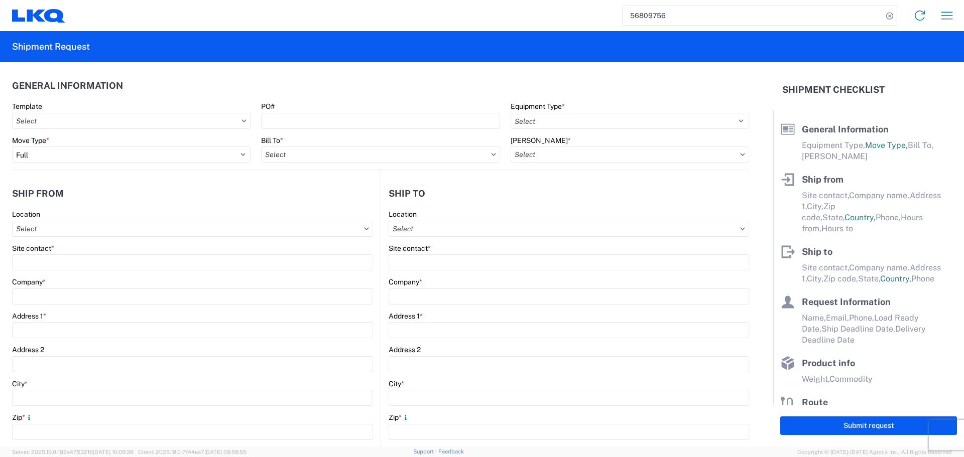
type input "42500"
type input "Engines, Transmissions"
type input "24"
type input "0"
type input "480"
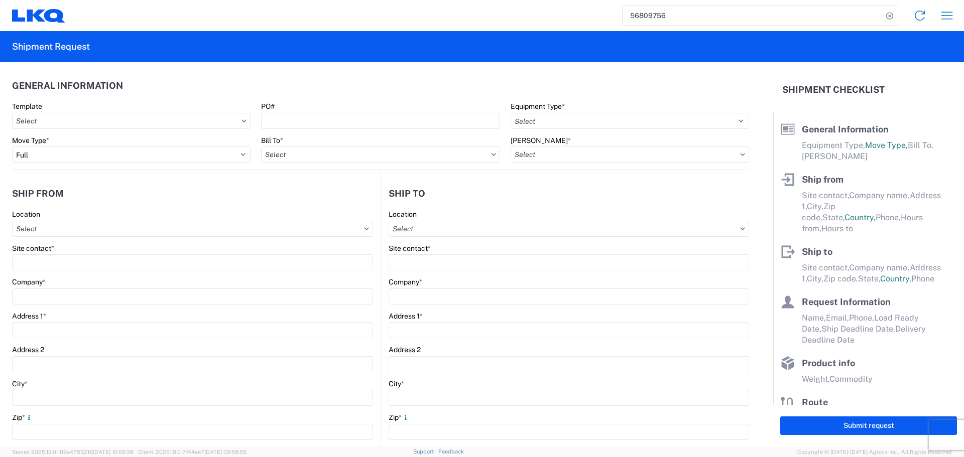
type input "480"
type input "432"
select select "IN"
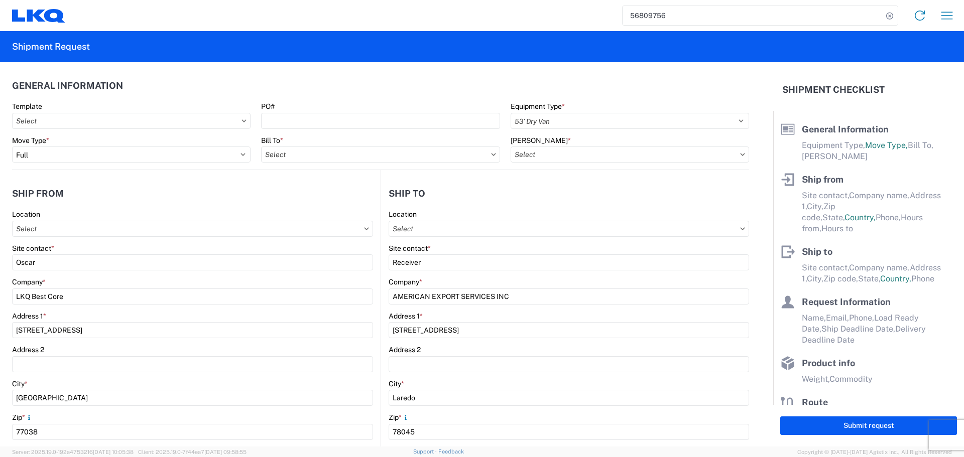
select select "US"
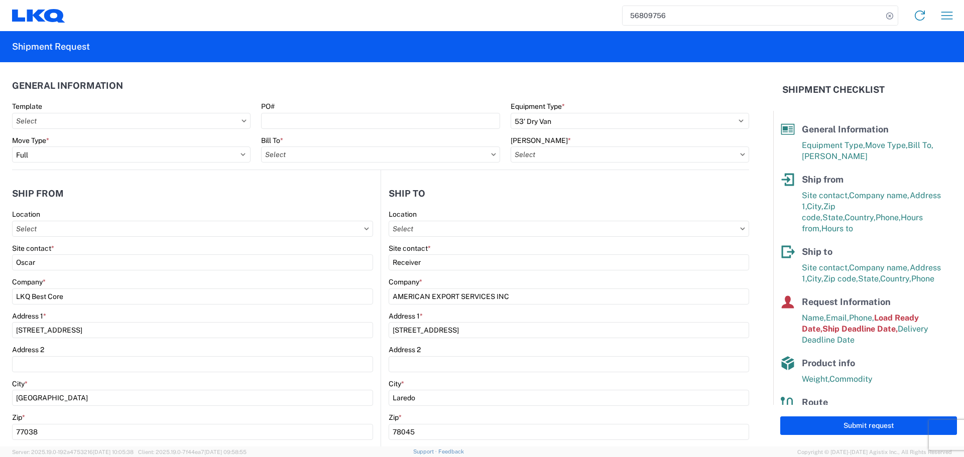
type input "1760 - LKQ Best Core"
type input "1760-6300-66000-0000 - 1760 Freight Out"
type input "1760 - LKQ Best Core"
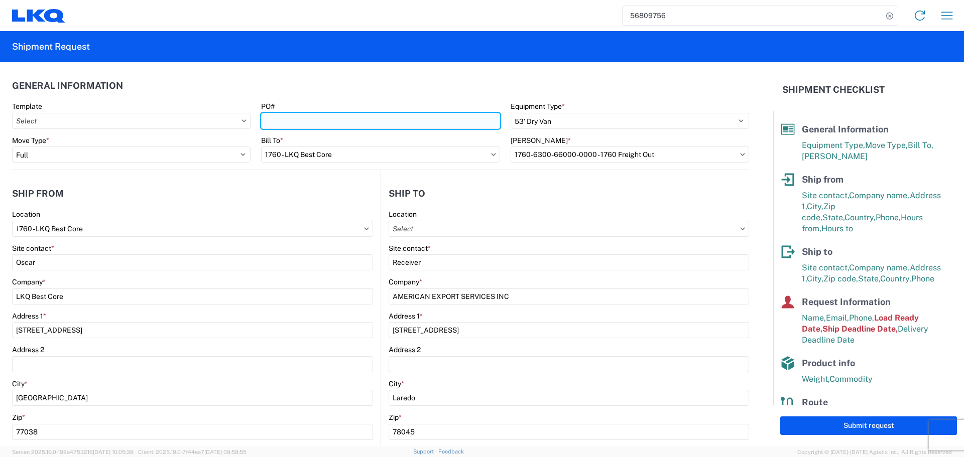
click at [301, 121] on input "PO#" at bounding box center [380, 121] width 238 height 16
type input "AUTO PARTS"
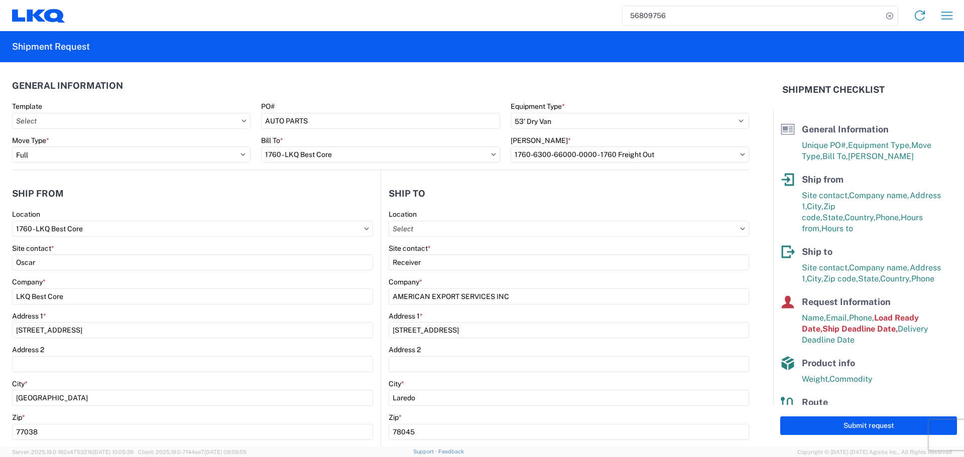
click at [344, 87] on header "General Information" at bounding box center [380, 85] width 737 height 23
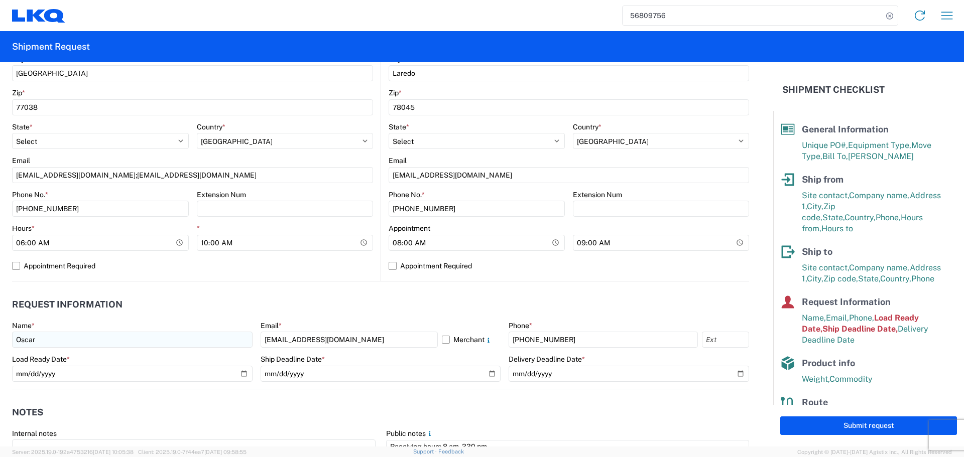
scroll to position [351, 0]
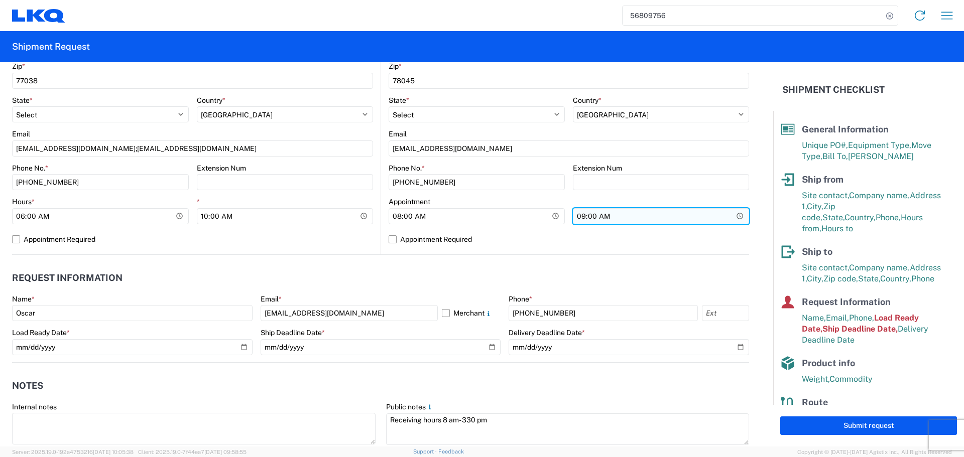
click at [731, 218] on input "09:00:00" at bounding box center [661, 216] width 176 height 16
type input "13:00"
click at [500, 249] on div "Location Site contact * Receiver Company * AMERICAN EXPORT SERVICES INC Address…" at bounding box center [568, 56] width 360 height 396
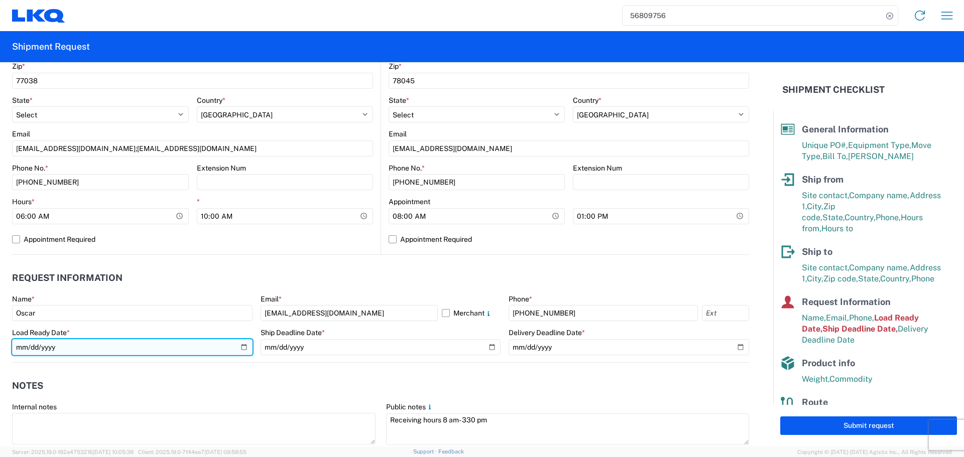
click at [240, 346] on input "2025-09-15" at bounding box center [132, 347] width 240 height 16
type input "2025-09-18"
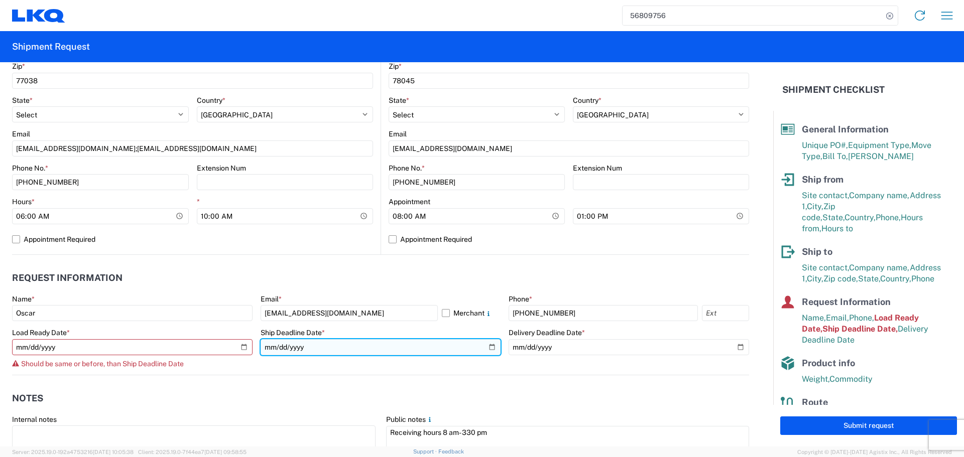
click at [484, 347] on input "2025-09-15" at bounding box center [380, 347] width 240 height 16
type input "2025-09-18"
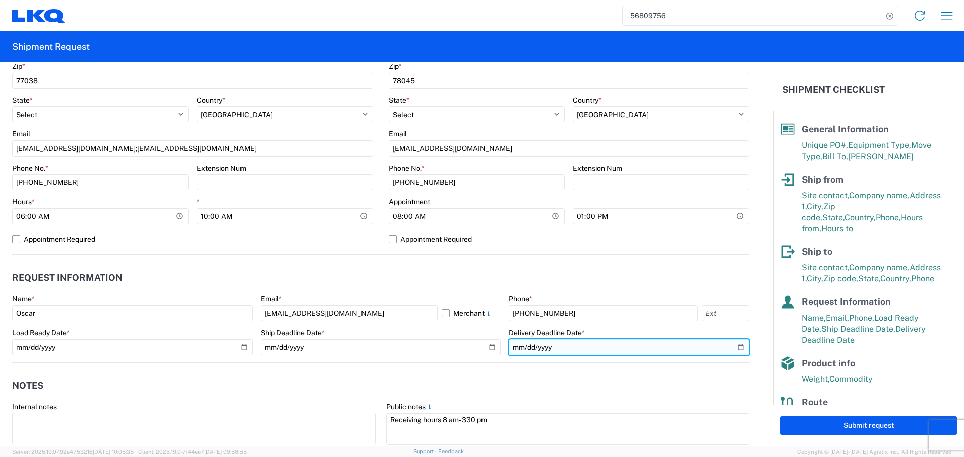
click at [728, 343] on input "2025-09-16" at bounding box center [628, 347] width 240 height 16
type input "2025-09-19"
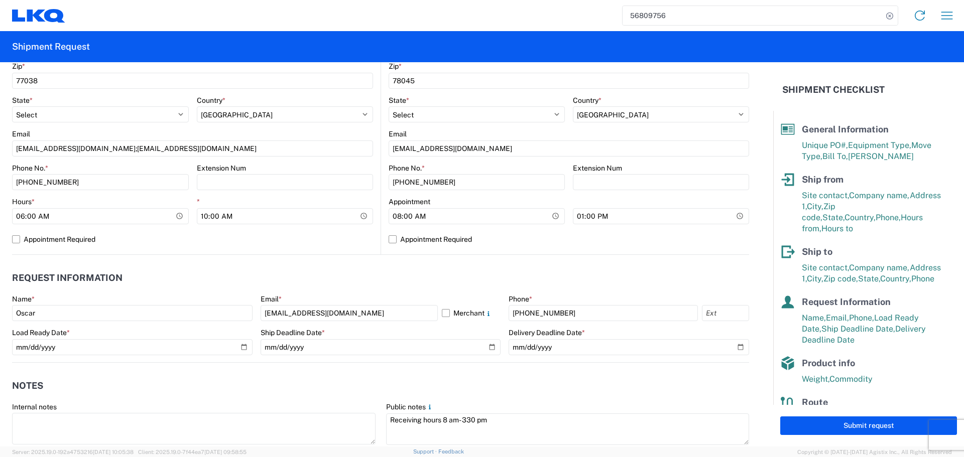
click at [516, 273] on header "Request Information" at bounding box center [380, 278] width 737 height 23
click at [567, 276] on header "Request Information" at bounding box center [380, 278] width 737 height 23
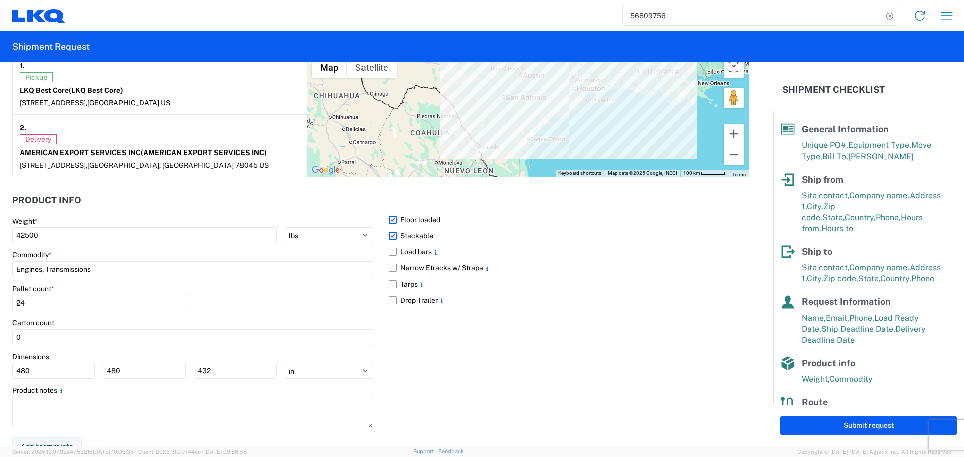
scroll to position [819, 0]
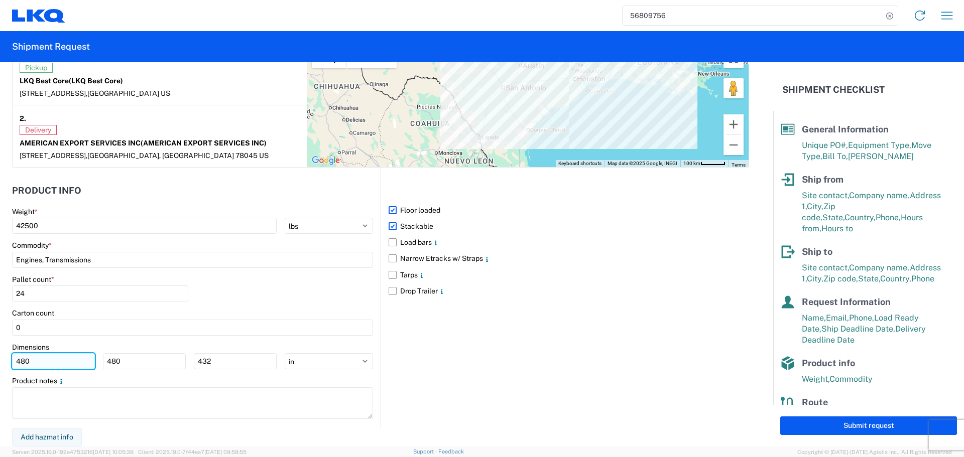
click at [59, 367] on input "480" at bounding box center [53, 361] width 83 height 16
type input "4"
type input "40"
click at [137, 352] on div "Dimensions 40 480 432 ft in cm" at bounding box center [192, 356] width 361 height 27
click at [128, 360] on input "480" at bounding box center [144, 361] width 83 height 16
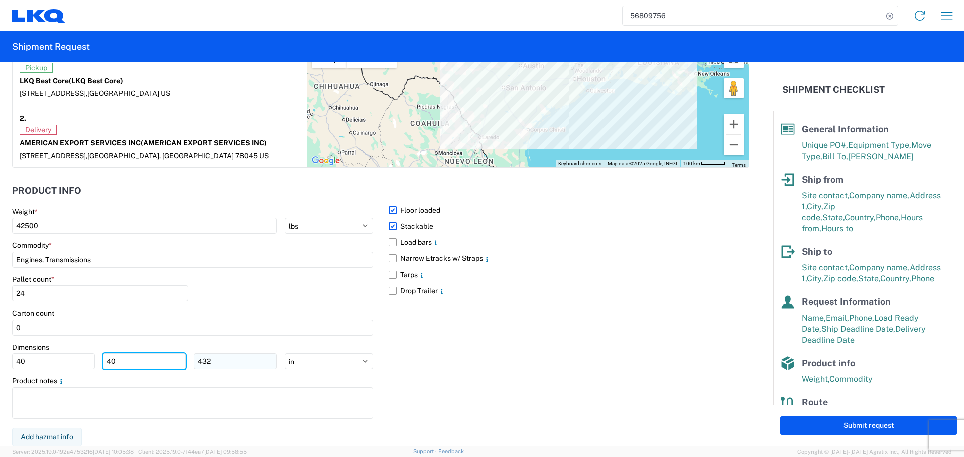
type input "40"
click at [242, 367] on input "432" at bounding box center [235, 361] width 83 height 16
type input "4"
type input "36"
click at [313, 291] on div "Pallet count * 24" at bounding box center [192, 292] width 361 height 34
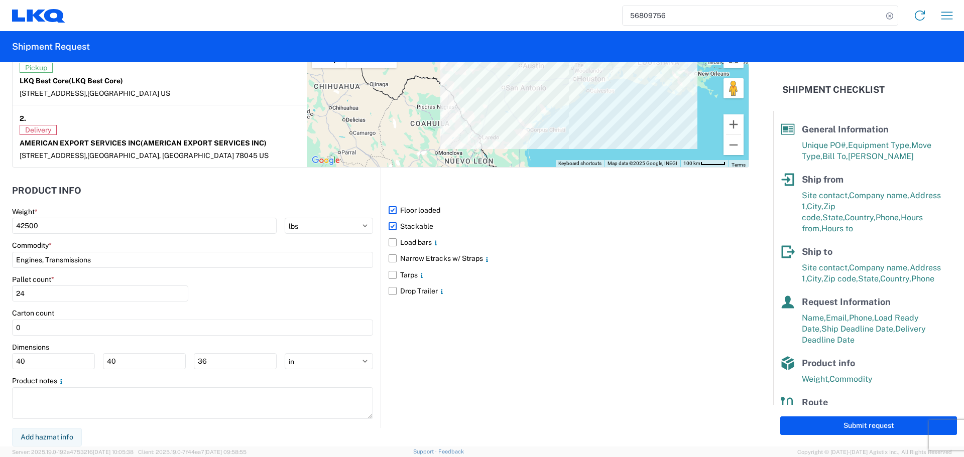
scroll to position [468, 0]
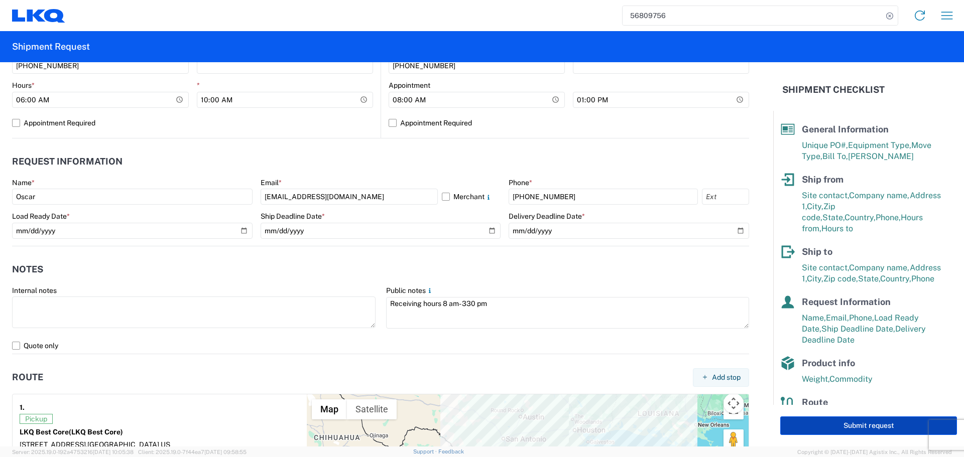
click at [855, 421] on button "Submit request" at bounding box center [868, 426] width 177 height 19
